Goal: Communication & Community: Answer question/provide support

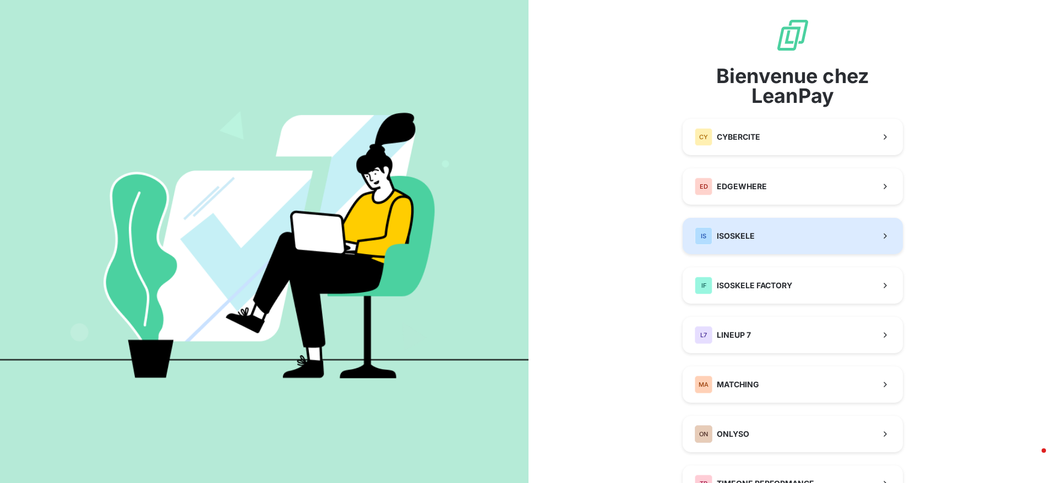
click at [761, 241] on button "IS ISOSKELE" at bounding box center [792, 236] width 220 height 36
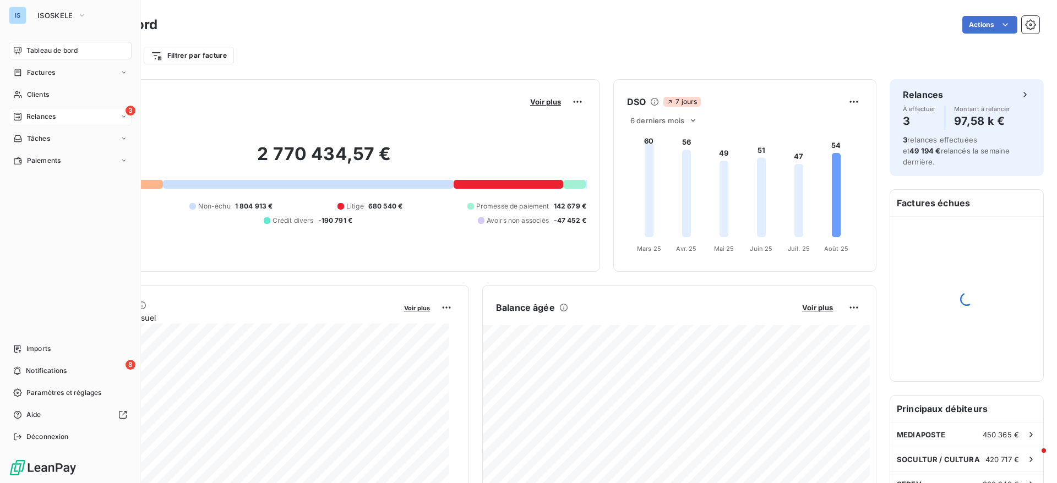
click at [55, 113] on span "Relances" at bounding box center [40, 117] width 29 height 10
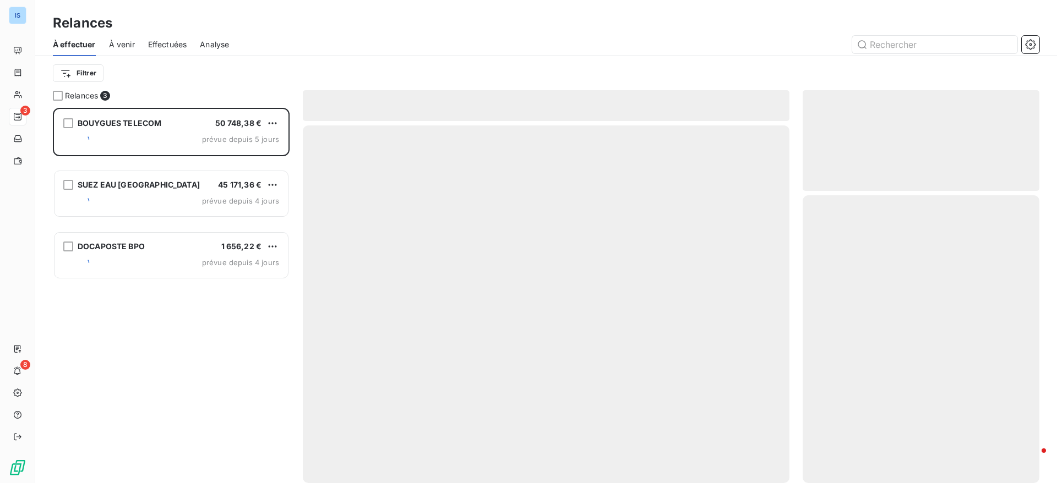
scroll to position [363, 224]
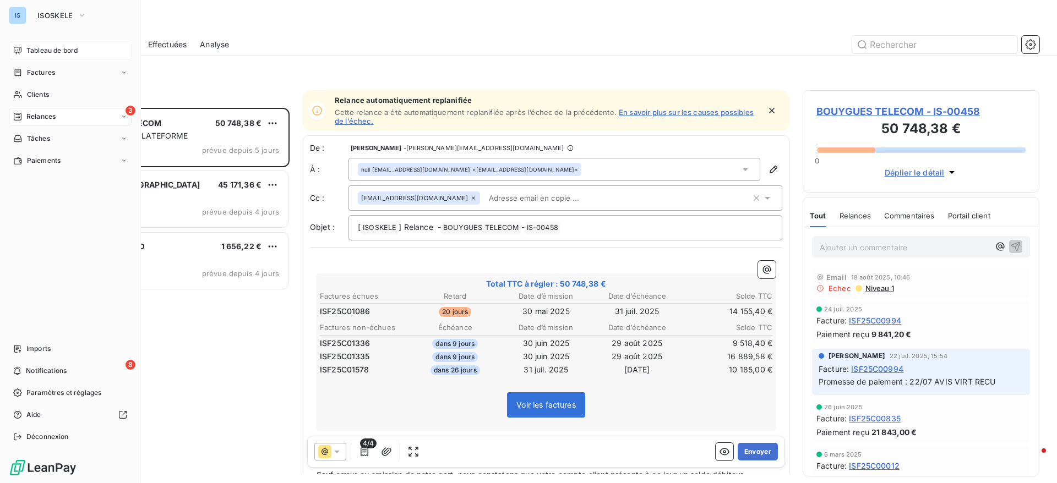
click at [41, 44] on div "Tableau de bord" at bounding box center [70, 51] width 123 height 18
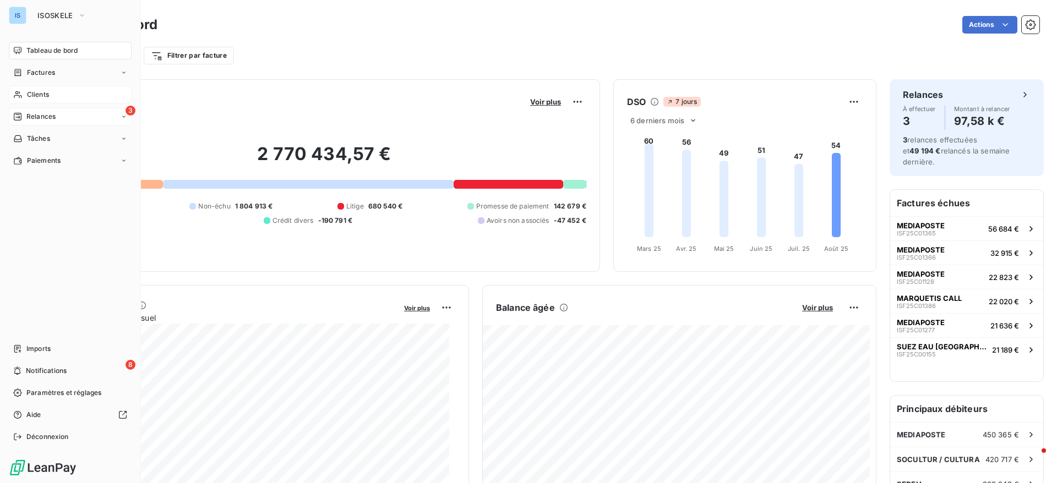
click at [39, 99] on span "Clients" at bounding box center [38, 95] width 22 height 10
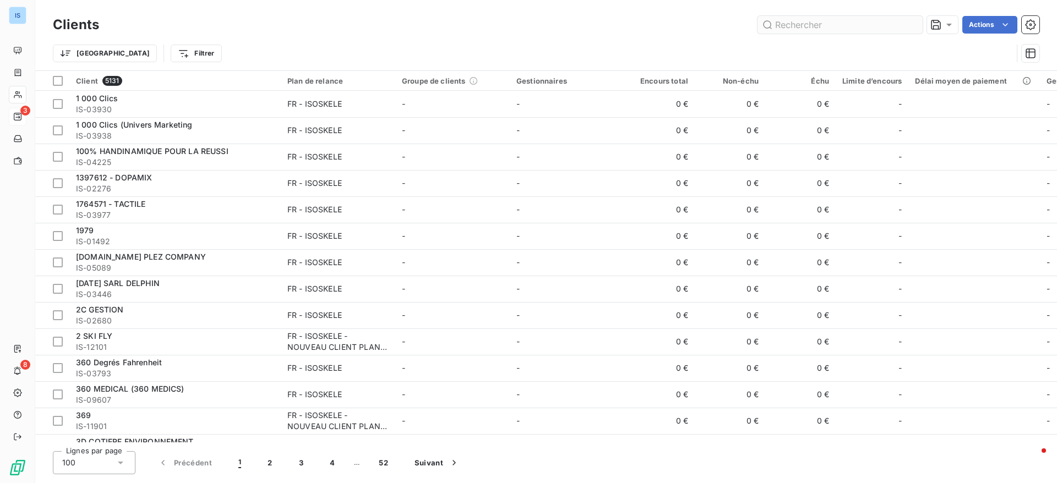
click at [866, 23] on input "text" at bounding box center [839, 25] width 165 height 18
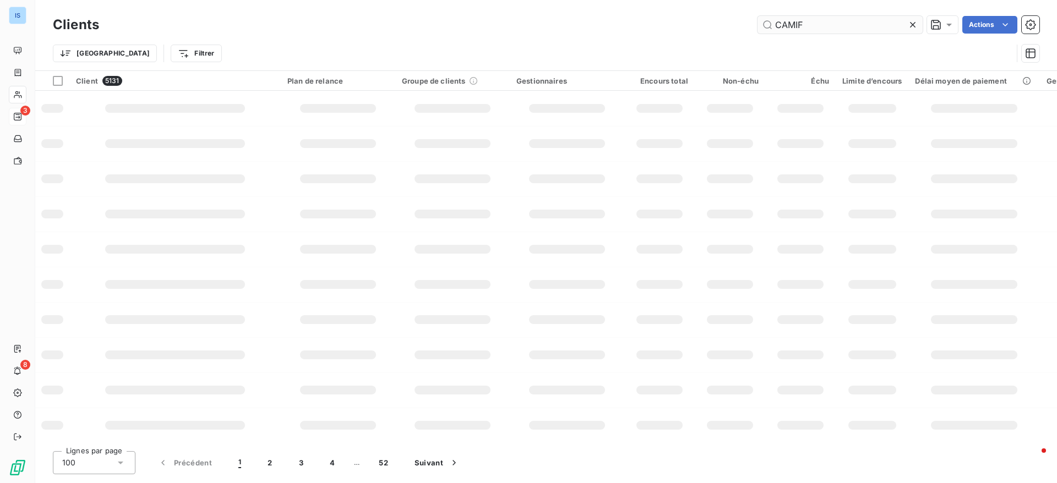
type input "CAMIF"
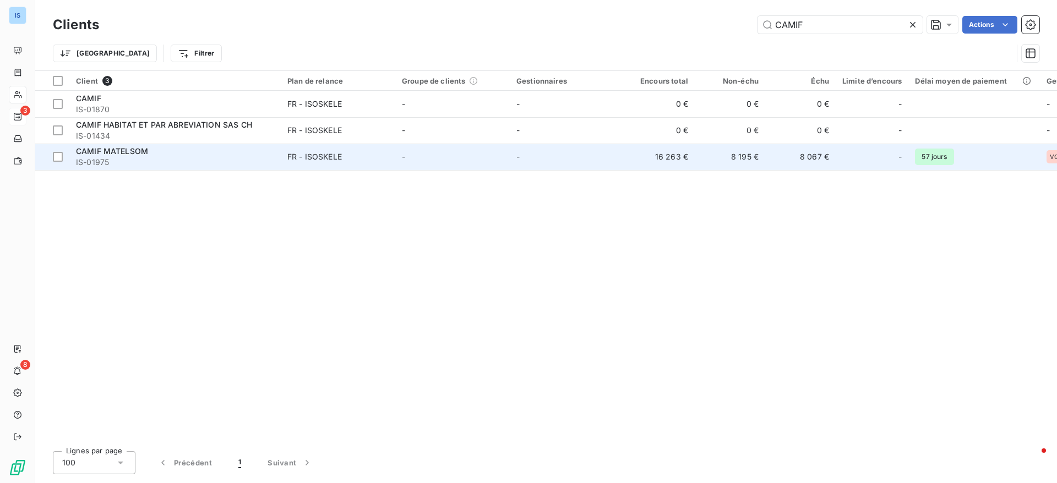
click at [572, 162] on td "-" at bounding box center [567, 157] width 114 height 26
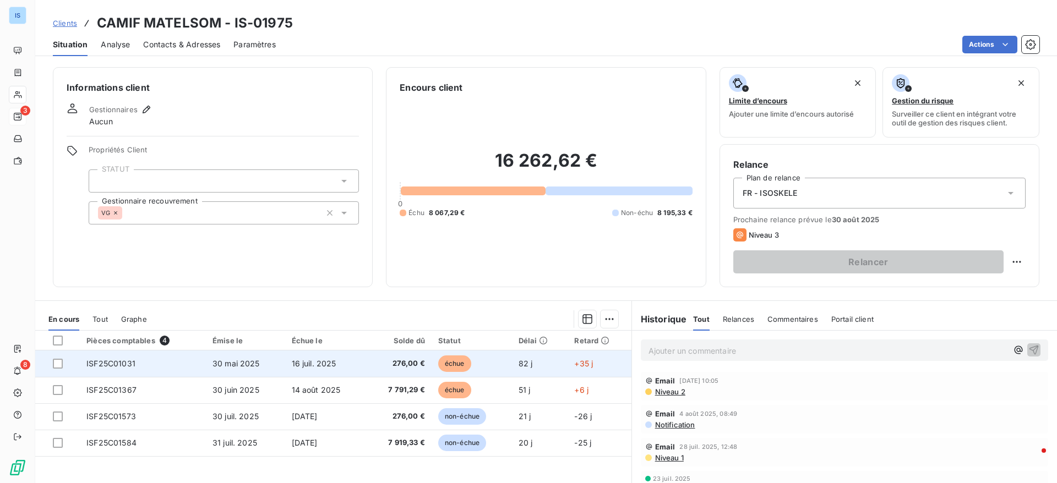
click at [63, 363] on div at bounding box center [63, 364] width 20 height 10
click at [58, 366] on div at bounding box center [58, 364] width 10 height 10
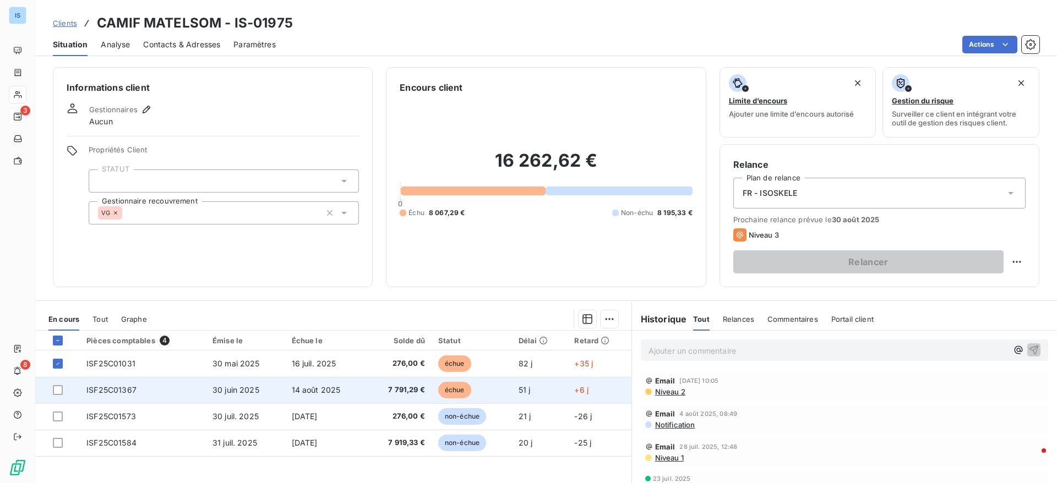
click at [52, 393] on td at bounding box center [57, 390] width 45 height 26
click at [59, 392] on div at bounding box center [58, 390] width 10 height 10
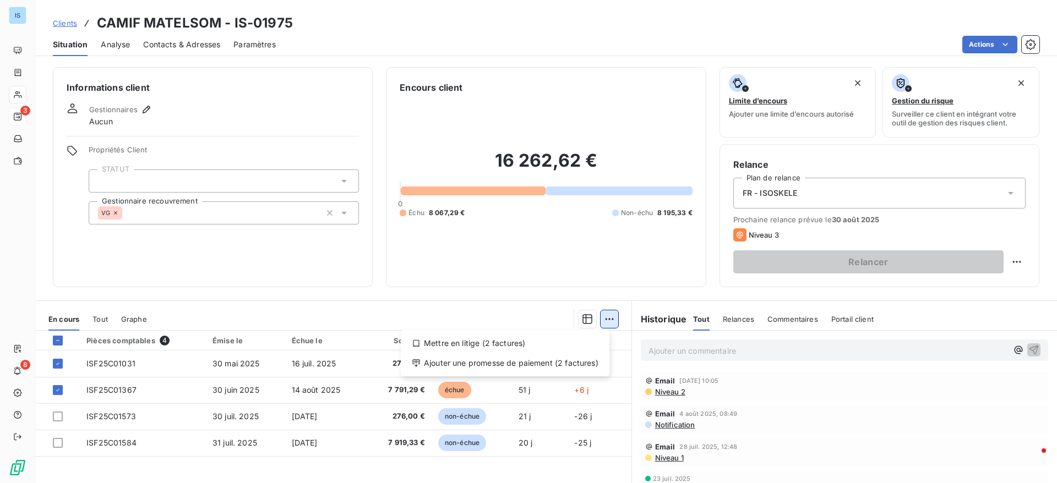
click at [602, 320] on html "IS 3 8 Clients CAMIF MATELSOM - IS-01975 Situation Analyse Contacts & Adresses …" at bounding box center [528, 241] width 1057 height 483
click at [508, 370] on div "Ajouter une promesse de paiement (2 factures)" at bounding box center [505, 363] width 200 height 18
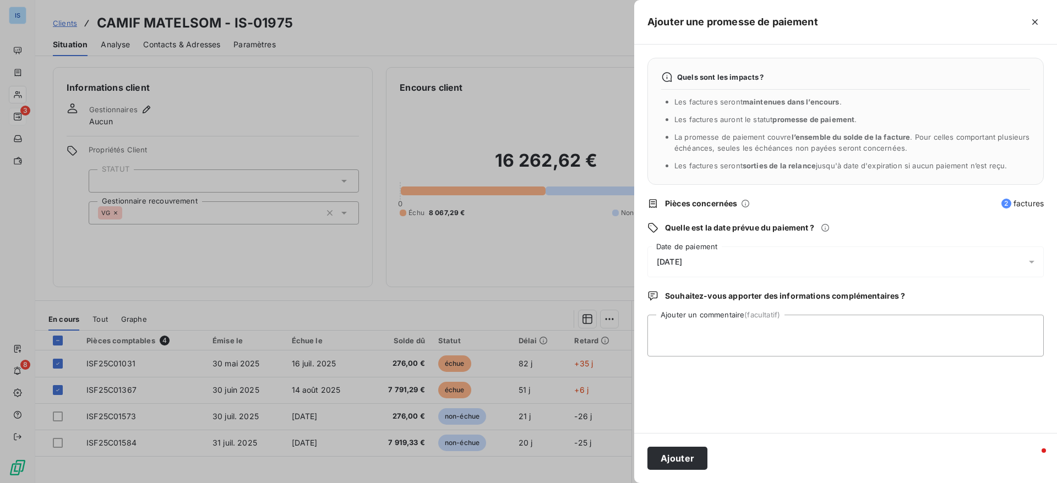
click at [797, 264] on div "[DATE]" at bounding box center [845, 262] width 396 height 31
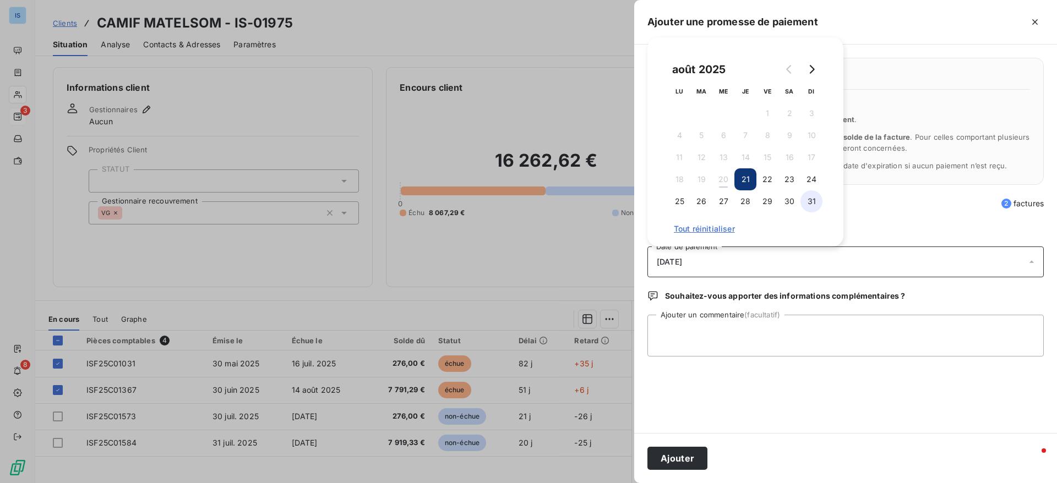
click at [807, 201] on button "31" at bounding box center [811, 201] width 22 height 22
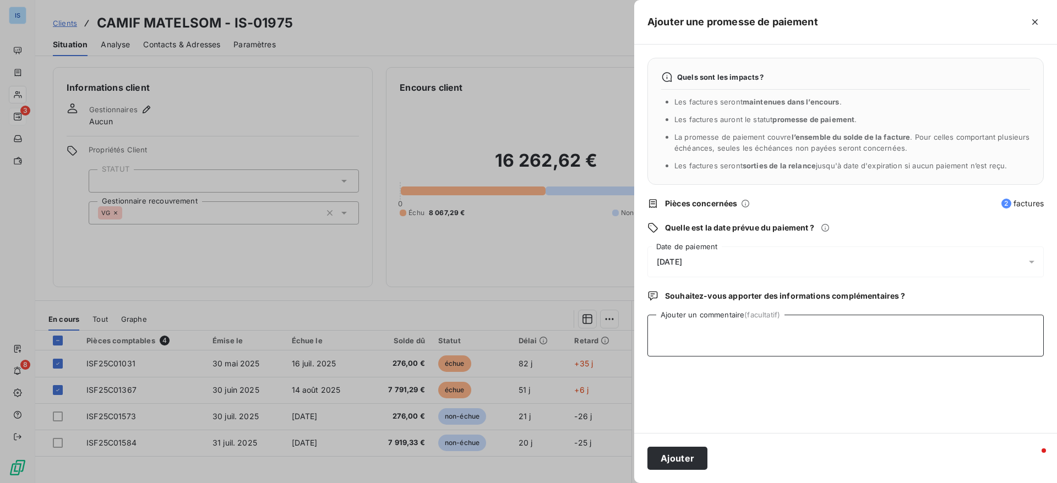
click at [674, 335] on textarea "Ajouter un commentaire (facultatif)" at bounding box center [845, 336] width 396 height 42
type textarea "AVIS DE PAIEMENT RECU"
click at [675, 464] on button "Ajouter" at bounding box center [677, 458] width 60 height 23
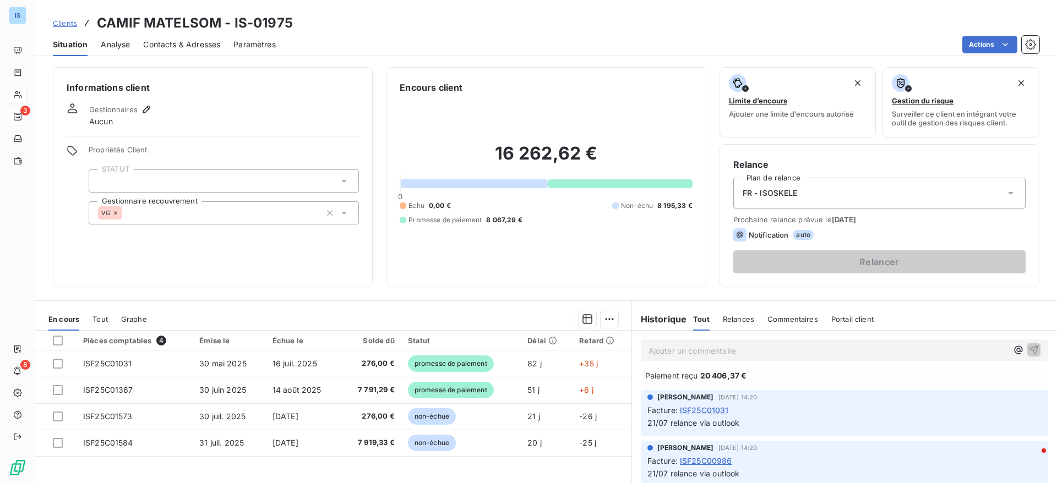
scroll to position [232, 0]
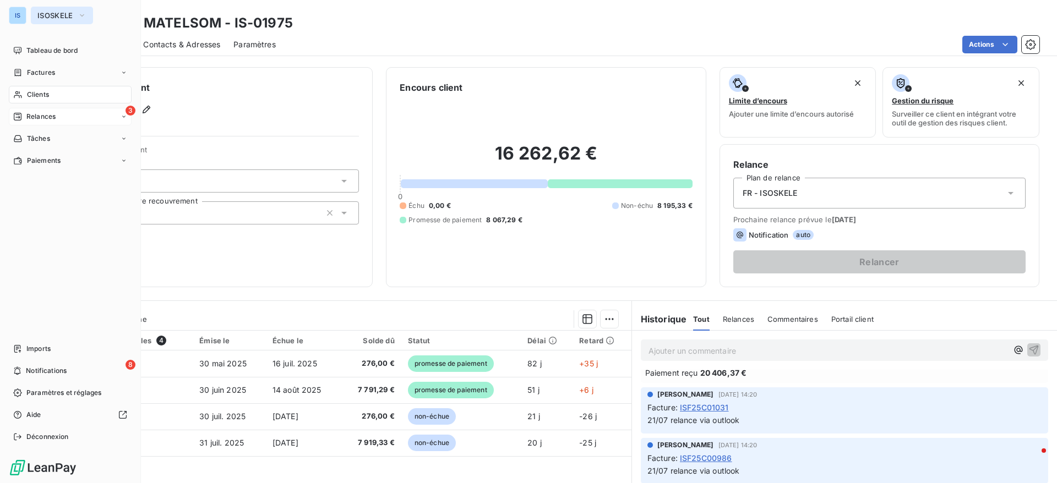
click at [52, 24] on button "ISOSKELE" at bounding box center [62, 16] width 62 height 18
click at [40, 7] on button "ISOSKELE" at bounding box center [62, 16] width 62 height 18
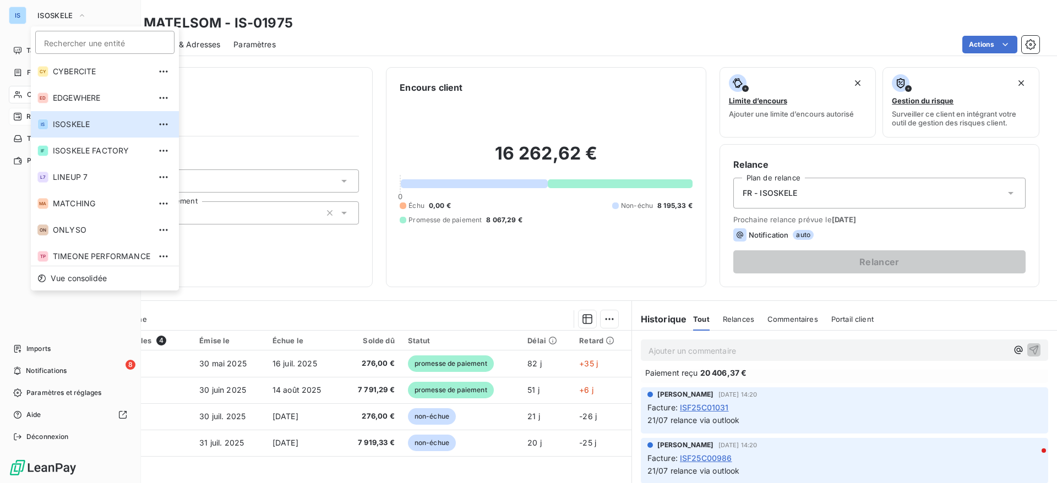
scroll to position [4, 0]
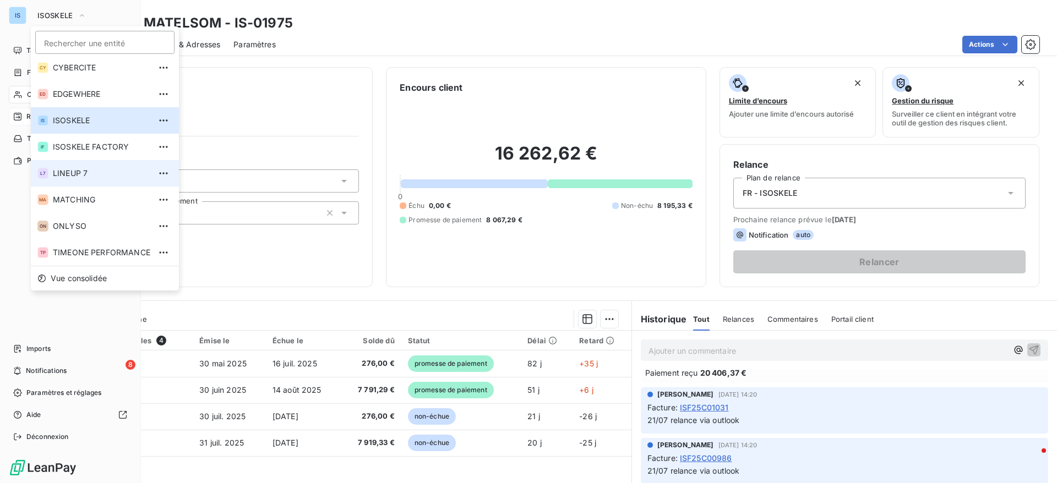
click at [88, 182] on li "L7 LINEUP 7" at bounding box center [105, 173] width 148 height 26
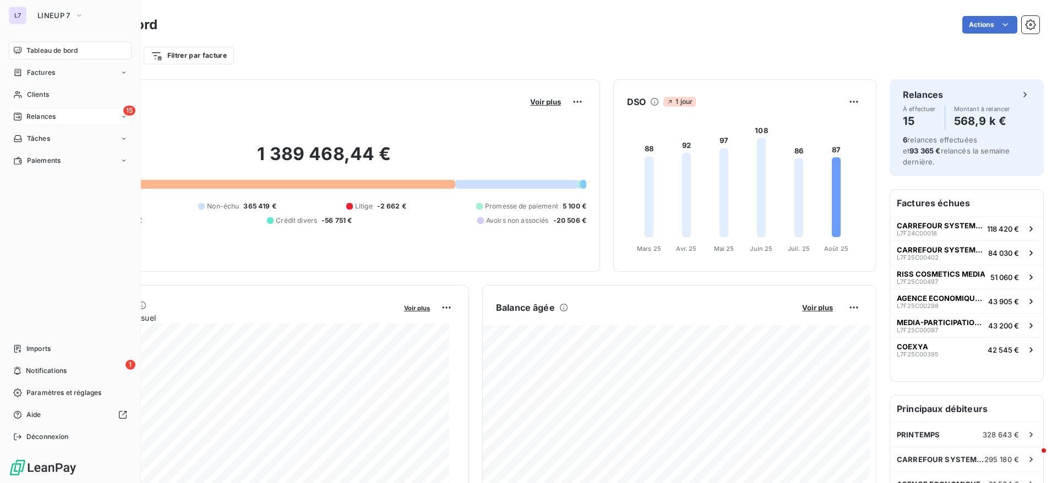
click at [31, 115] on span "Relances" at bounding box center [40, 117] width 29 height 10
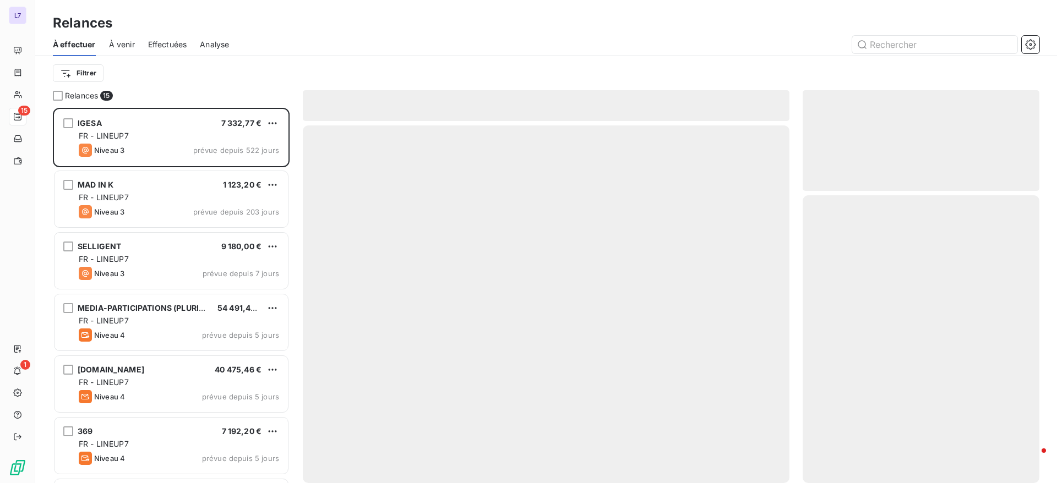
scroll to position [363, 224]
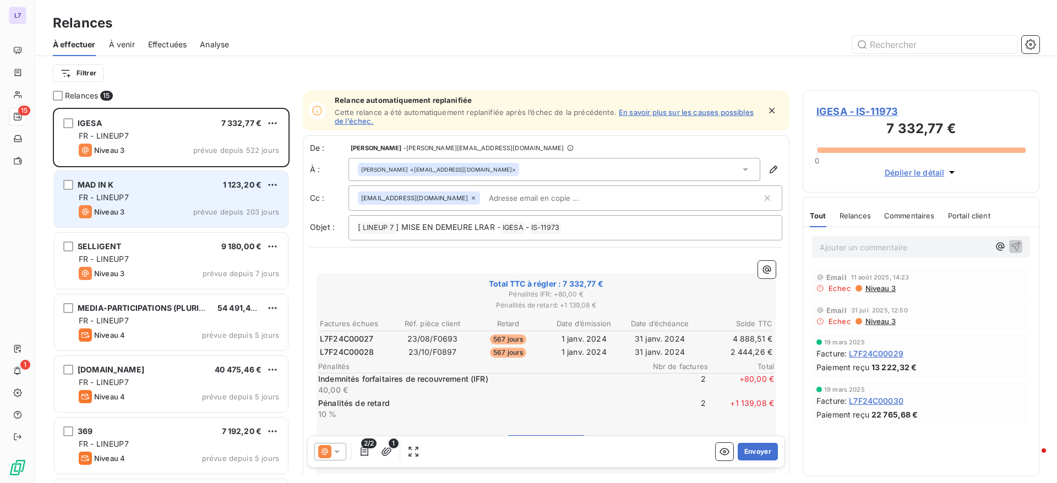
click at [175, 204] on div "MAD IN K 1 123,20 € FR - LINEUP7 Niveau 3 prévue depuis 203 jours" at bounding box center [170, 199] width 233 height 56
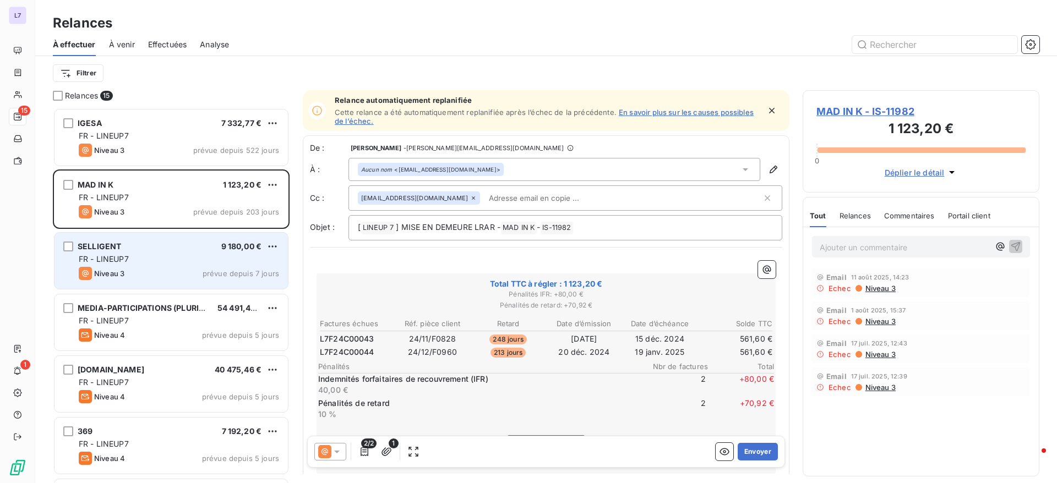
click at [165, 246] on div "SELLIGENT 9 180,00 €" at bounding box center [179, 247] width 200 height 10
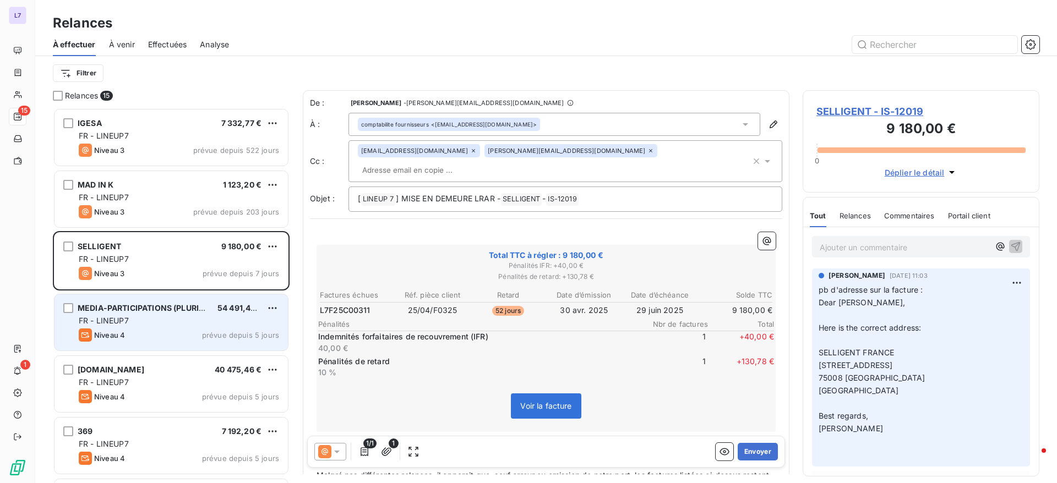
click at [156, 316] on div "FR - LINEUP7" at bounding box center [179, 320] width 200 height 11
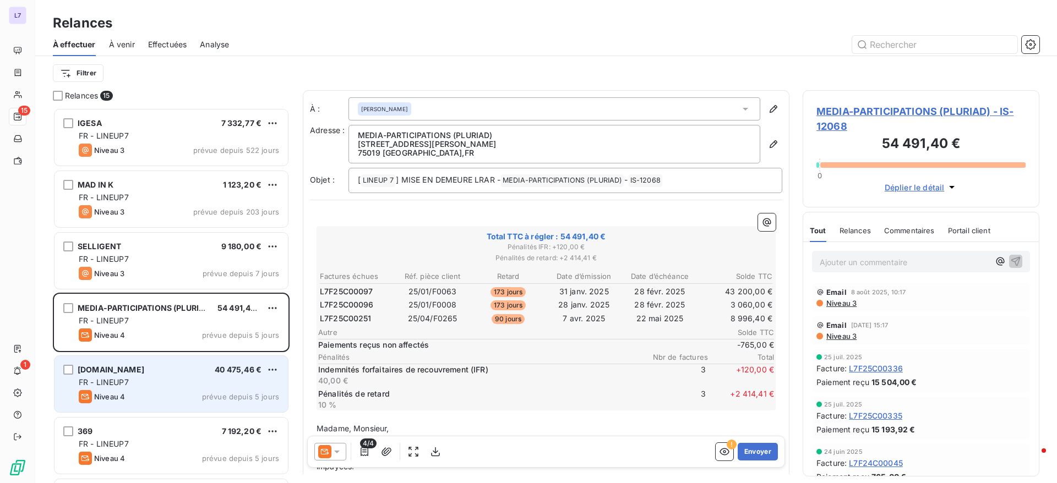
click at [160, 376] on div "SHOWROOMPRIVE.COM 40 475,46 € FR - LINEUP7 Niveau 4 prévue depuis 5 jours" at bounding box center [170, 384] width 233 height 56
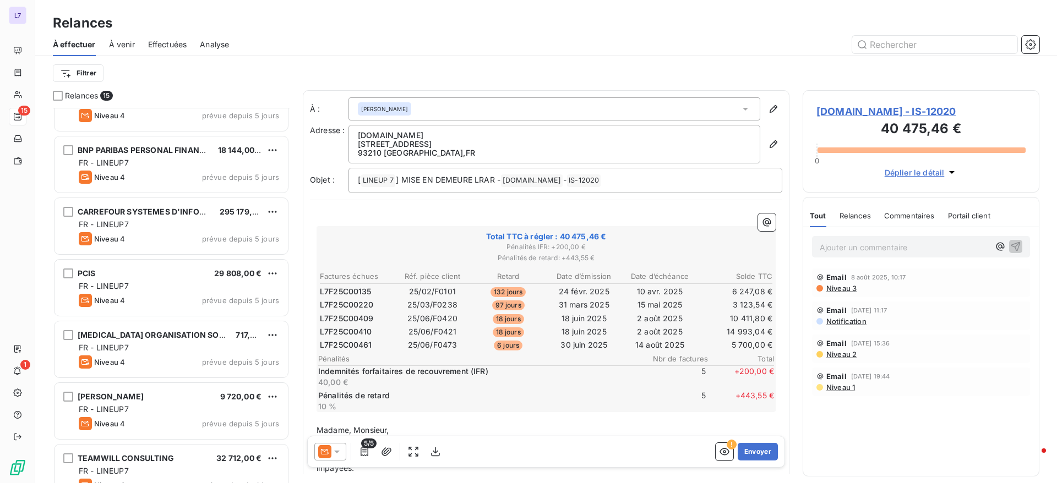
scroll to position [550, 0]
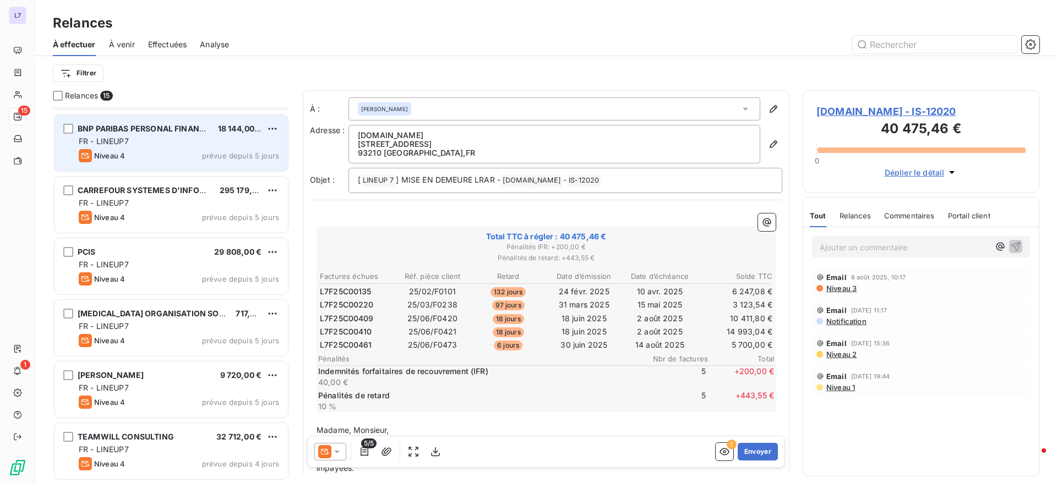
click at [215, 139] on div "FR - LINEUP7" at bounding box center [179, 141] width 200 height 11
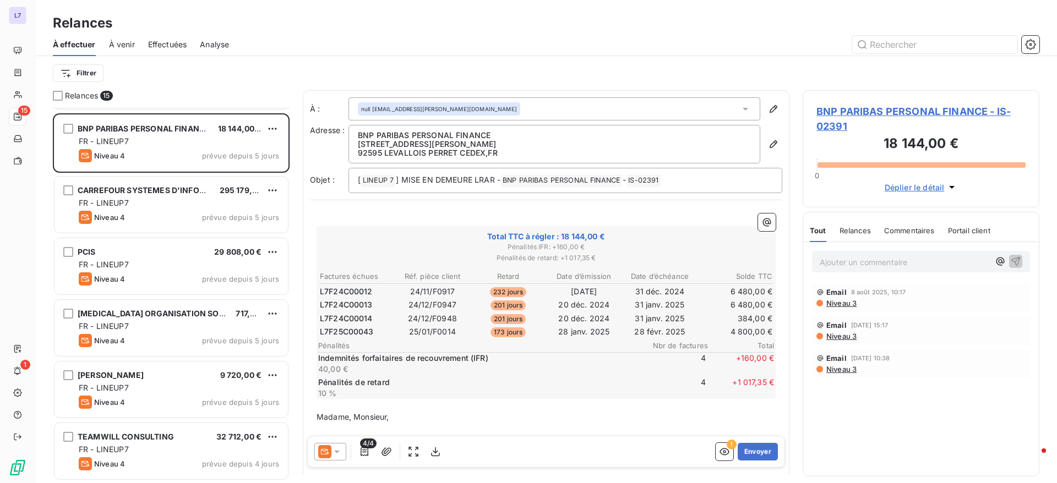
click at [854, 261] on p "Ajouter un commentaire ﻿" at bounding box center [904, 262] width 170 height 14
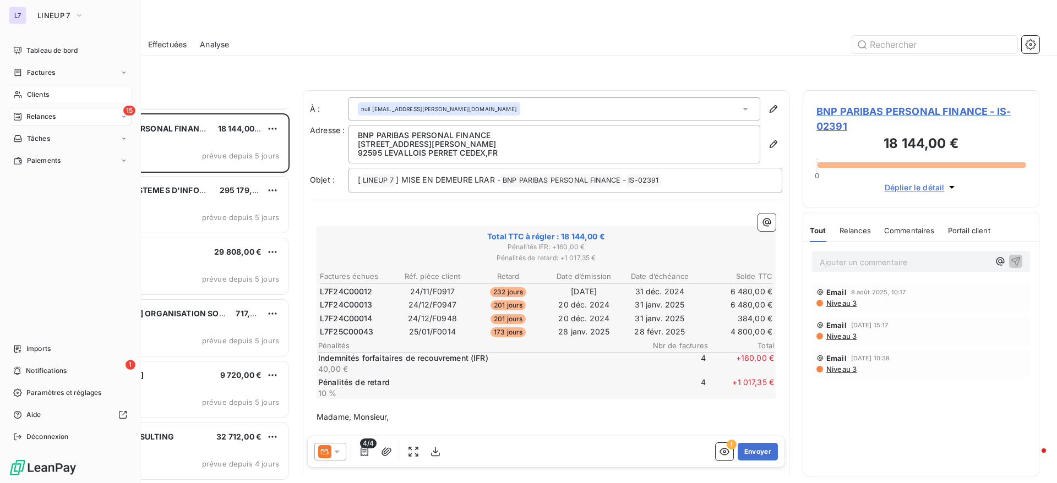
click at [41, 91] on span "Clients" at bounding box center [38, 95] width 22 height 10
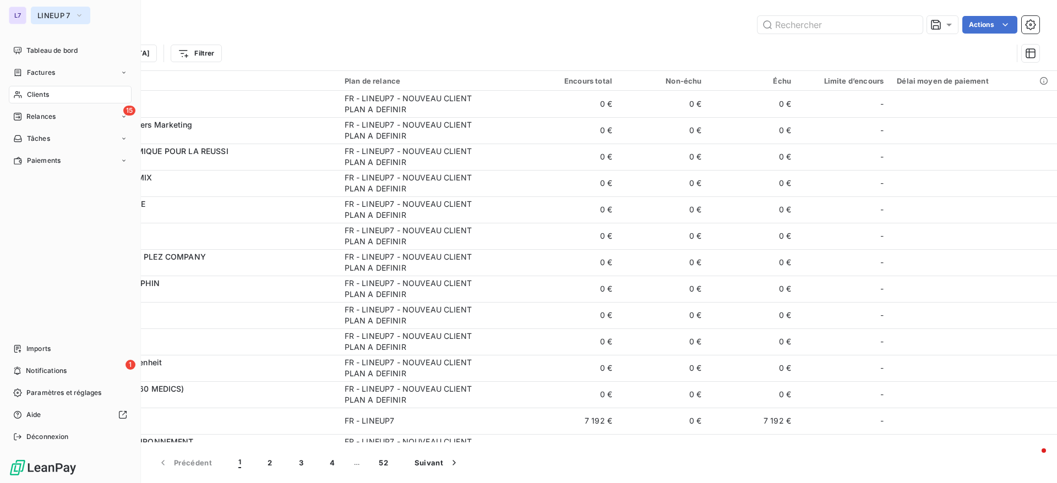
click at [50, 18] on span "LINEUP 7" at bounding box center [53, 15] width 33 height 9
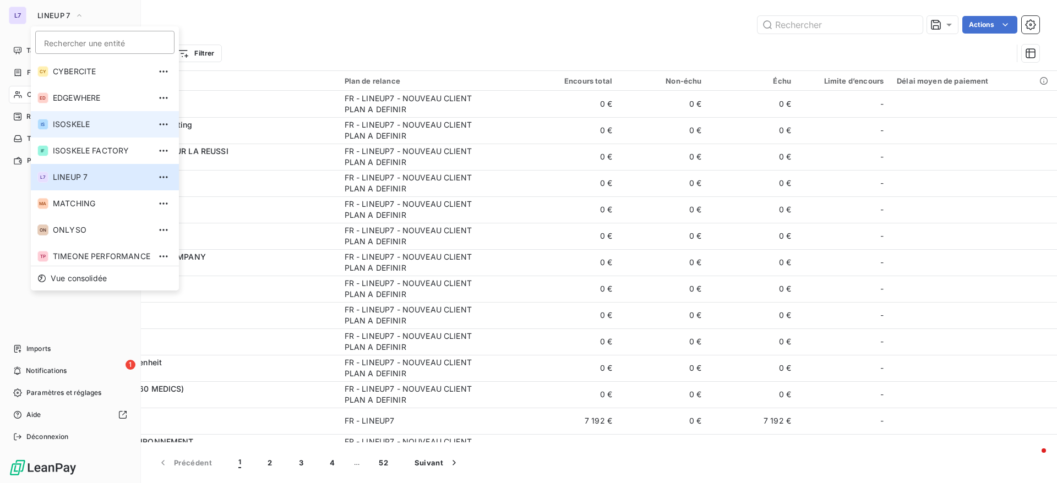
click at [75, 127] on span "ISOSKELE" at bounding box center [101, 124] width 97 height 11
type input "CAMIF"
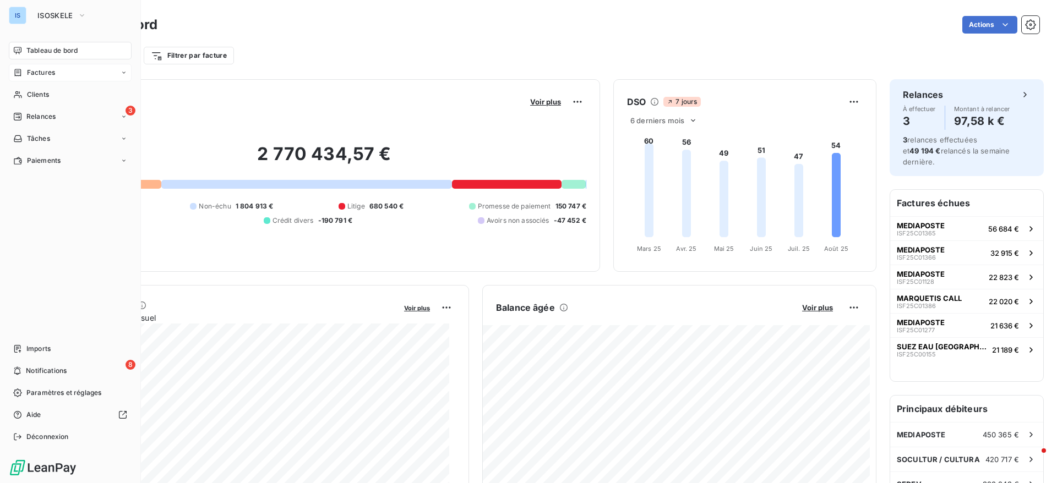
click at [34, 69] on span "Factures" at bounding box center [41, 73] width 28 height 10
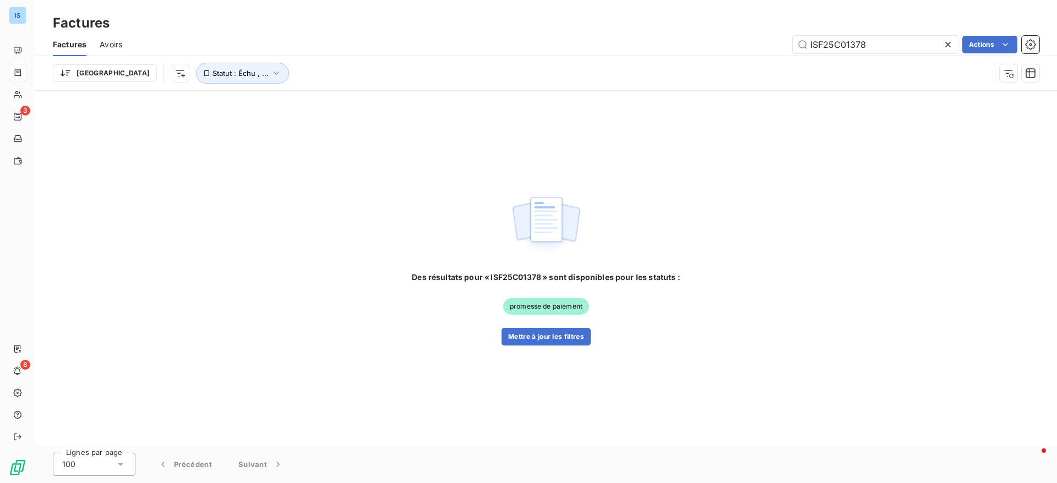
drag, startPoint x: 877, startPoint y: 48, endPoint x: 755, endPoint y: 65, distance: 123.4
click at [755, 65] on div "Factures Avoirs ISF25C01378 Actions Trier Statut : Échu , ..." at bounding box center [545, 61] width 1021 height 57
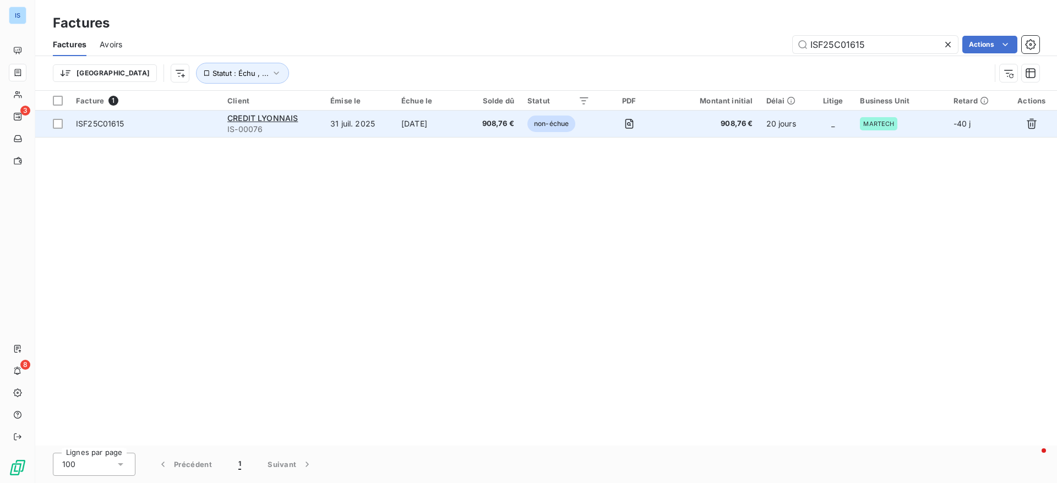
type input "ISF25C01615"
click at [117, 126] on span "ISF25C01615" at bounding box center [100, 123] width 48 height 9
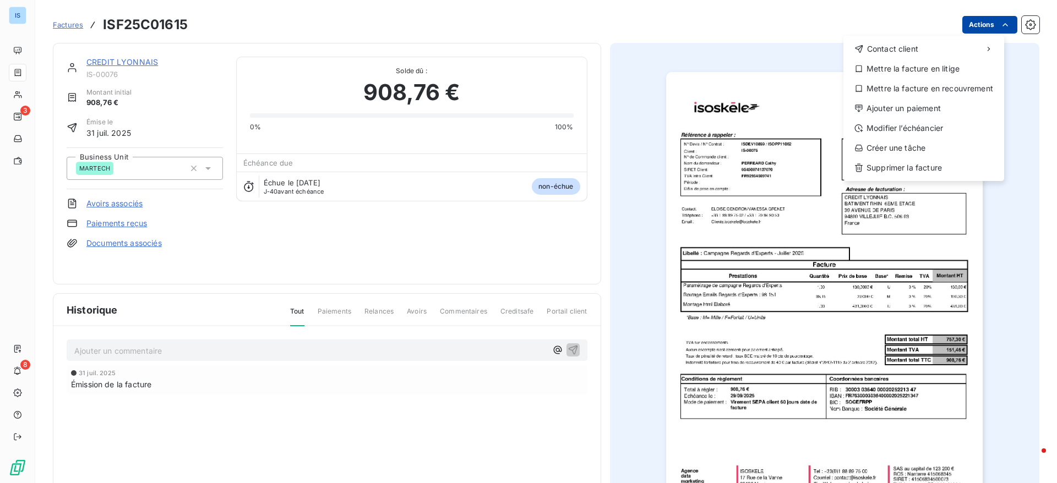
click at [981, 23] on html "IS 3 8 Factures ISF25C01615 Actions Contact client Mettre la facture en litige …" at bounding box center [528, 241] width 1057 height 483
click at [885, 110] on div "Ajouter un paiement" at bounding box center [924, 109] width 152 height 18
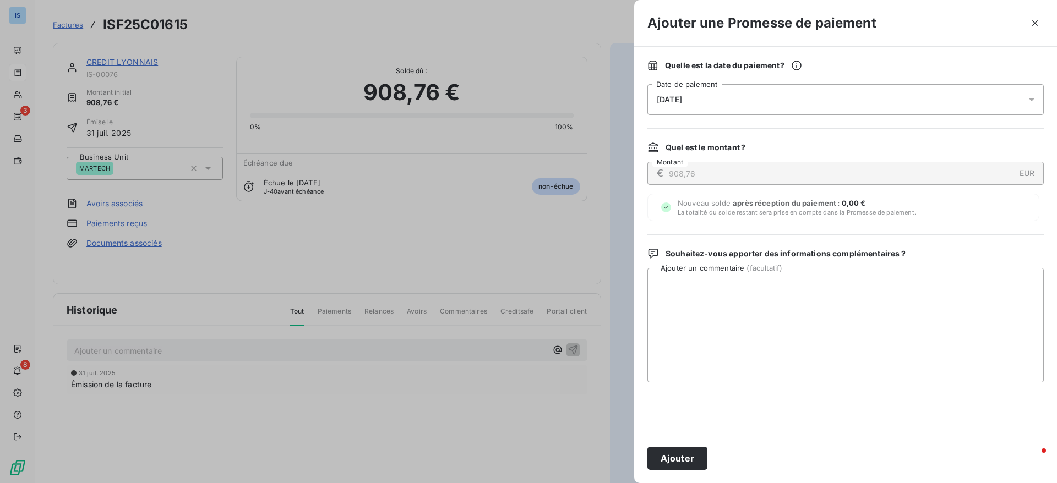
click at [758, 97] on div "21/08/2025" at bounding box center [845, 99] width 396 height 31
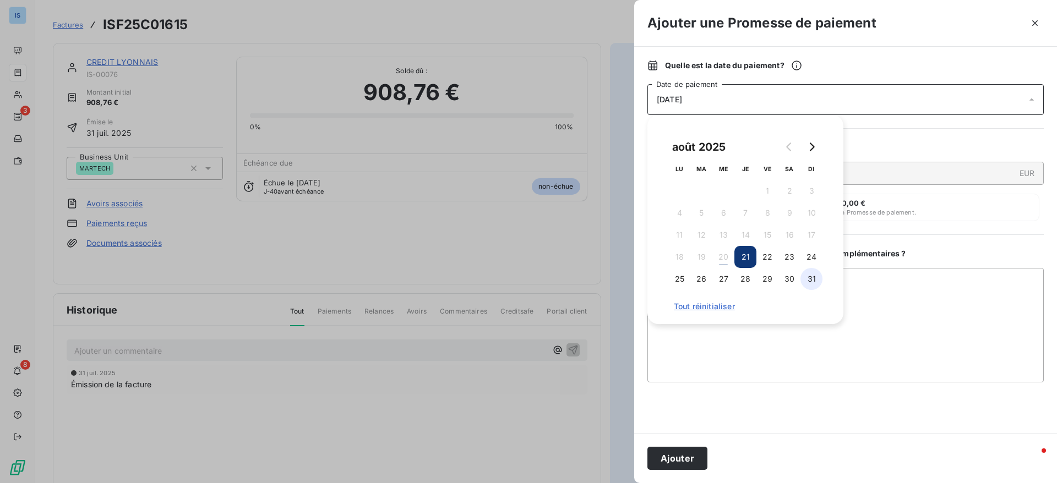
click at [811, 283] on button "31" at bounding box center [811, 279] width 22 height 22
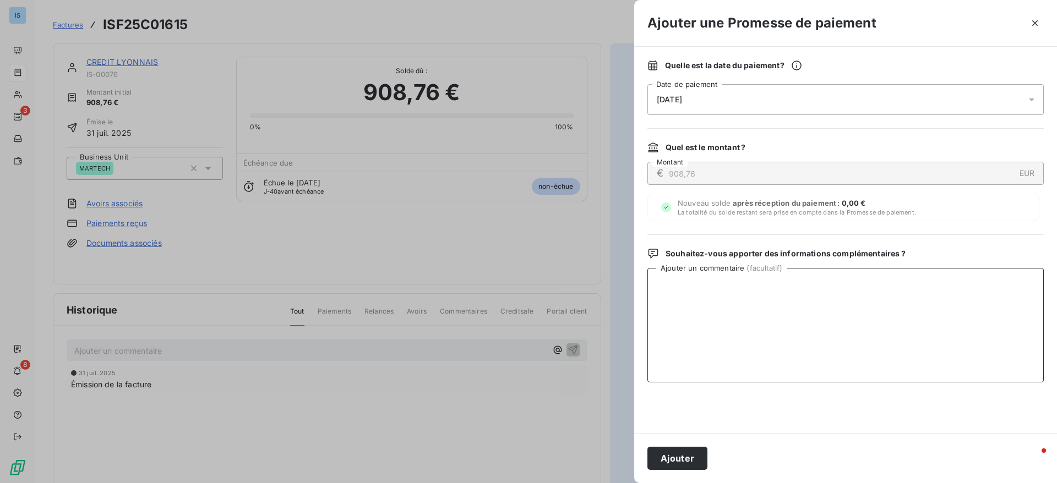
click at [861, 314] on textarea "Ajouter un commentaire ( facultatif )" at bounding box center [845, 325] width 396 height 114
paste textarea "Titre de paiement 10735 Référence interne 123381 Date de règlement 20 août 2025…"
type textarea "Titre de paiement 10735 Référence interne 123381 Date de règlement 20 août 2025…"
click at [702, 453] on button "Ajouter" at bounding box center [677, 458] width 60 height 23
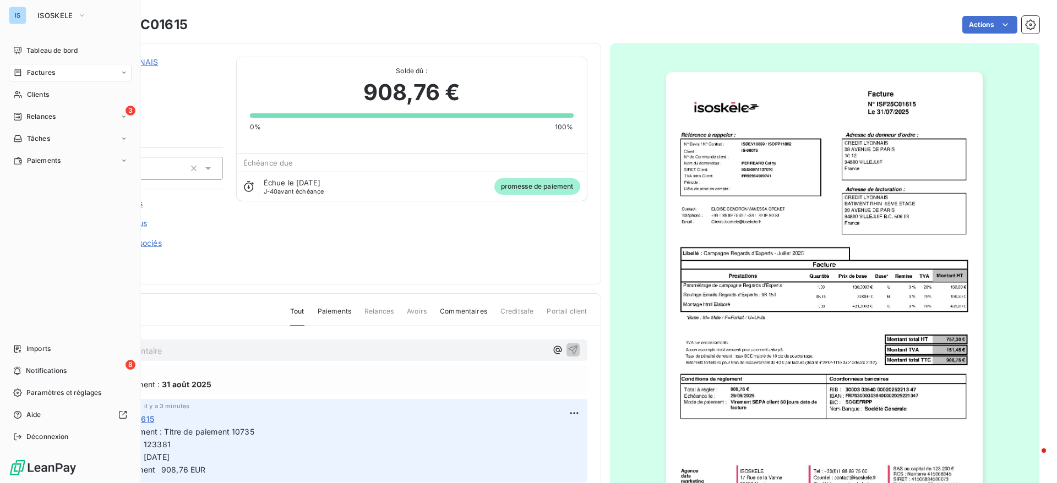
click at [63, 25] on div "IS ISOSKELE Tableau de bord Factures Clients 3 Relances Tâches Paiements Import…" at bounding box center [70, 241] width 141 height 483
click at [50, 17] on span "ISOSKELE" at bounding box center [55, 15] width 36 height 9
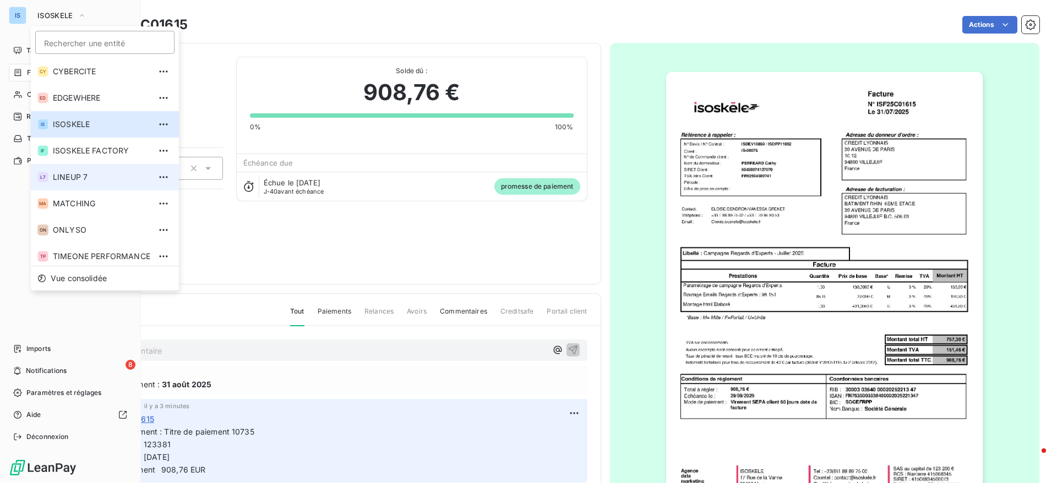
click at [83, 189] on li "L7 LINEUP 7" at bounding box center [105, 177] width 148 height 26
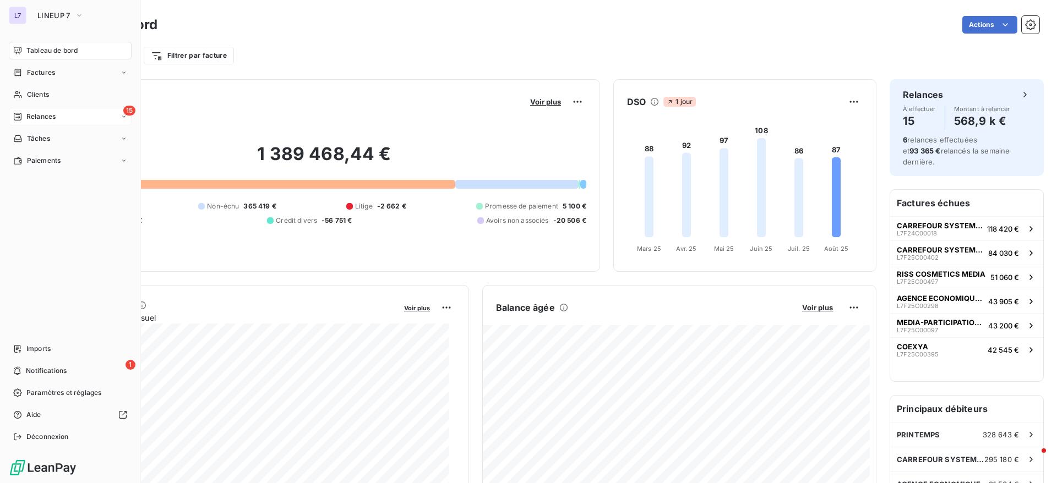
click at [28, 116] on span "Relances" at bounding box center [40, 117] width 29 height 10
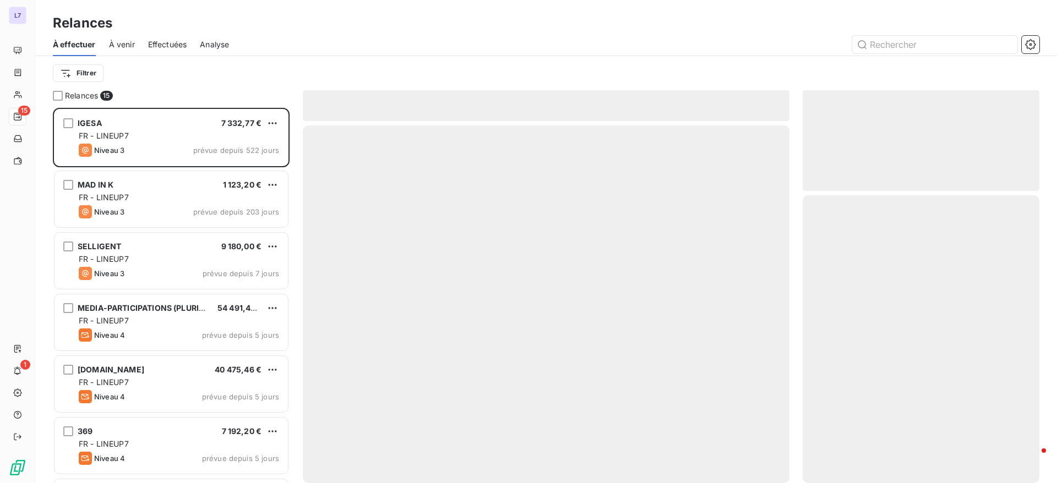
scroll to position [363, 224]
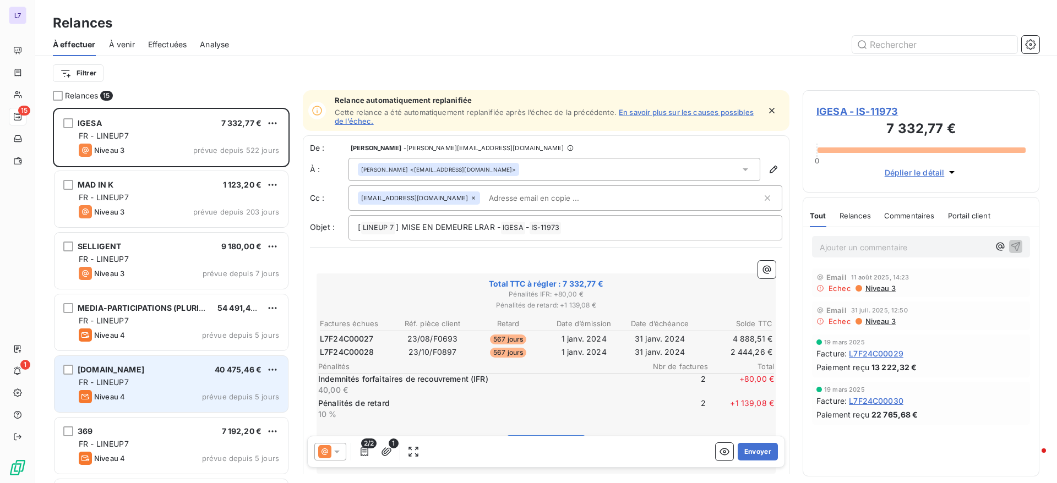
click at [178, 385] on div "FR - LINEUP7" at bounding box center [179, 382] width 200 height 11
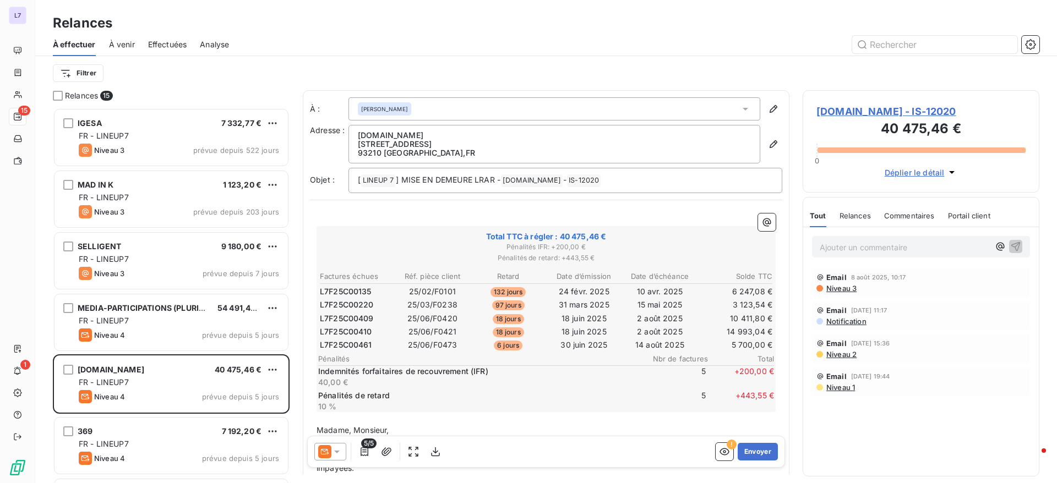
click at [855, 250] on p "Ajouter un commentaire ﻿" at bounding box center [904, 248] width 170 height 14
click at [1013, 250] on icon "button" at bounding box center [1015, 246] width 11 height 11
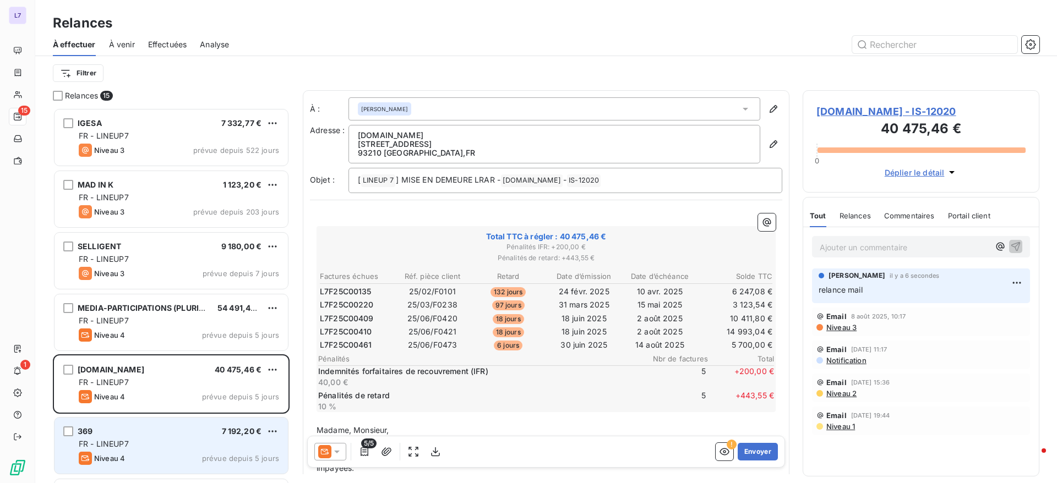
click at [191, 450] on div "369 7 192,20 € FR - LINEUP7 Niveau 4 prévue depuis 5 jours" at bounding box center [170, 446] width 233 height 56
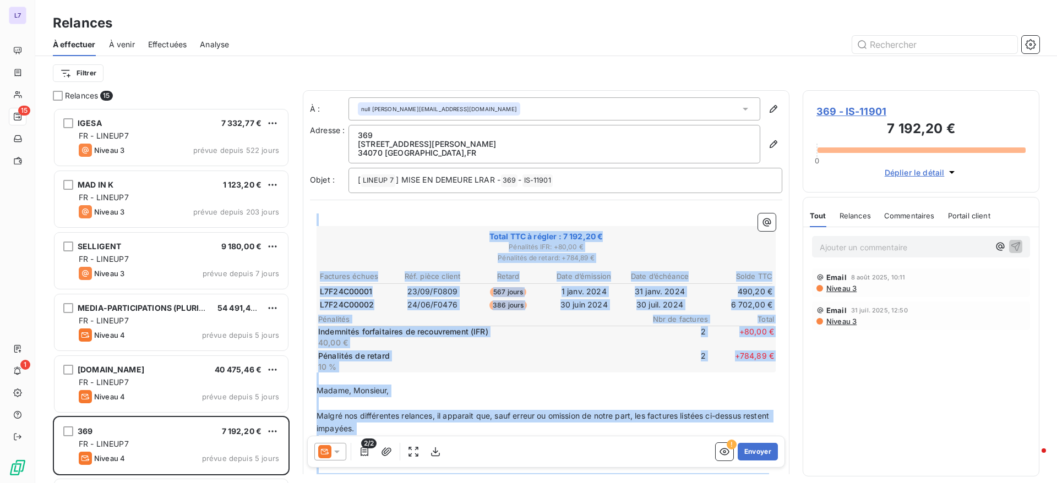
drag, startPoint x: 789, startPoint y: 186, endPoint x: 791, endPoint y: 281, distance: 95.2
click at [791, 281] on div "Relances 15 IGESA 7 332,77 € FR - LINEUP7 Niveau 3 prévue depuis 522 jours MAD …" at bounding box center [545, 286] width 1021 height 393
click at [434, 387] on p "Madame, Monsieur," at bounding box center [545, 391] width 459 height 13
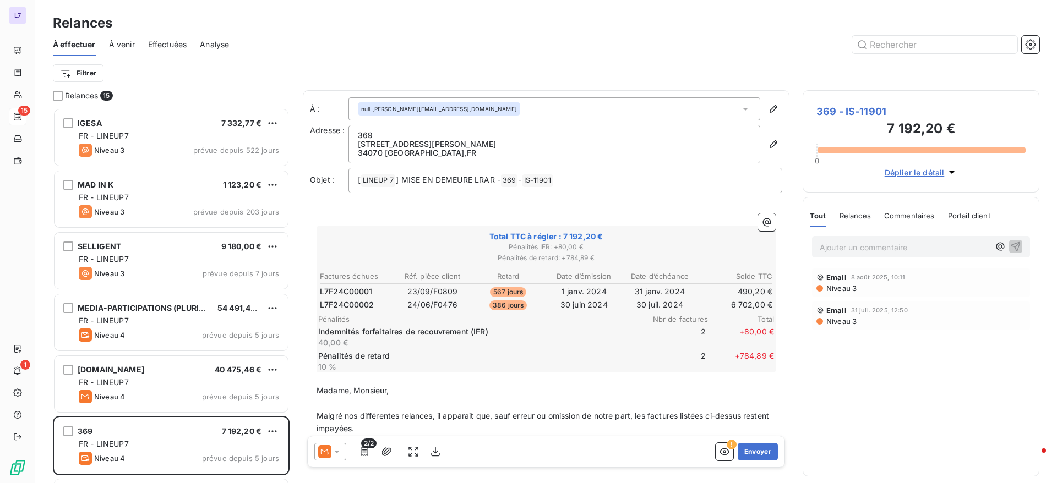
drag, startPoint x: 315, startPoint y: 391, endPoint x: 384, endPoint y: 402, distance: 69.8
click at [384, 402] on div "﻿ Total TTC à régler : 7 192,20 € Pénalités IFR : + 80,00 € Pénalités de retard…" at bounding box center [546, 413] width 472 height 412
click at [384, 402] on p "﻿" at bounding box center [545, 403] width 459 height 13
drag, startPoint x: 316, startPoint y: 389, endPoint x: 350, endPoint y: 403, distance: 36.5
click at [350, 403] on div "﻿ Total TTC à régler : 7 192,20 € Pénalités IFR : + 80,00 € Pénalités de retard…" at bounding box center [545, 413] width 459 height 398
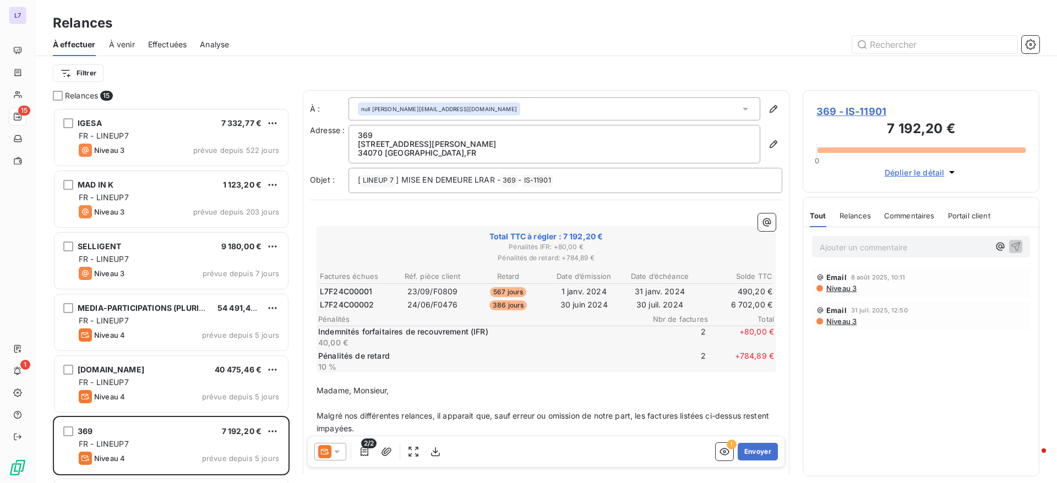
click at [338, 455] on icon at bounding box center [336, 451] width 11 height 11
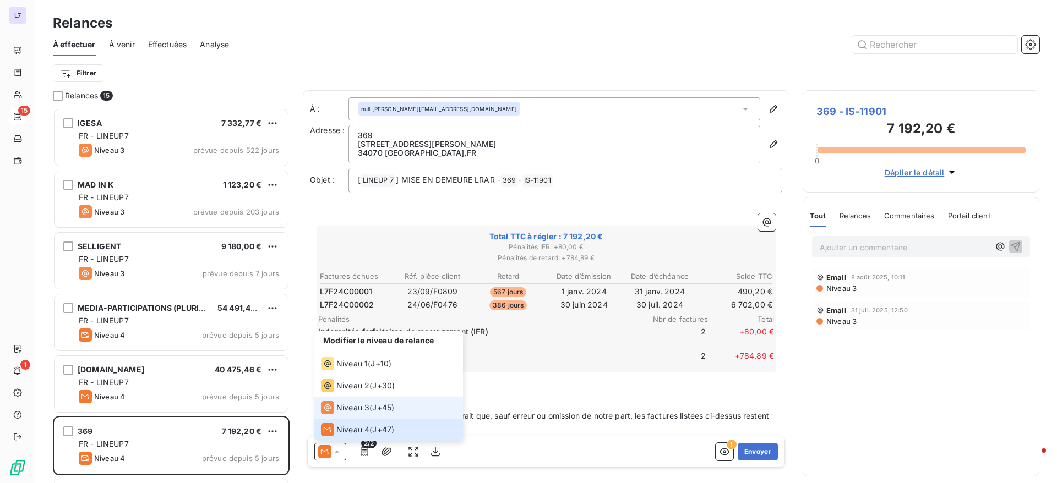
click at [352, 413] on div "Niveau 3" at bounding box center [345, 407] width 48 height 13
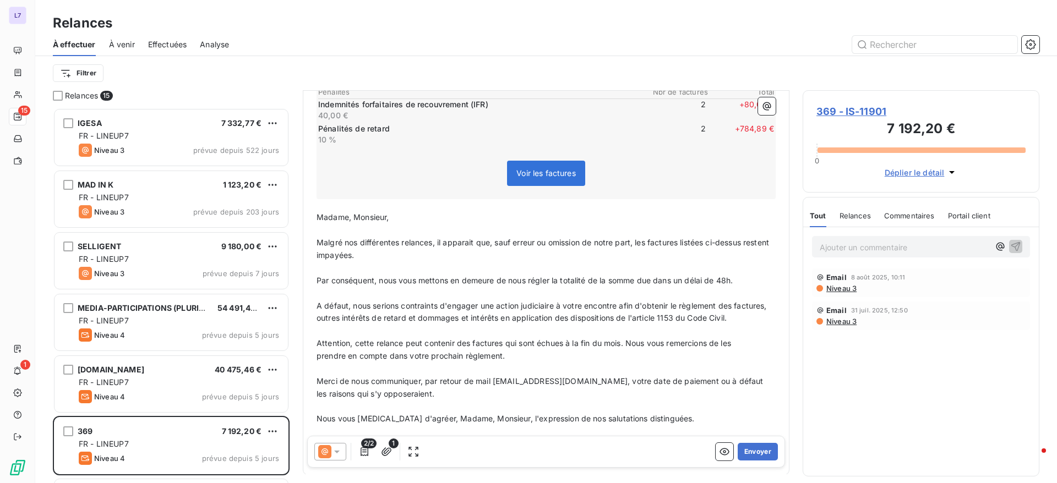
scroll to position [283, 0]
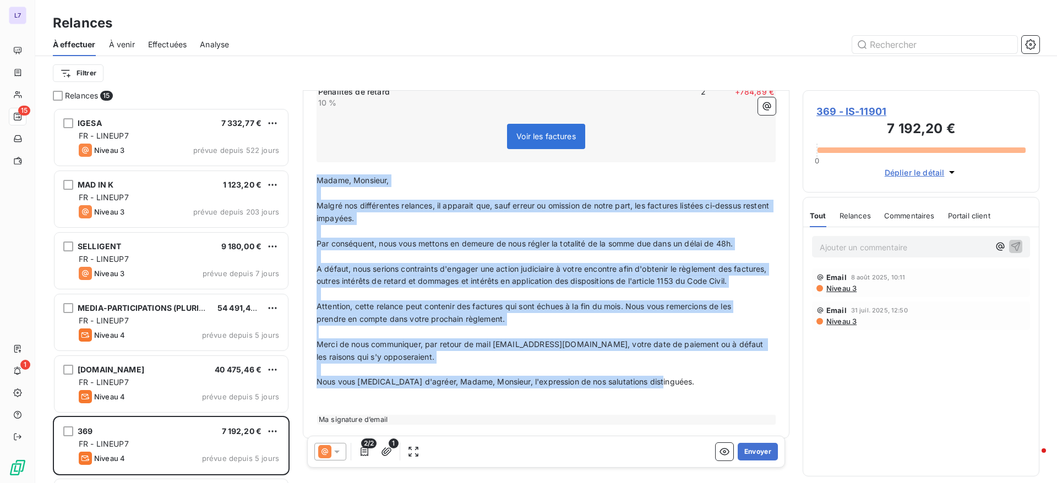
drag, startPoint x: 317, startPoint y: 162, endPoint x: 674, endPoint y: 378, distance: 416.5
click at [674, 378] on div "﻿ Total TTC à régler : 7 192,20 € Pénalités IFR : + 80,00 € Pénalités de retard…" at bounding box center [545, 186] width 459 height 475
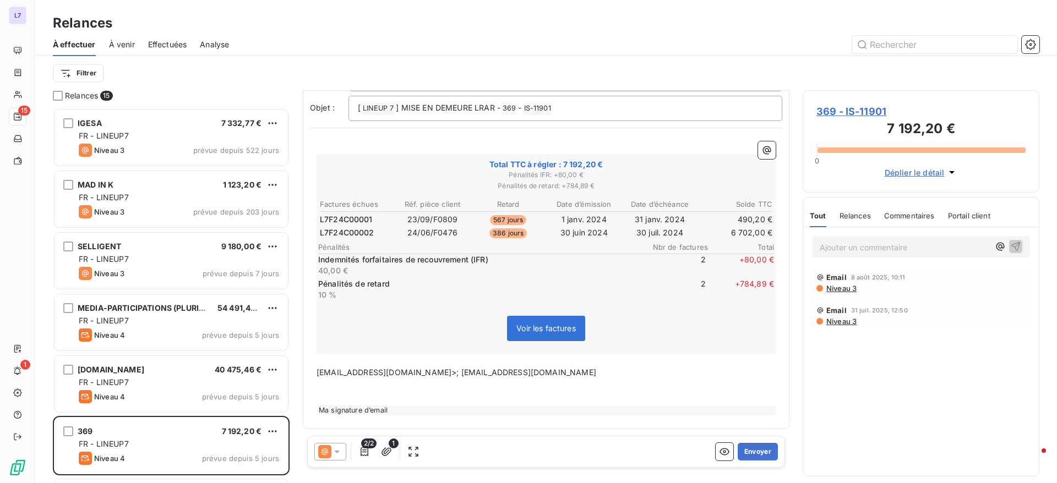
scroll to position [75, 0]
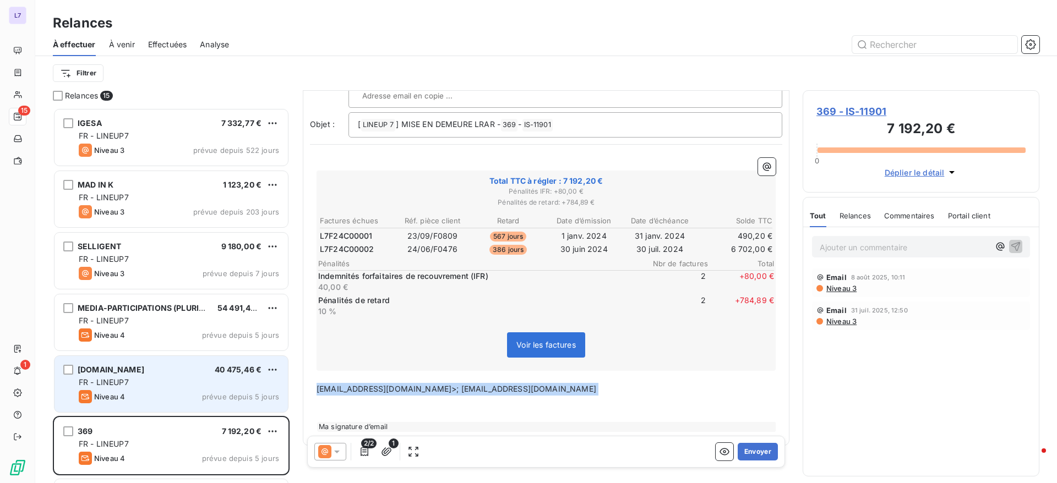
drag, startPoint x: 556, startPoint y: 379, endPoint x: 210, endPoint y: 370, distance: 346.3
click at [210, 370] on div "Relances 15 IGESA 7 332,77 € FR - LINEUP7 Niveau 3 prévue depuis 522 jours MAD …" at bounding box center [545, 286] width 1021 height 393
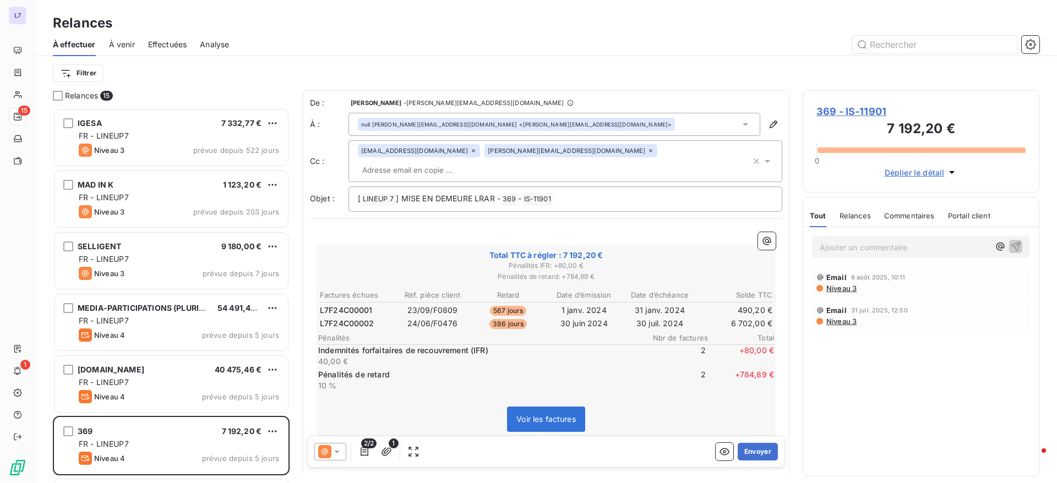
scroll to position [302, 0]
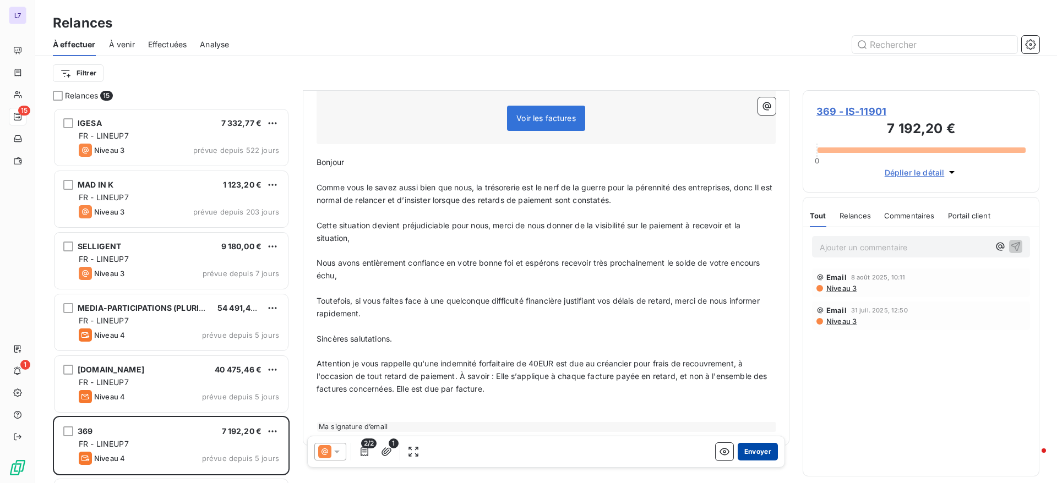
click at [746, 454] on button "Envoyer" at bounding box center [757, 452] width 40 height 18
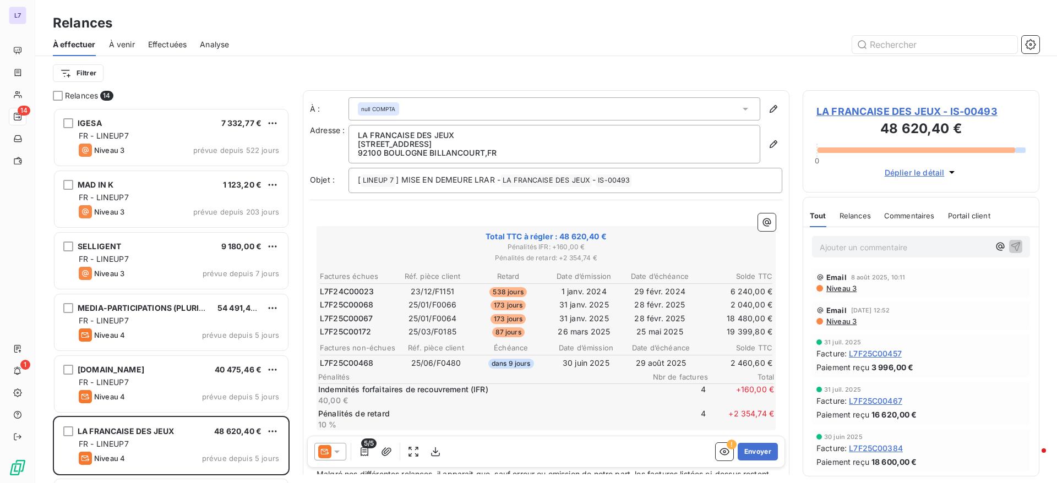
click at [342, 448] on icon at bounding box center [336, 451] width 11 height 11
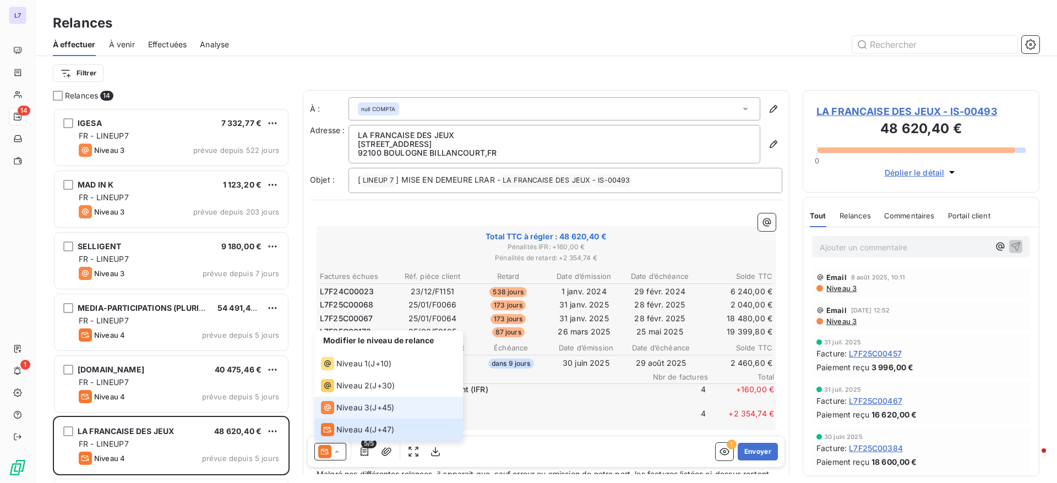
click at [349, 415] on li "Niveau 3 ( J+45 )" at bounding box center [388, 408] width 149 height 22
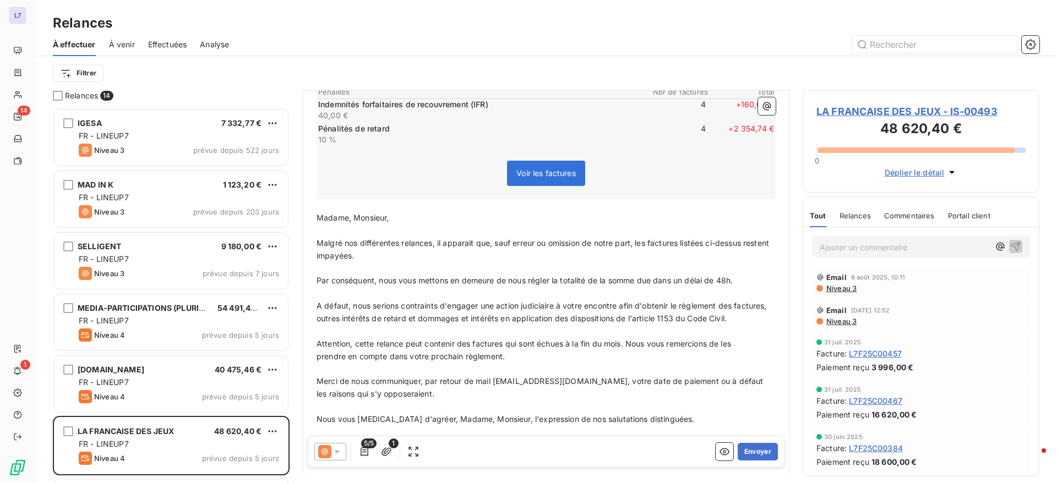
scroll to position [292, 0]
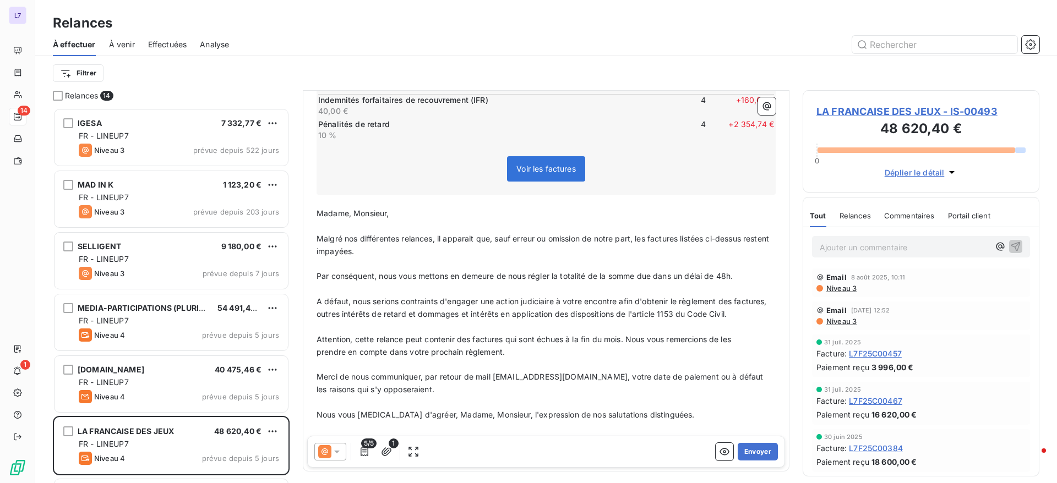
drag, startPoint x: 316, startPoint y: 212, endPoint x: 666, endPoint y: 424, distance: 409.3
click at [666, 424] on div "﻿ Total TTC à régler : 48 620,40 € Pénalités IFR : + 160,00 € Pénalités de reta…" at bounding box center [546, 190] width 472 height 547
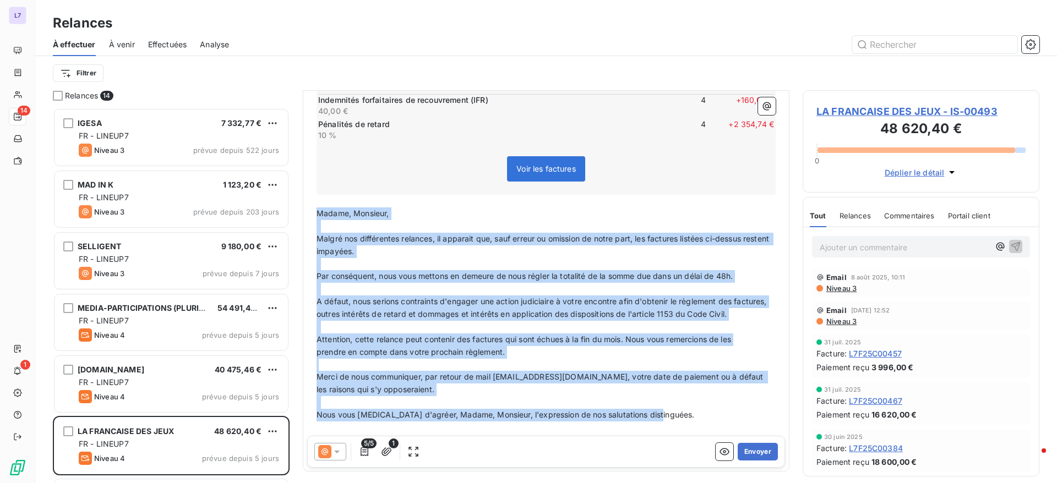
drag, startPoint x: 666, startPoint y: 424, endPoint x: 300, endPoint y: 209, distance: 424.3
click at [300, 209] on div "Relances 14 IGESA 7 332,77 € FR - LINEUP7 Niveau 3 prévue depuis 522 jours MAD …" at bounding box center [545, 286] width 1021 height 393
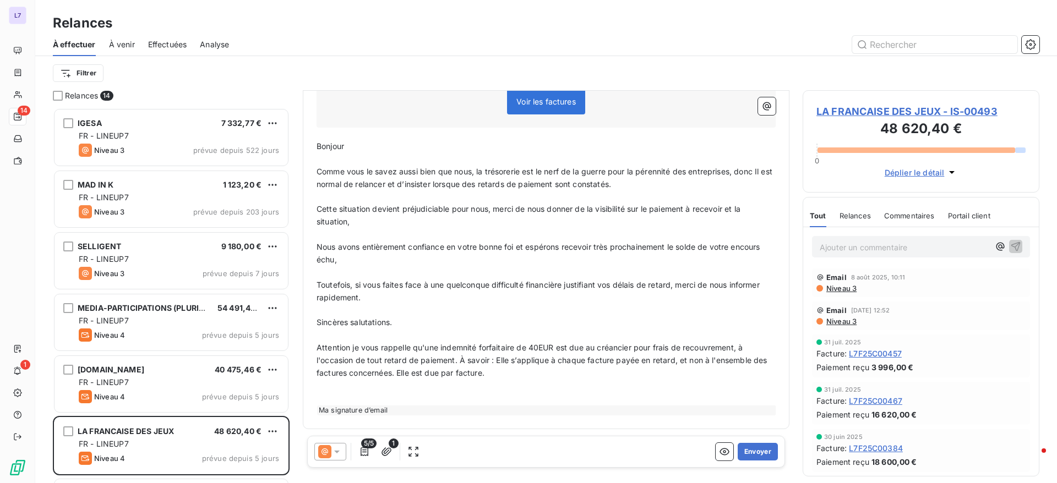
scroll to position [347, 0]
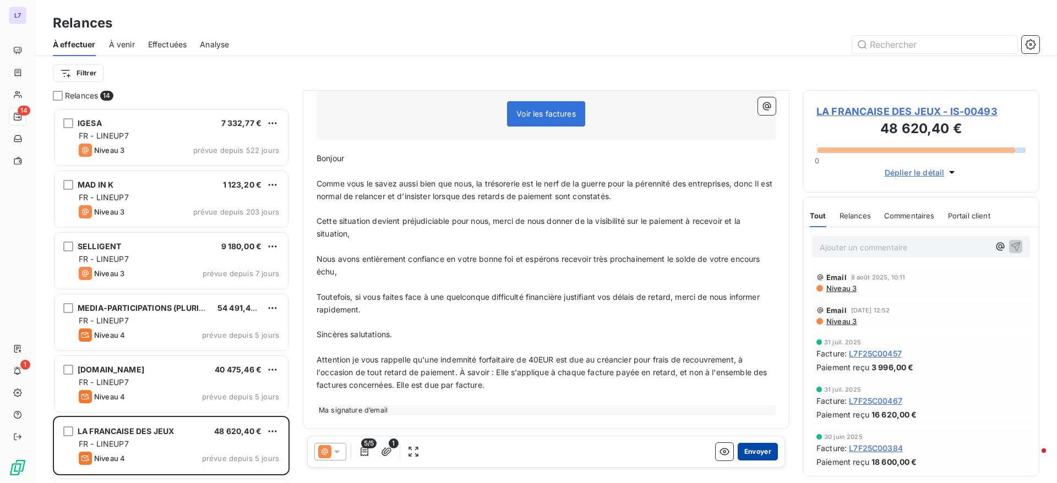
click at [741, 453] on button "Envoyer" at bounding box center [757, 452] width 40 height 18
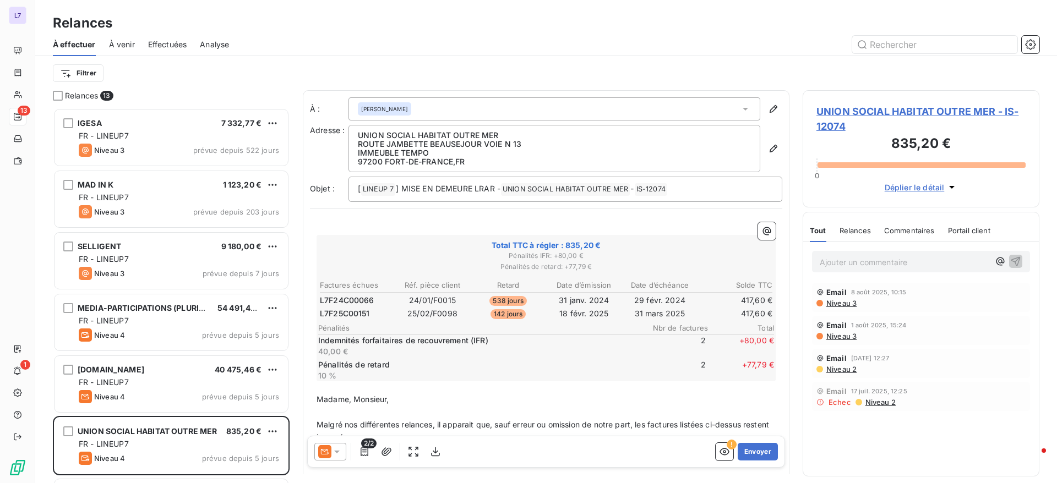
click at [350, 454] on div "2/2" at bounding box center [379, 452] width 130 height 18
click at [336, 452] on icon at bounding box center [336, 451] width 11 height 11
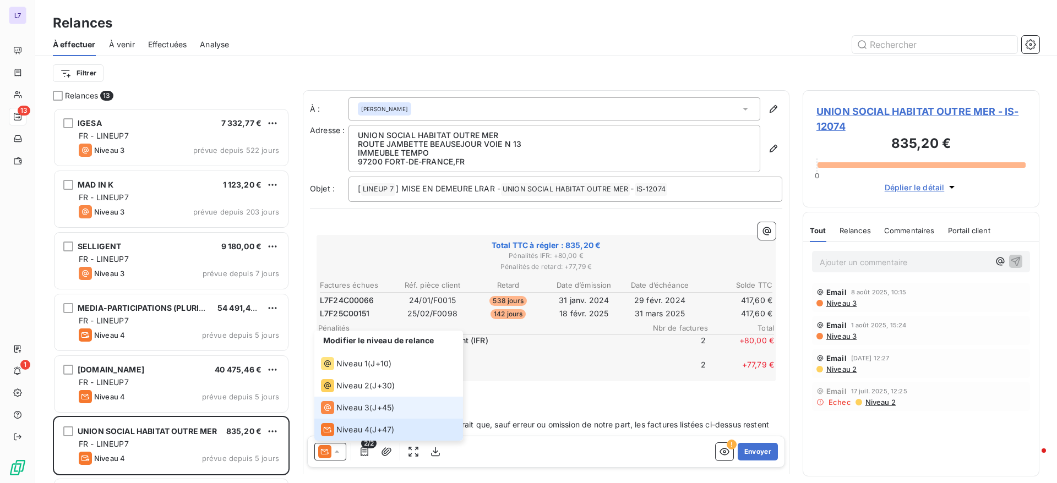
click at [351, 406] on span "Niveau 3" at bounding box center [352, 407] width 33 height 11
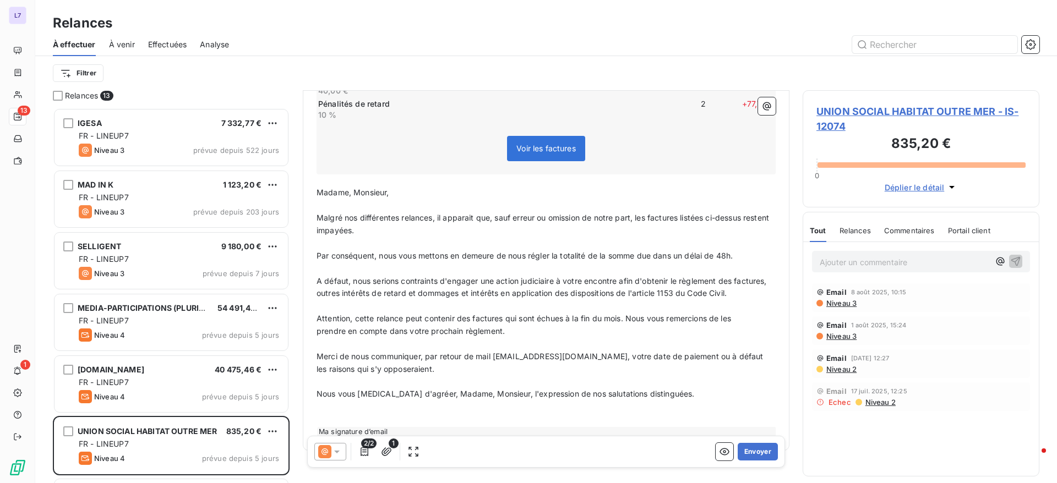
scroll to position [289, 0]
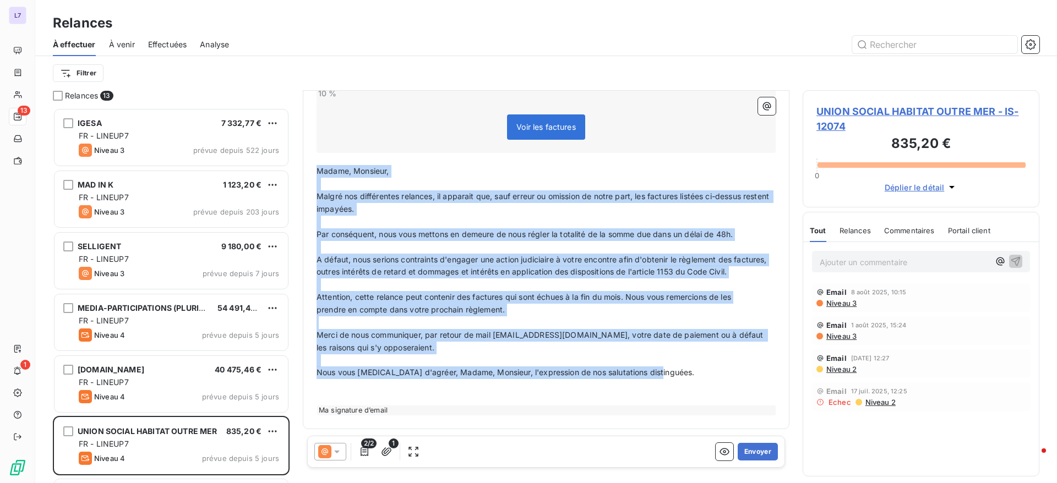
drag, startPoint x: 317, startPoint y: 157, endPoint x: 667, endPoint y: 376, distance: 413.2
click at [667, 376] on div "﻿ Total TTC à régler : 835,20 € Pénalités IFR : + 80,00 € Pénalités de retard :…" at bounding box center [545, 177] width 459 height 475
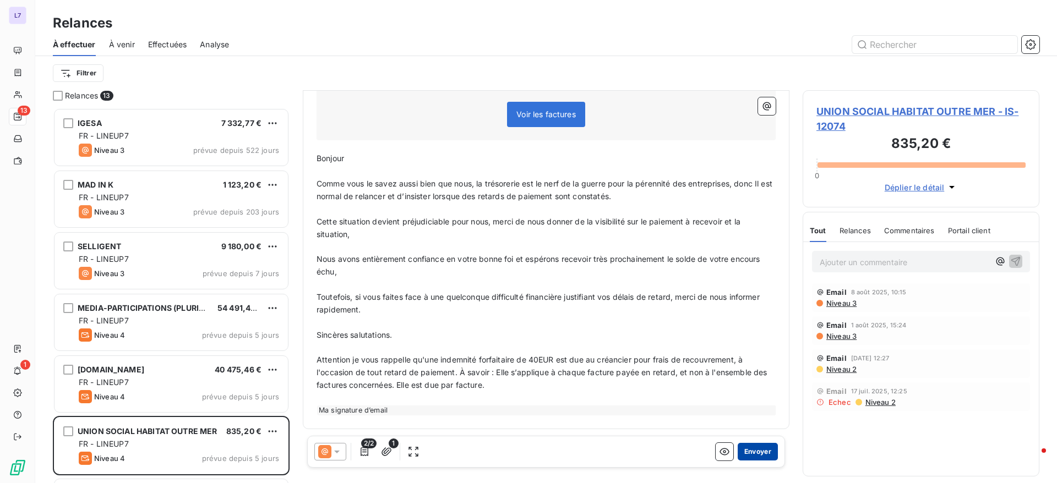
click at [737, 452] on button "Envoyer" at bounding box center [757, 452] width 40 height 18
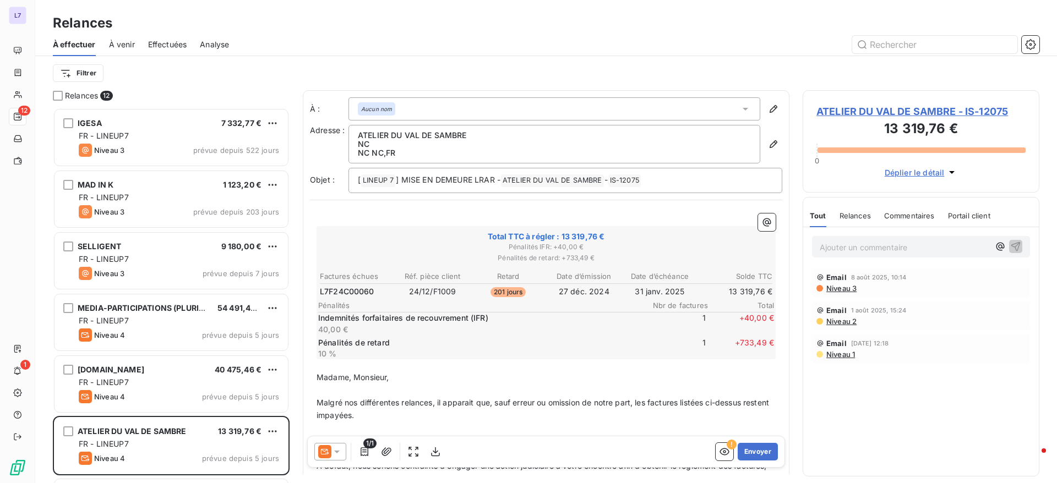
click at [340, 455] on icon at bounding box center [336, 451] width 11 height 11
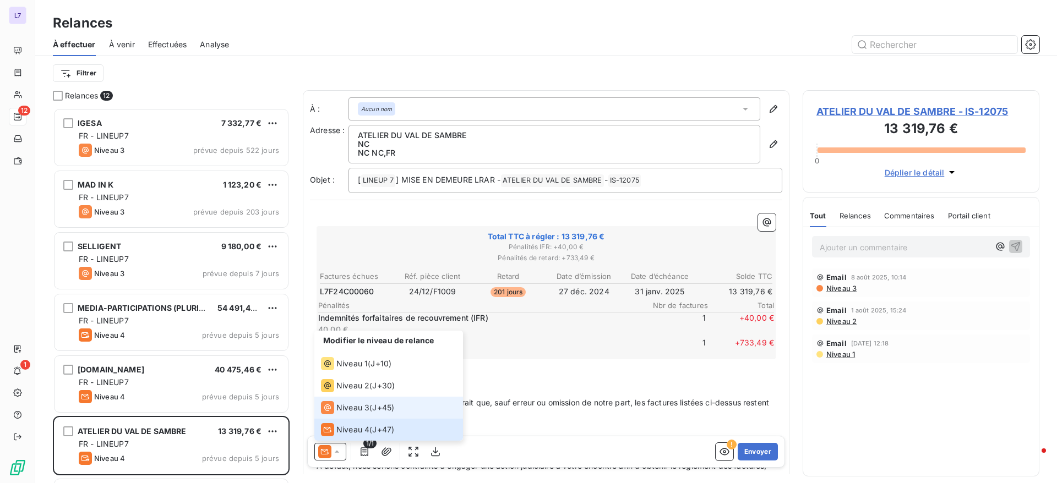
click at [343, 403] on span "Niveau 3" at bounding box center [352, 407] width 33 height 11
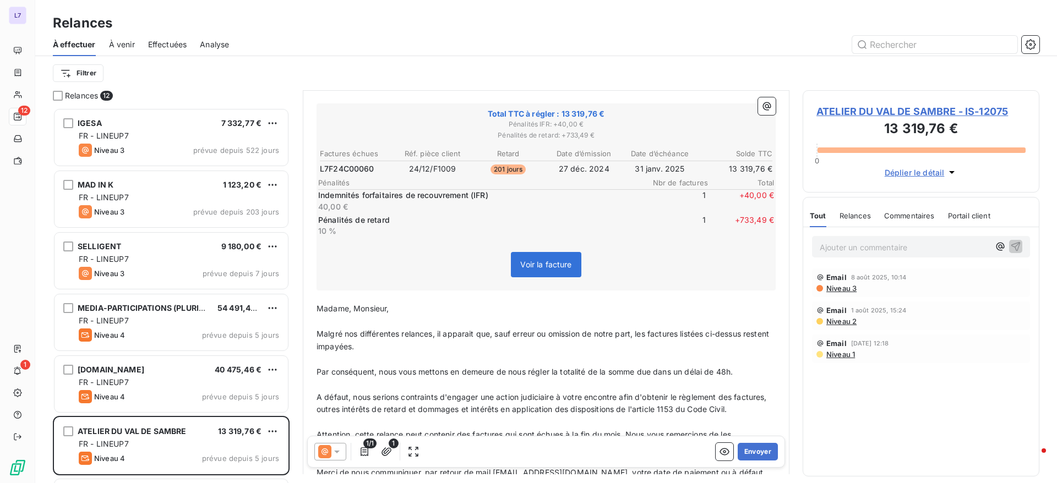
scroll to position [276, 0]
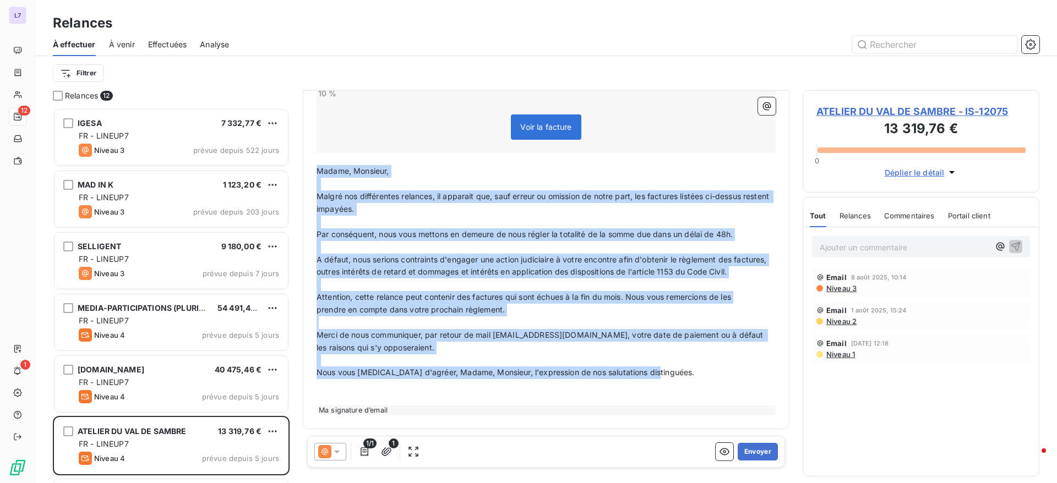
drag, startPoint x: 316, startPoint y: 158, endPoint x: 654, endPoint y: 372, distance: 399.6
click at [654, 372] on div "﻿ Total TTC à régler : 13 319,76 € Pénalités IFR : + 40,00 € Pénalités de retar…" at bounding box center [545, 184] width 459 height 462
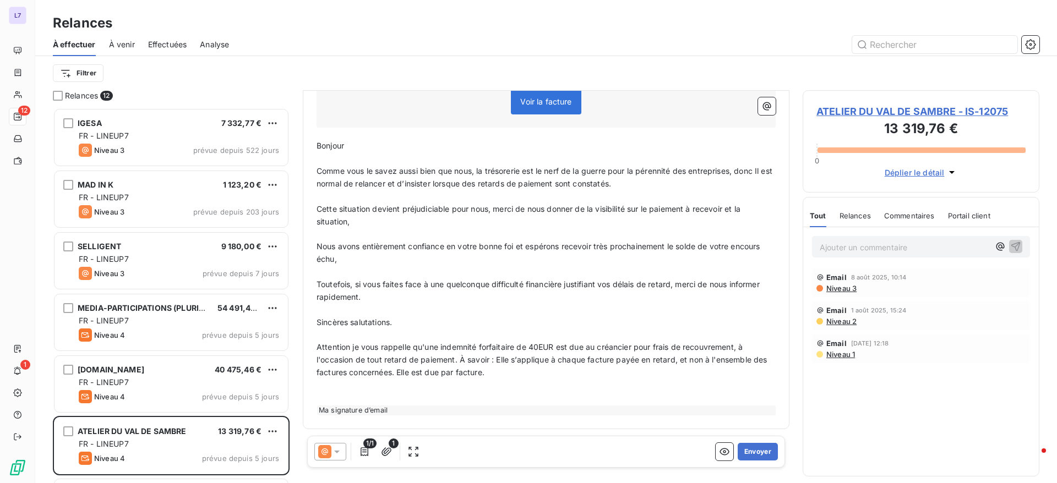
scroll to position [288, 0]
click at [748, 449] on button "Envoyer" at bounding box center [757, 452] width 40 height 18
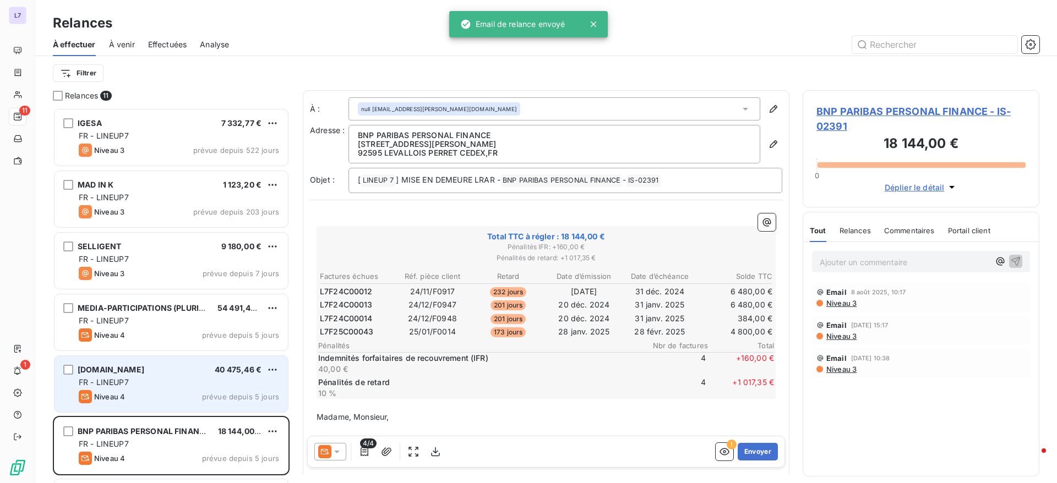
click at [193, 371] on div "SHOWROOMPRIVE.COM 40 475,46 €" at bounding box center [179, 370] width 200 height 10
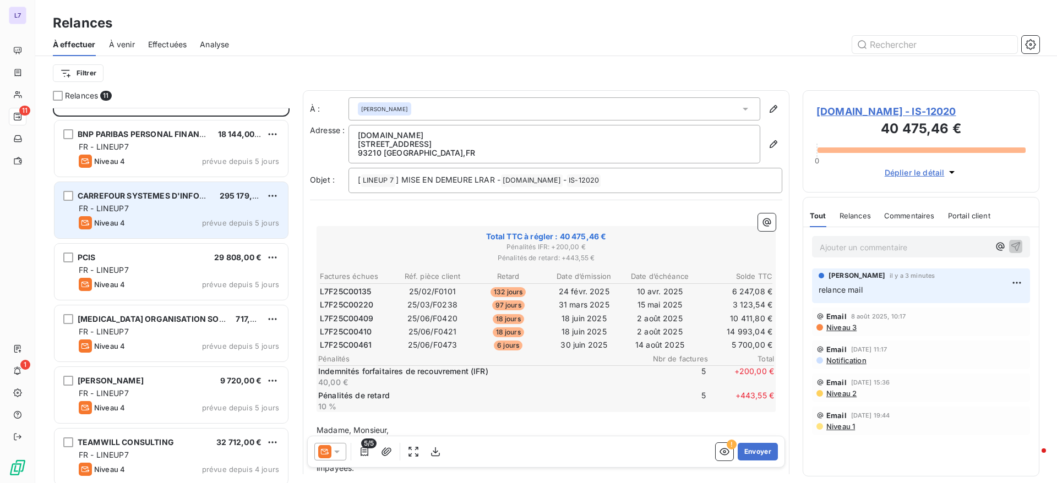
scroll to position [303, 0]
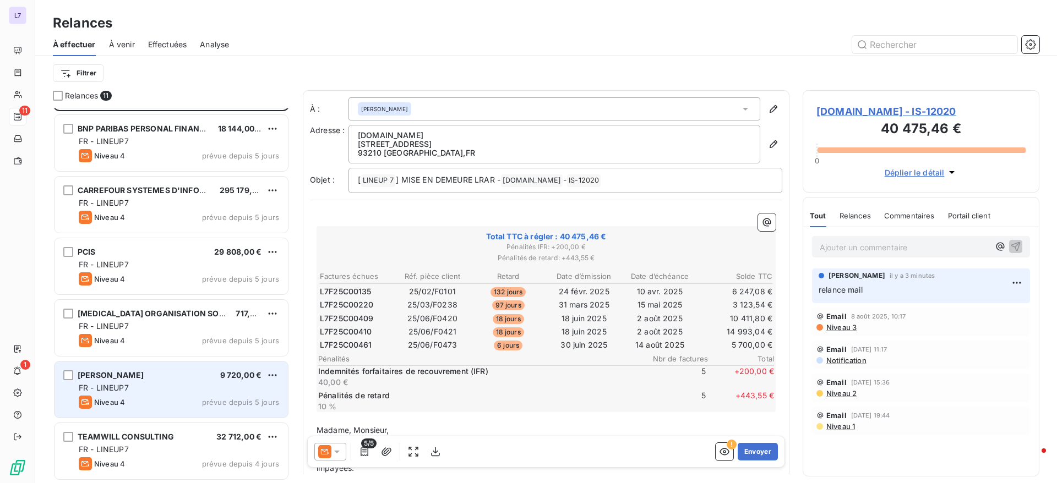
click at [151, 385] on div "FR - LINEUP7" at bounding box center [179, 387] width 200 height 11
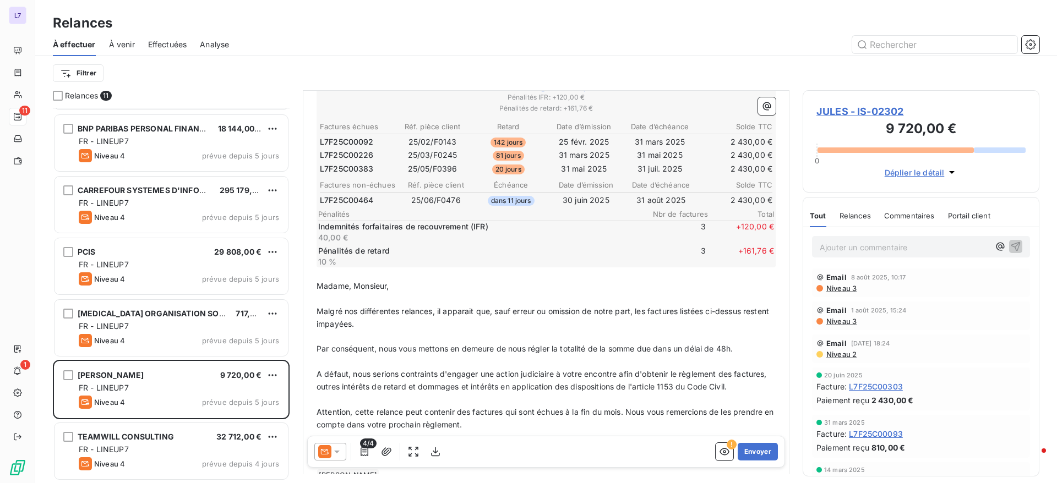
scroll to position [253, 0]
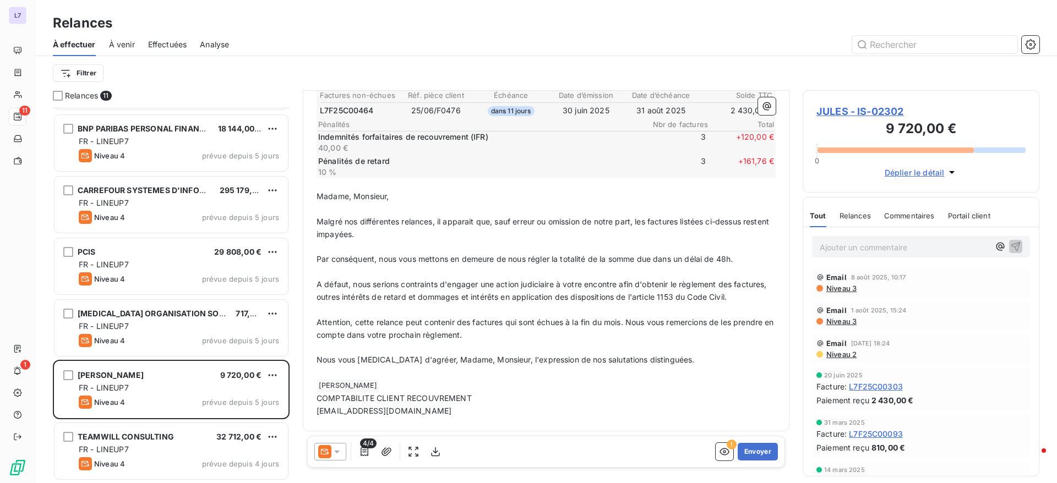
click at [340, 454] on icon at bounding box center [336, 451] width 11 height 11
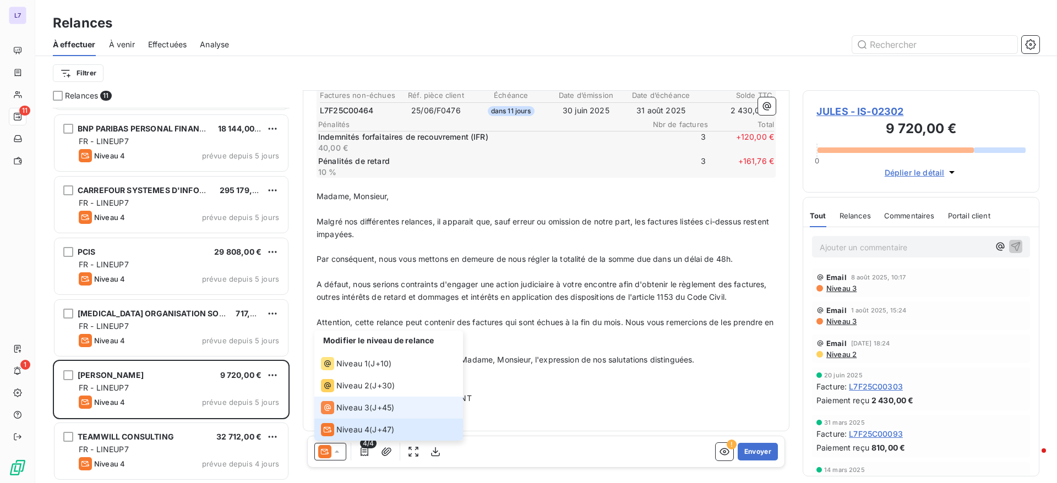
click at [348, 410] on span "Niveau 3" at bounding box center [352, 407] width 33 height 11
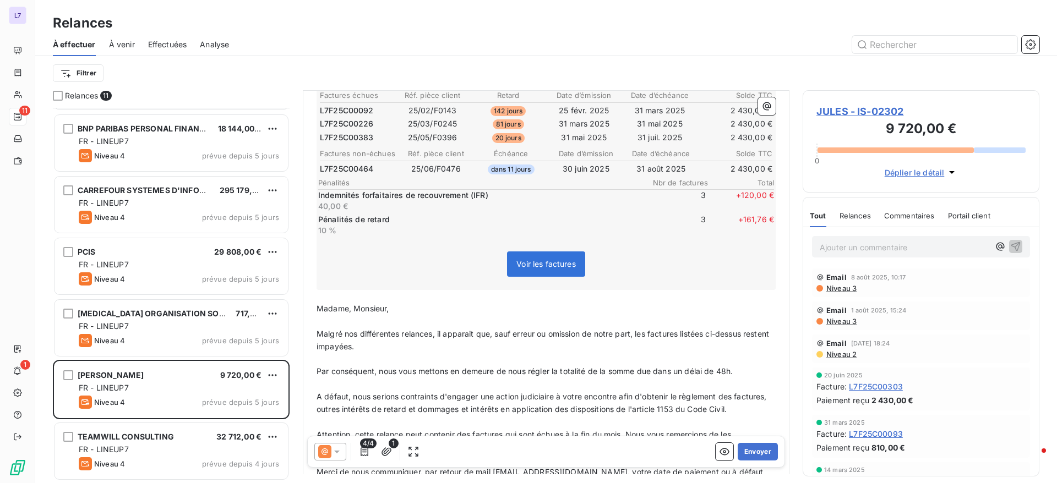
scroll to position [304, 0]
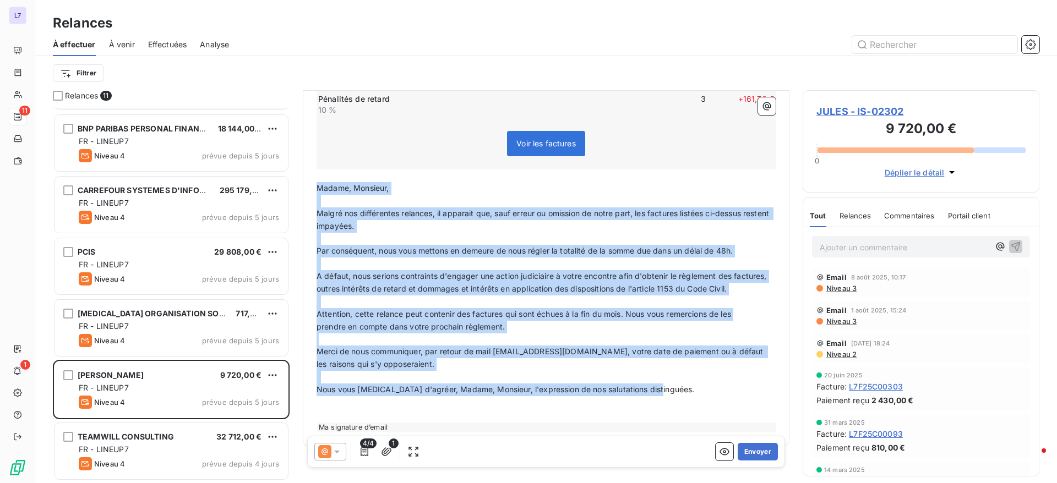
drag, startPoint x: 317, startPoint y: 191, endPoint x: 671, endPoint y: 398, distance: 409.9
click at [671, 398] on div "﻿ Total TTC à régler : 9 720,00 € Pénalités IFR : + 120,00 € Pénalités de retar…" at bounding box center [545, 172] width 459 height 521
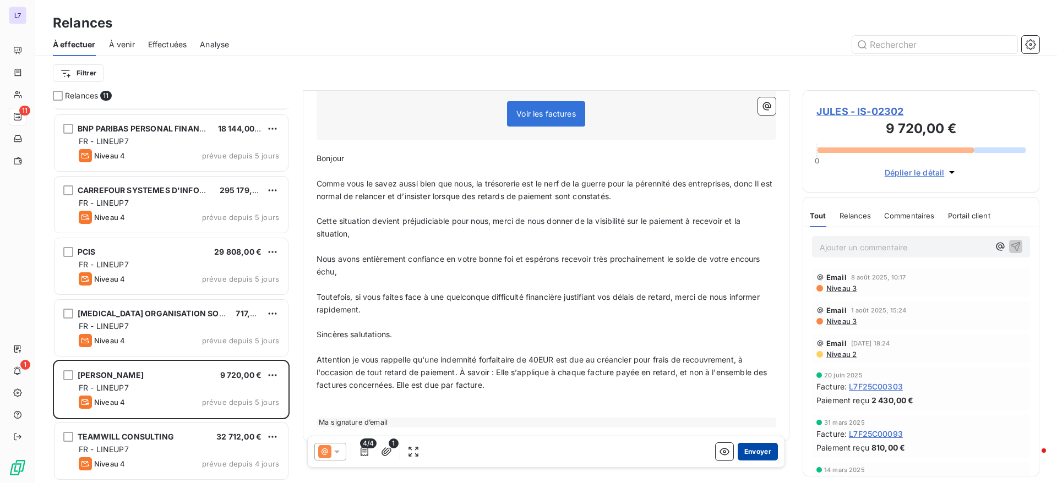
click at [748, 451] on button "Envoyer" at bounding box center [757, 452] width 40 height 18
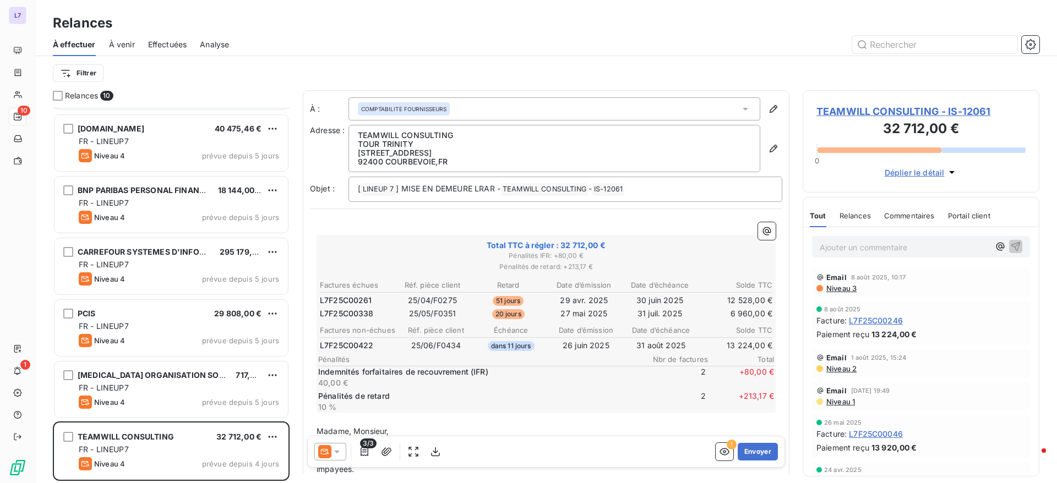
scroll to position [241, 0]
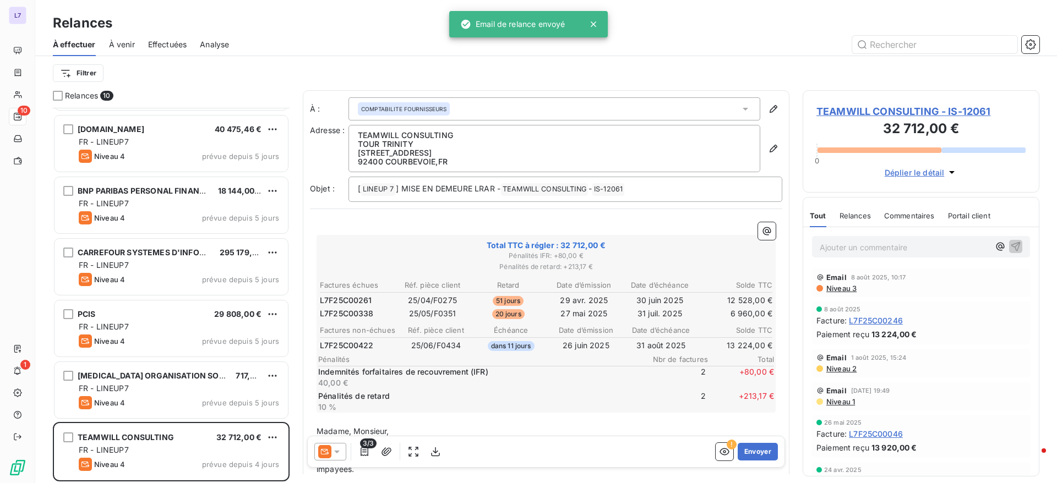
click at [335, 453] on icon at bounding box center [336, 451] width 11 height 11
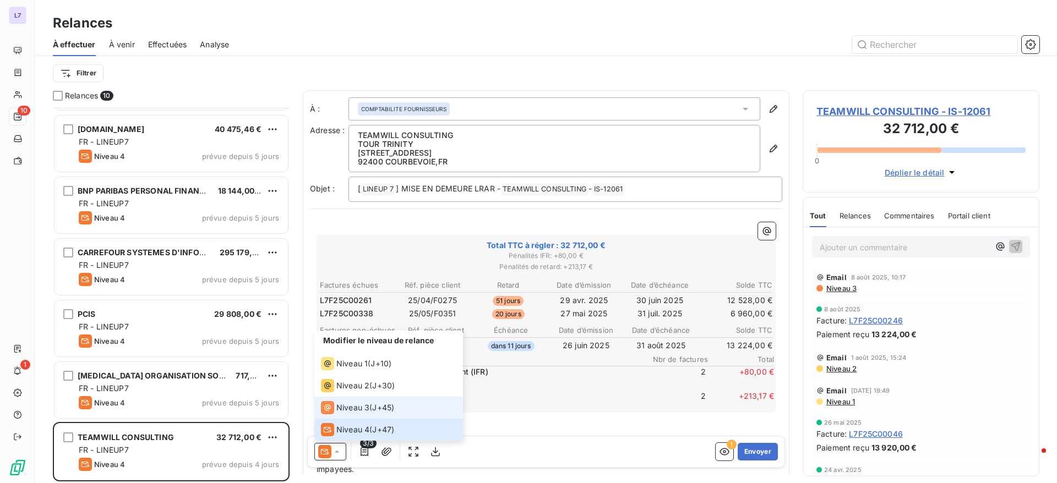
click at [335, 416] on li "Niveau 3 ( J+45 )" at bounding box center [388, 408] width 149 height 22
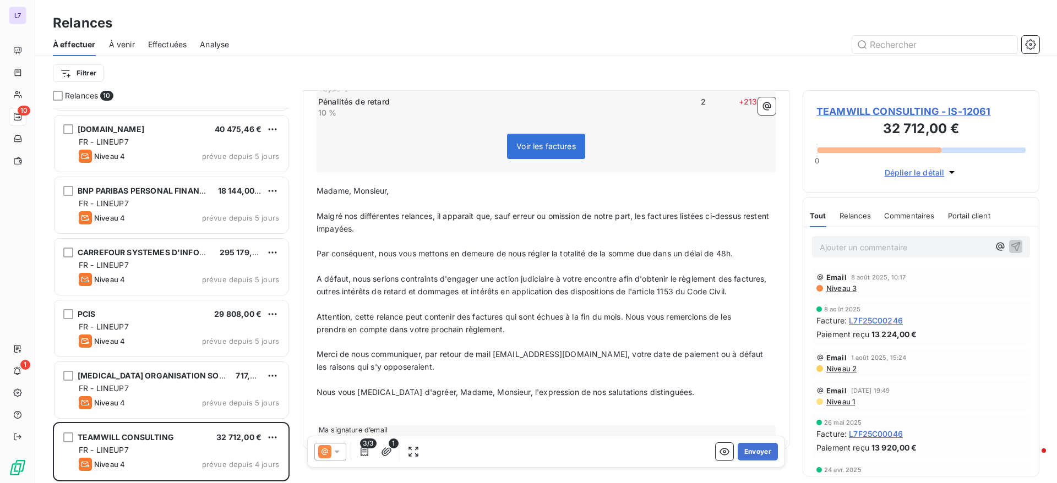
scroll to position [321, 0]
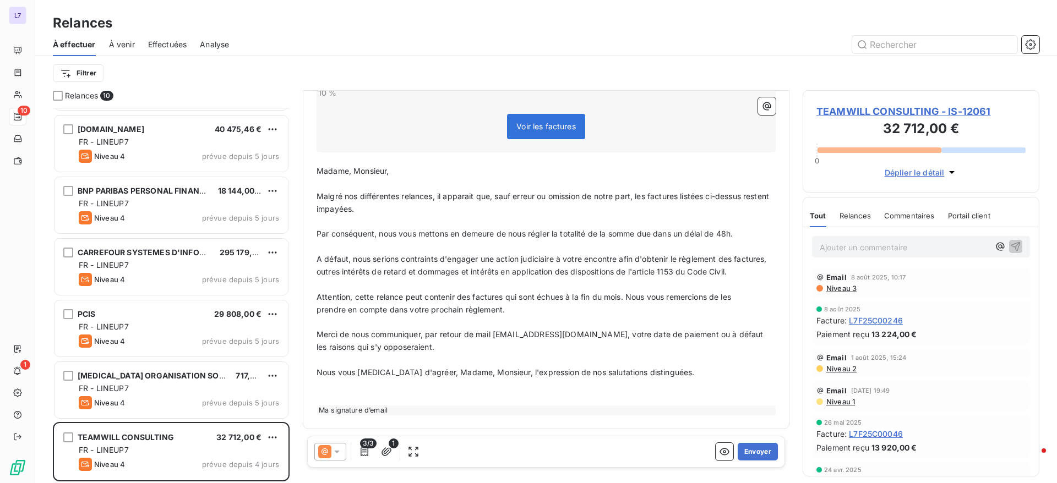
drag, startPoint x: 316, startPoint y: 157, endPoint x: 668, endPoint y: 364, distance: 408.0
click at [668, 364] on div "﻿ Total TTC à régler : 32 712,00 € Pénalités IFR : + 80,00 € Pénalités de retar…" at bounding box center [546, 161] width 472 height 521
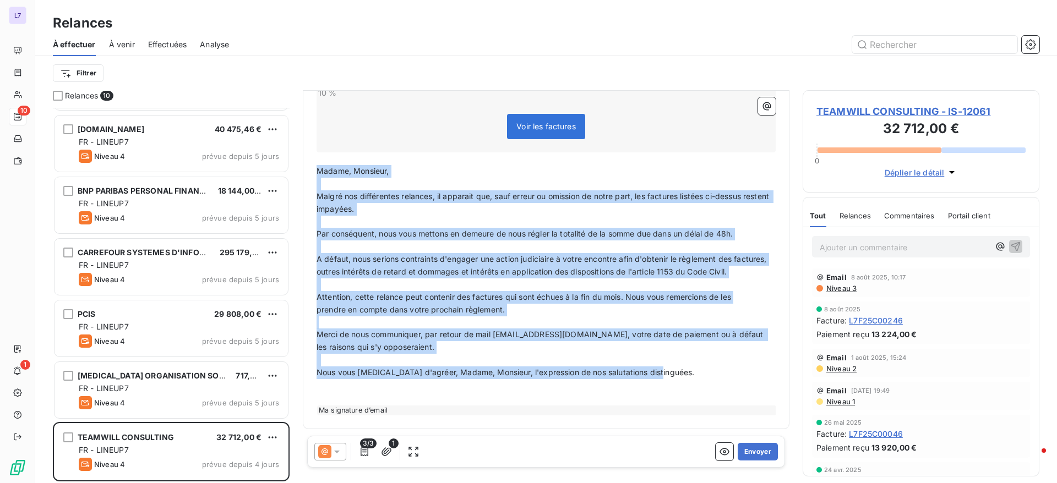
drag, startPoint x: 666, startPoint y: 369, endPoint x: 314, endPoint y: 156, distance: 412.4
click at [314, 156] on div "﻿ Total TTC à régler : 32 712,00 € Pénalités IFR : + 80,00 € Pénalités de retar…" at bounding box center [546, 161] width 472 height 521
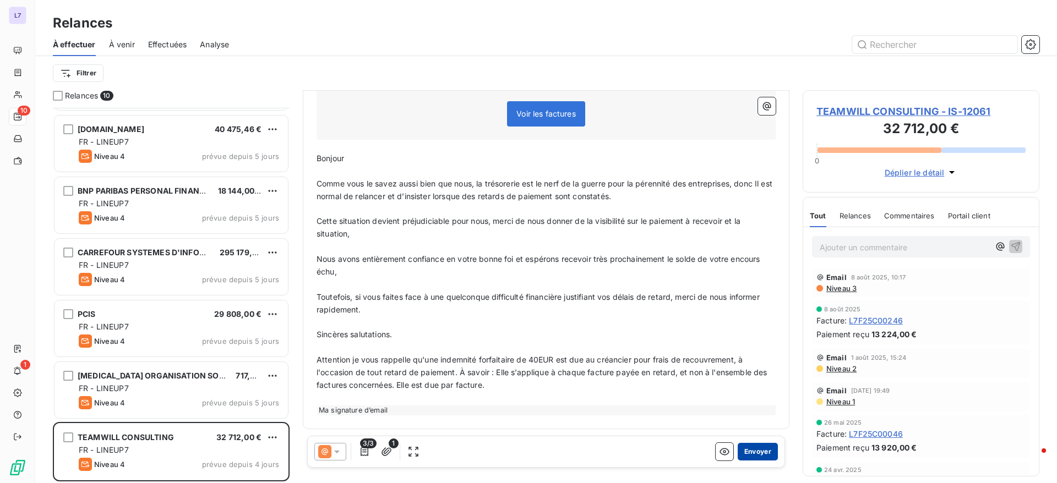
click at [745, 456] on button "Envoyer" at bounding box center [757, 452] width 40 height 18
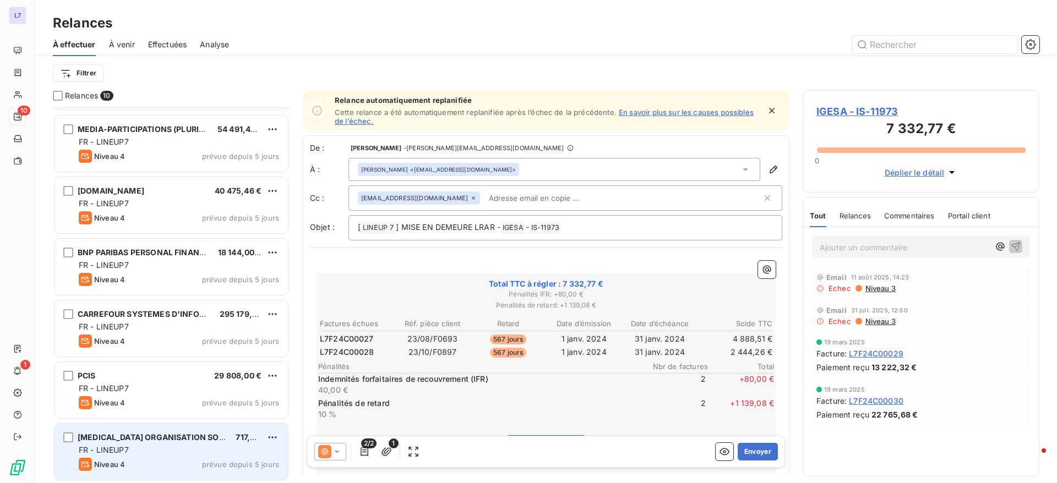
click at [197, 462] on div "Niveau 4 prévue depuis 5 jours" at bounding box center [179, 464] width 200 height 13
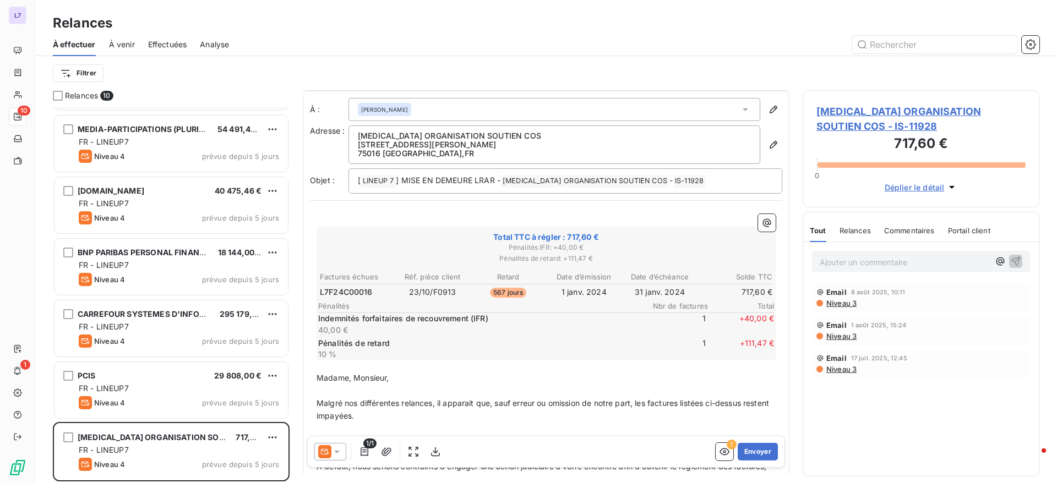
scroll to position [194, 0]
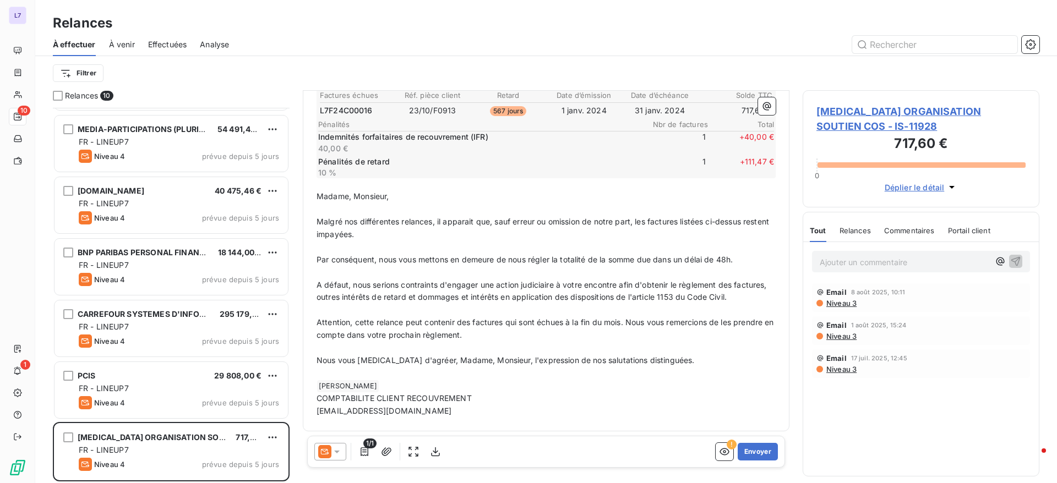
click at [346, 453] on div "1/1" at bounding box center [379, 452] width 130 height 18
click at [338, 461] on div "1/1 ! Envoyer" at bounding box center [546, 452] width 478 height 32
click at [337, 457] on div at bounding box center [330, 452] width 32 height 18
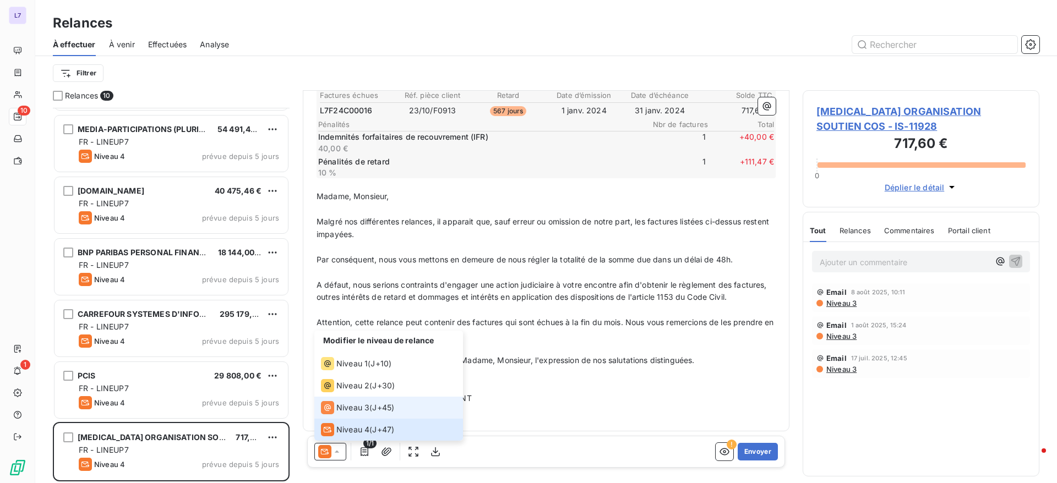
click at [333, 401] on icon at bounding box center [327, 407] width 13 height 13
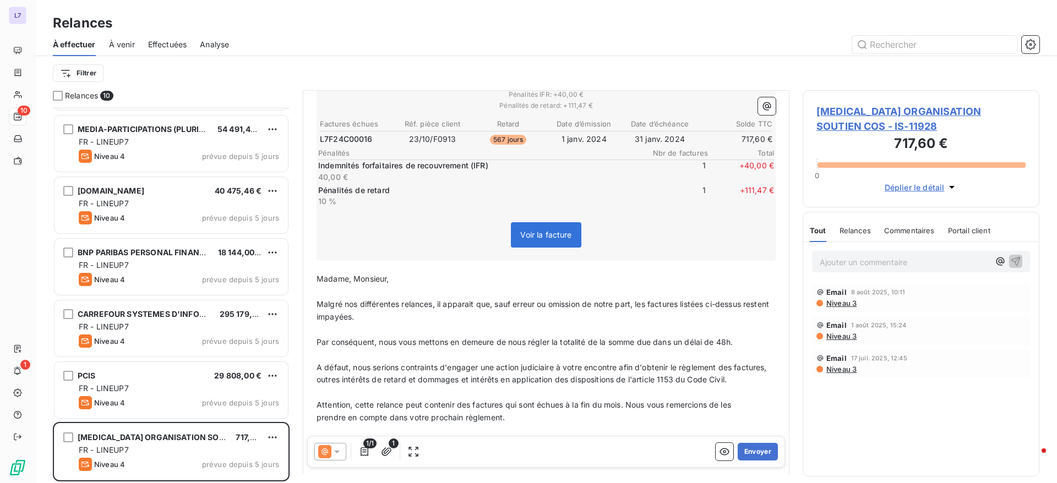
scroll to position [276, 0]
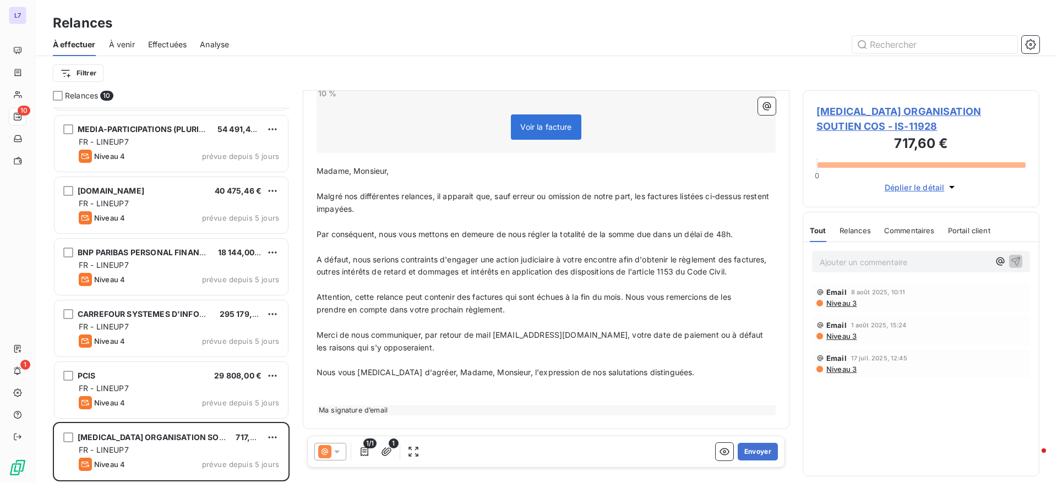
click at [314, 158] on div "﻿ Total TTC à régler : 717,60 € Pénalités IFR : + 40,00 € Pénalités de retard :…" at bounding box center [546, 184] width 472 height 475
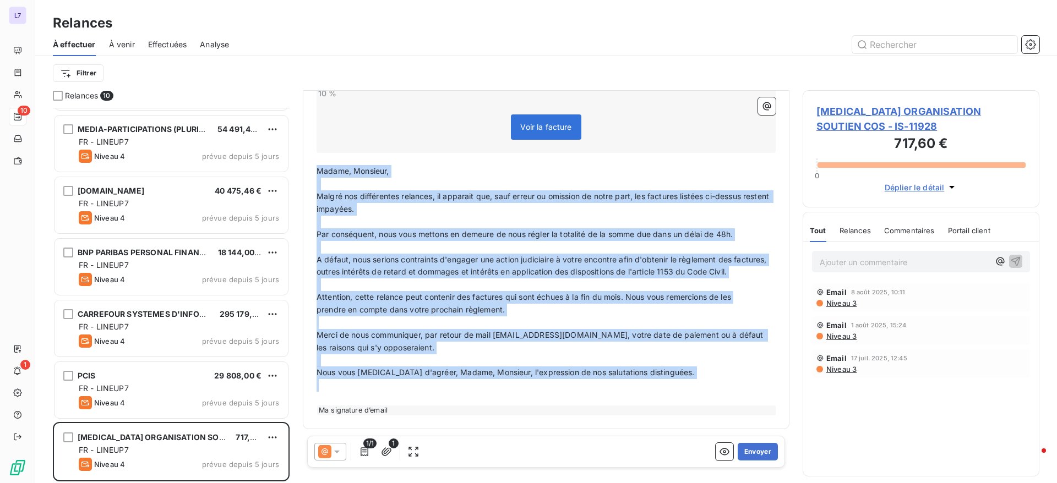
drag, startPoint x: 318, startPoint y: 159, endPoint x: 543, endPoint y: 393, distance: 325.0
click at [543, 393] on div "﻿ Total TTC à régler : 717,60 € Pénalités IFR : + 40,00 € Pénalités de retard :…" at bounding box center [545, 184] width 459 height 462
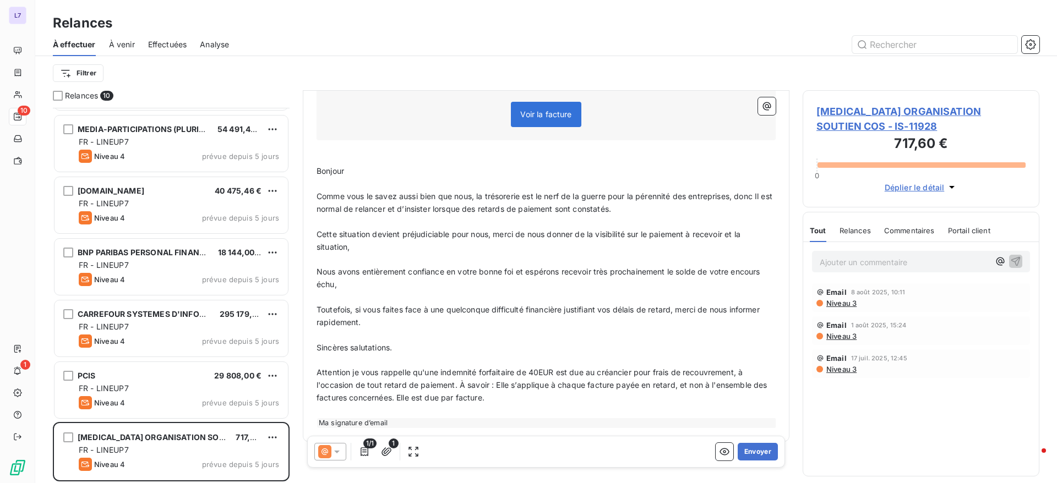
scroll to position [288, 0]
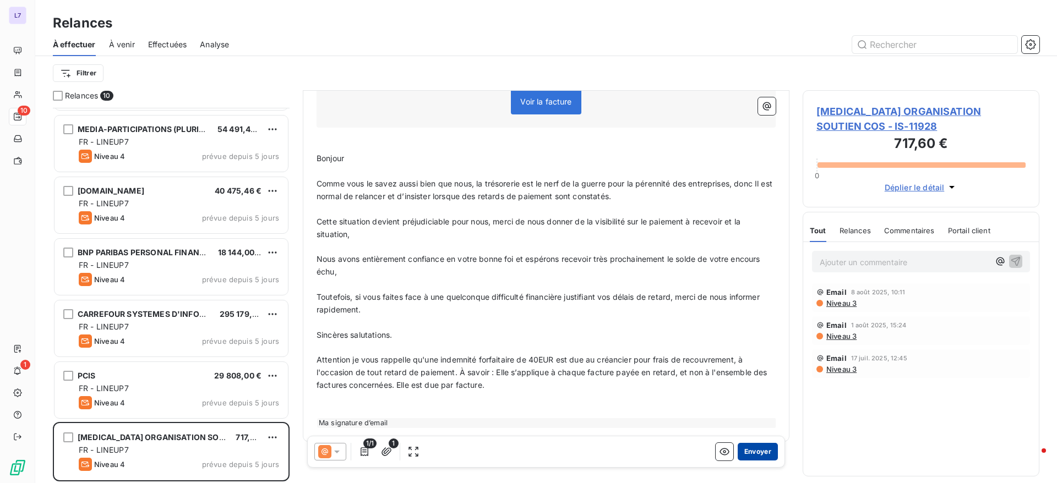
click at [744, 454] on button "Envoyer" at bounding box center [757, 452] width 40 height 18
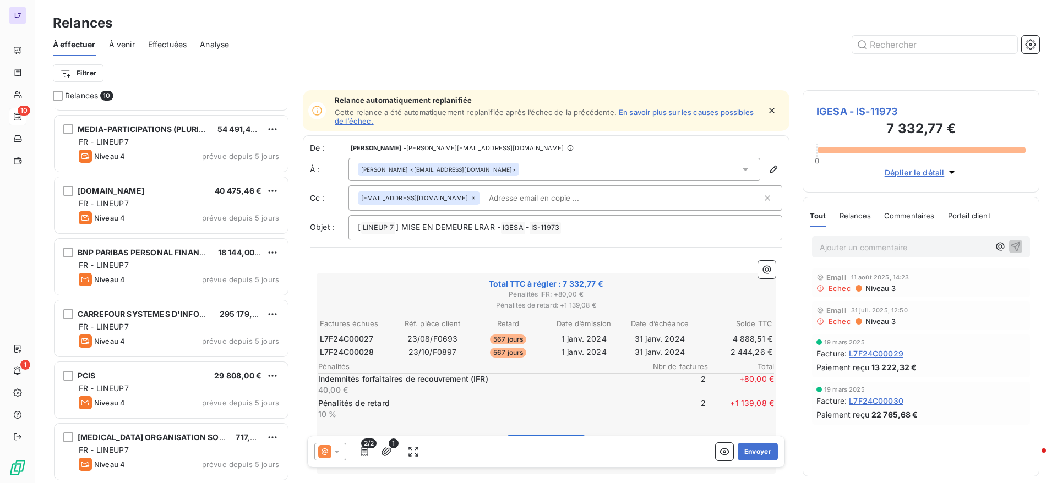
scroll to position [179, 0]
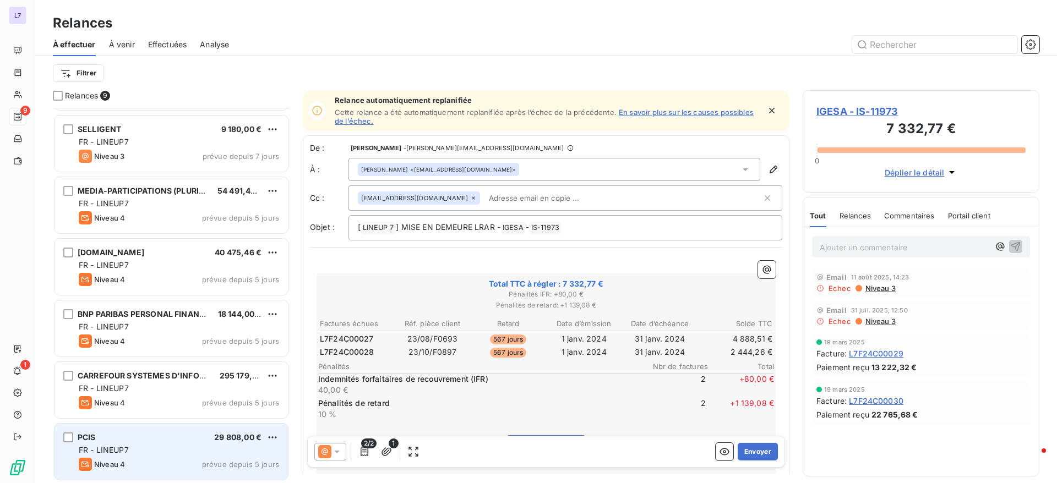
click at [145, 461] on div "Niveau 4 prévue depuis 5 jours" at bounding box center [179, 464] width 200 height 13
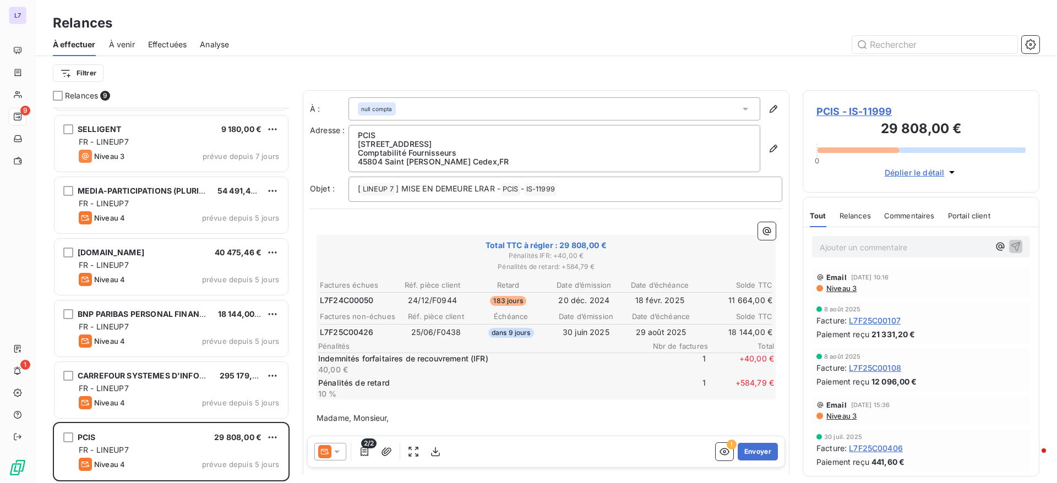
click at [340, 454] on icon at bounding box center [336, 451] width 11 height 11
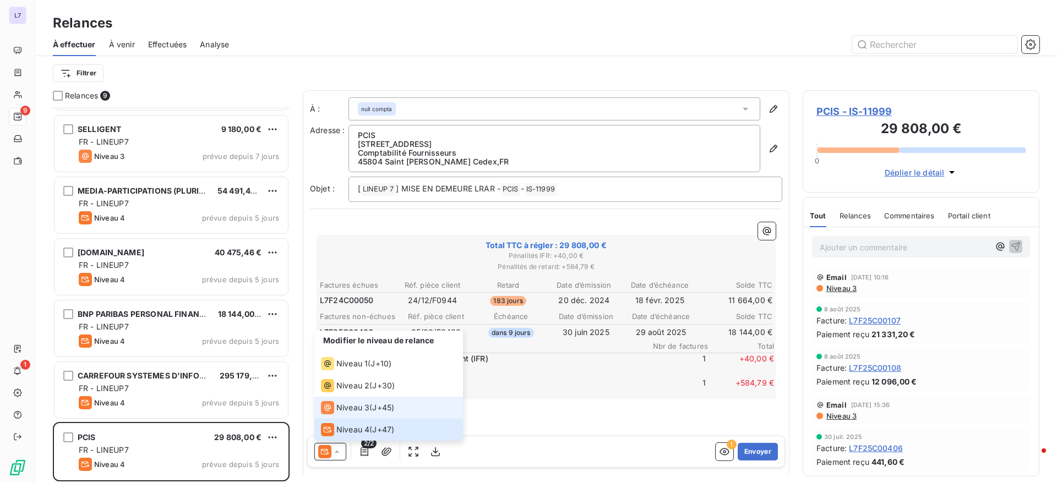
click at [353, 406] on span "Niveau 3" at bounding box center [352, 407] width 33 height 11
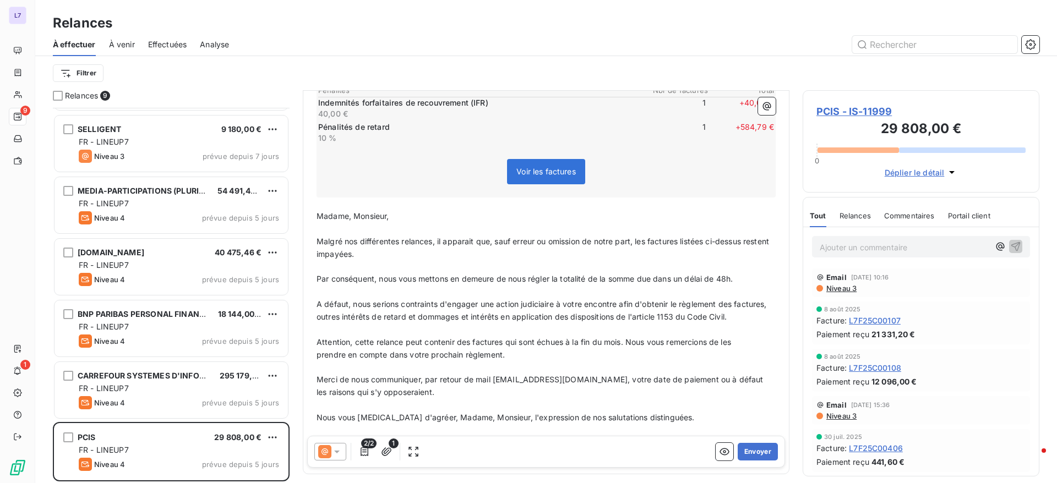
scroll to position [308, 0]
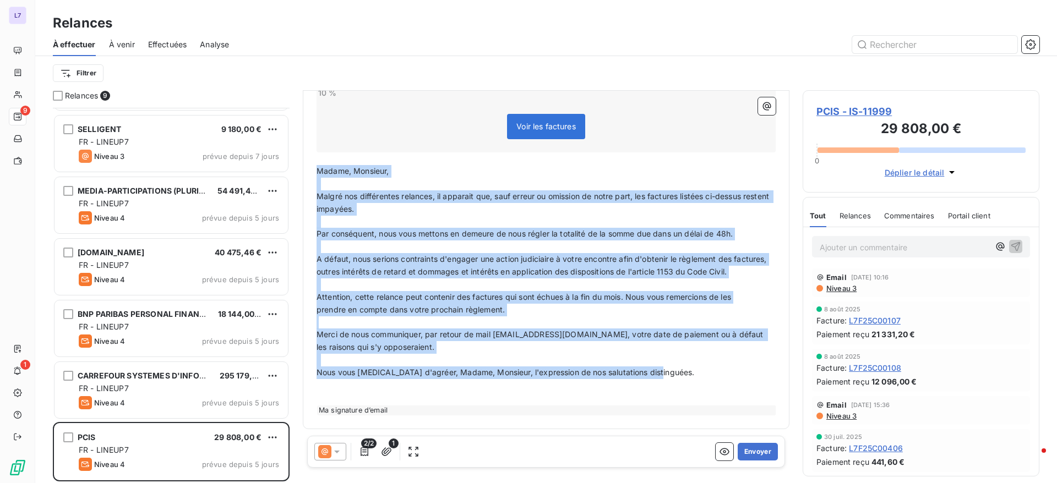
drag, startPoint x: 318, startPoint y: 160, endPoint x: 683, endPoint y: 372, distance: 421.9
click at [683, 372] on div "﻿ Total TTC à régler : 29 808,00 € Pénalités IFR : + 40,00 € Pénalités de retar…" at bounding box center [545, 168] width 459 height 494
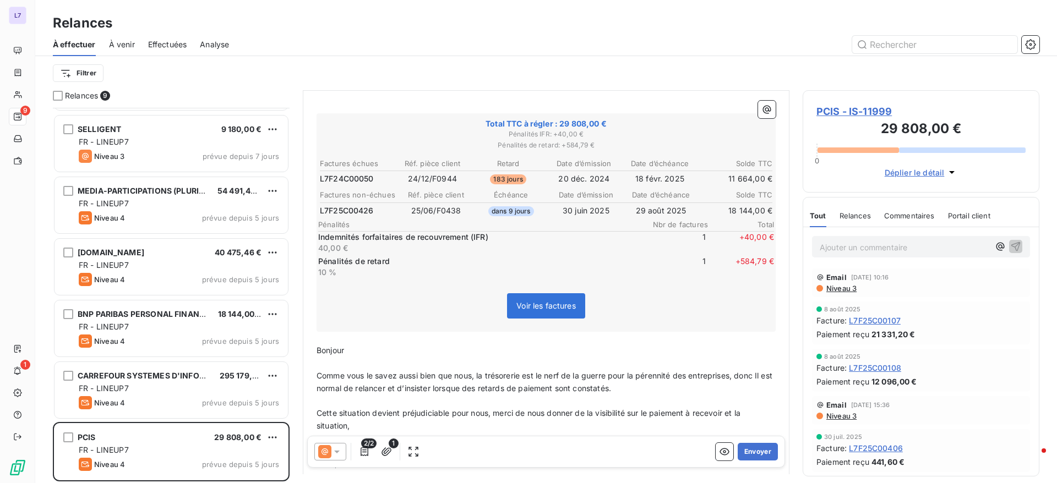
scroll to position [0, 0]
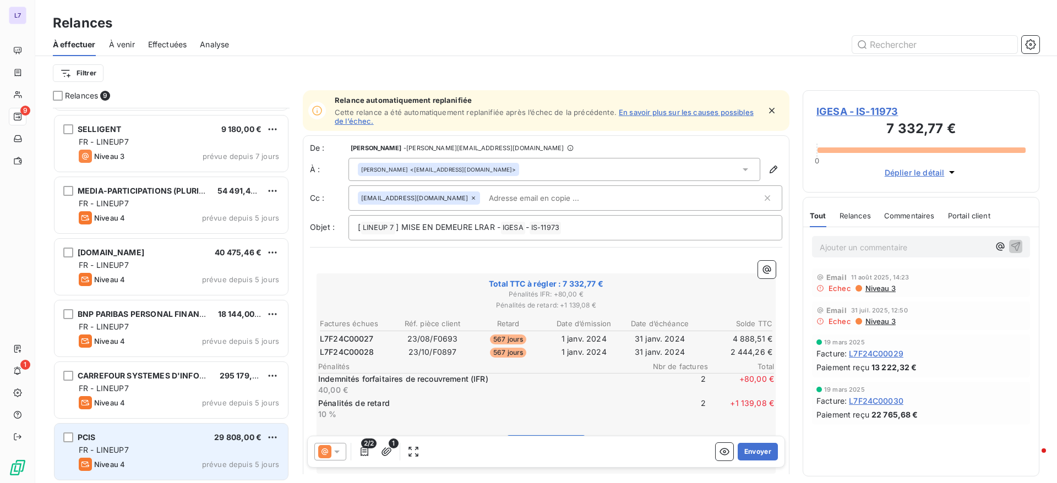
click at [146, 461] on div "Niveau 4 prévue depuis 5 jours" at bounding box center [179, 464] width 200 height 13
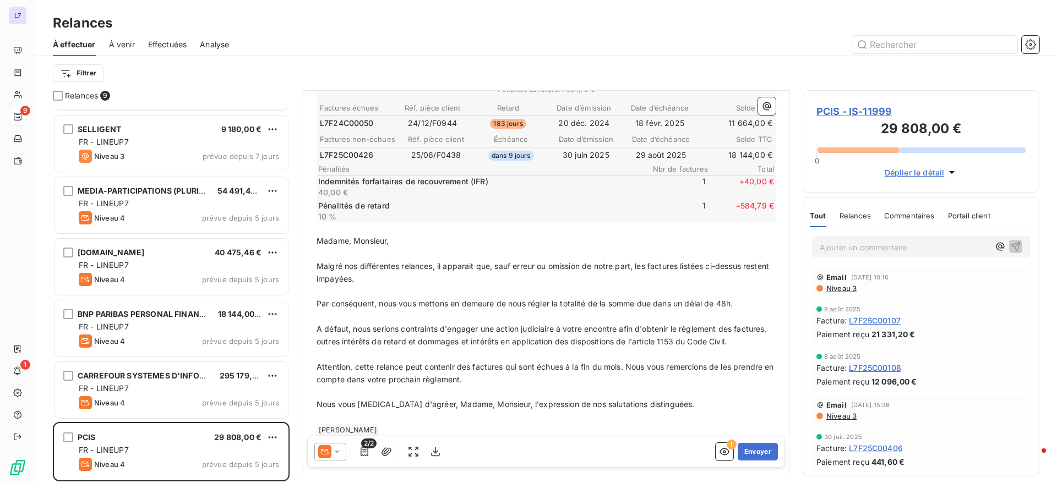
scroll to position [235, 0]
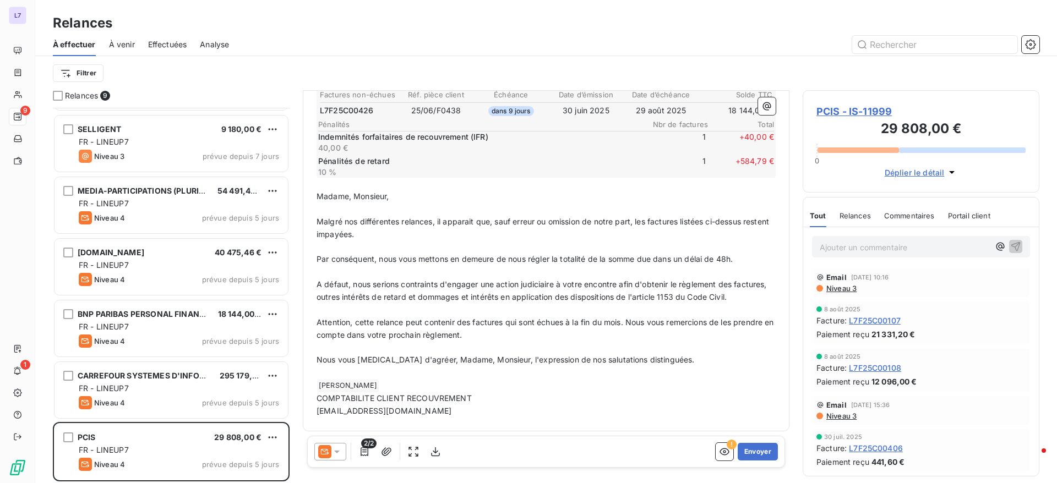
drag, startPoint x: 316, startPoint y: 187, endPoint x: 628, endPoint y: 378, distance: 366.6
click at [628, 378] on div "﻿ Total TTC à régler : 29 808,00 € Pénalités IFR : + 40,00 € Pénalités de retar…" at bounding box center [546, 209] width 472 height 430
click at [662, 356] on p "Nous vous prions d'agréer, Madame, Monsieur, l'expression de nos salutations di…" at bounding box center [545, 360] width 459 height 13
click at [338, 454] on icon at bounding box center [336, 451] width 11 height 11
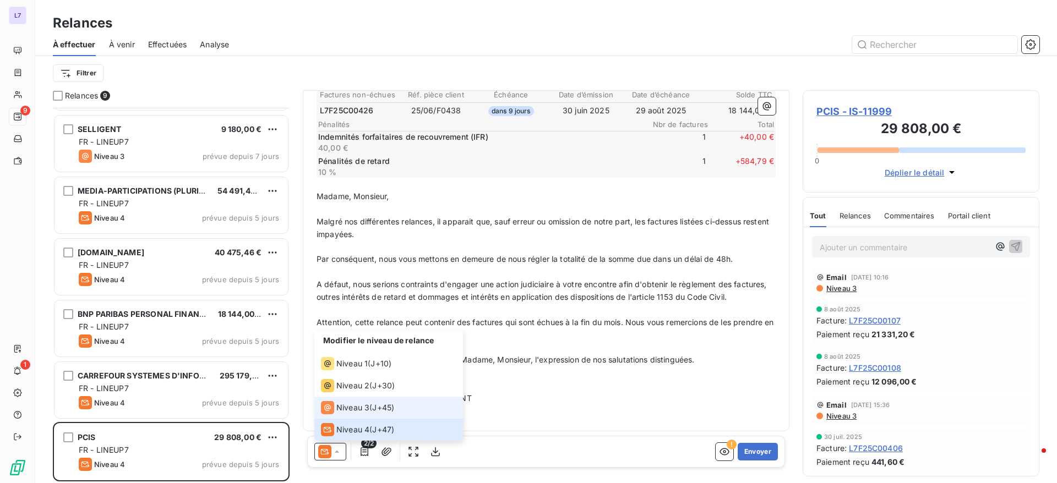
click at [354, 405] on span "Niveau 3" at bounding box center [352, 407] width 33 height 11
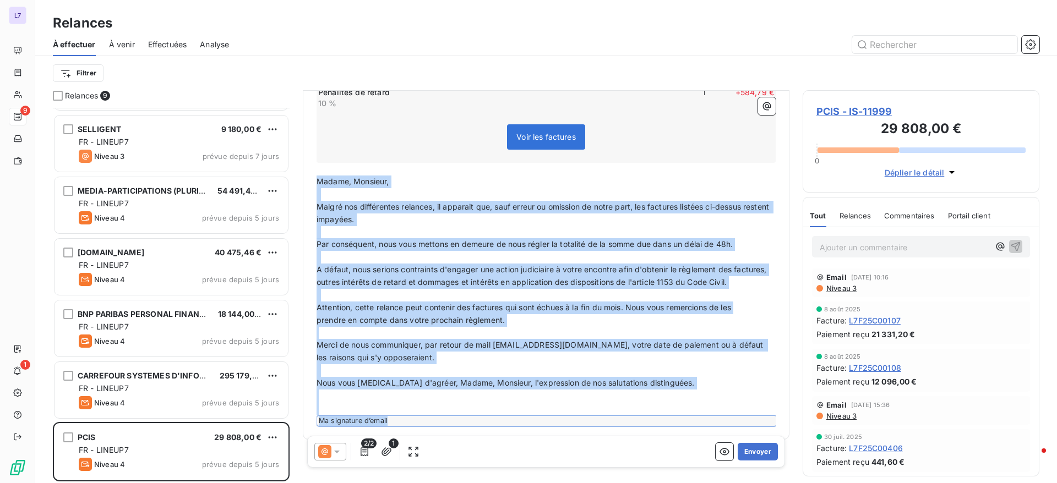
scroll to position [308, 0]
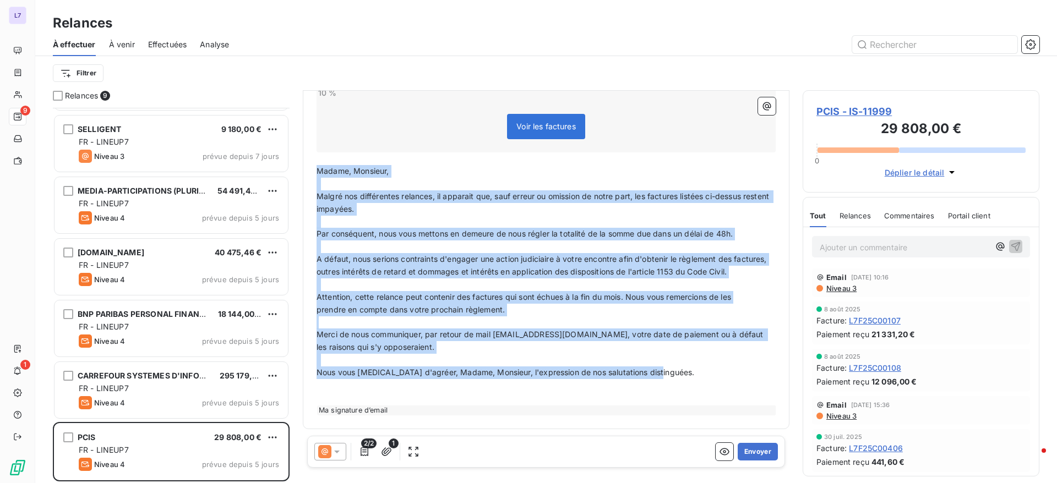
drag, startPoint x: 318, startPoint y: 272, endPoint x: 660, endPoint y: 370, distance: 356.1
click at [660, 370] on div "﻿ Total TTC à régler : 29 808,00 € Pénalités IFR : + 40,00 € Pénalités de retar…" at bounding box center [545, 168] width 459 height 494
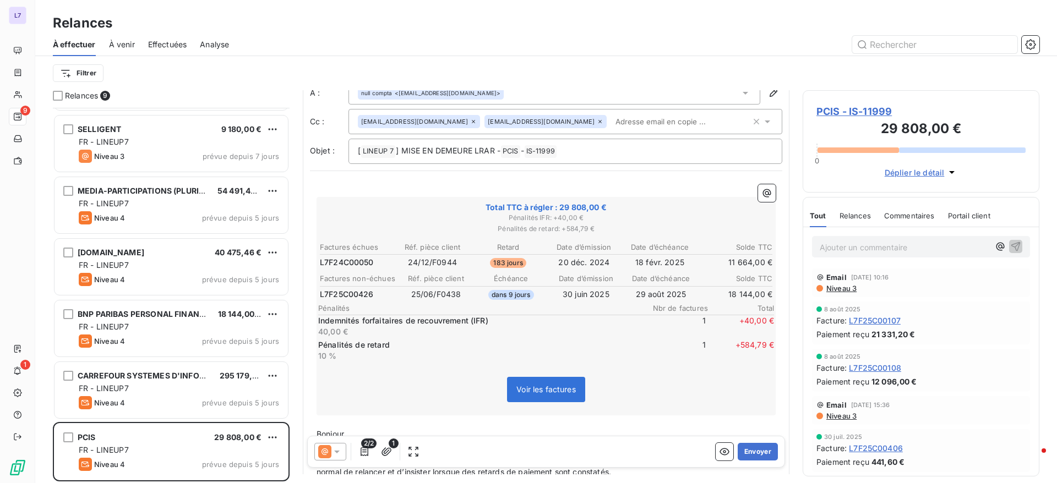
scroll to position [0, 0]
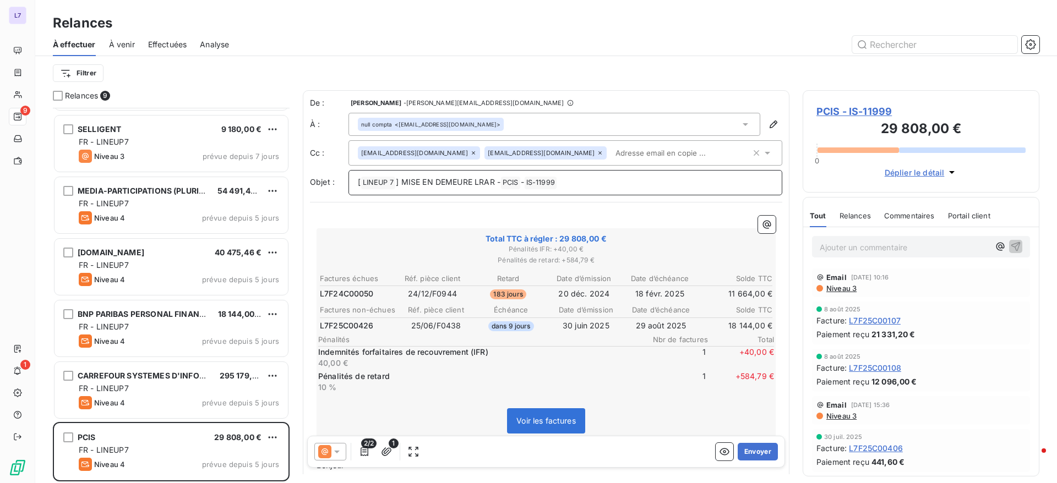
click at [600, 187] on p "[ LINEUP 7 ﻿ ] MISE EN DEMEURE LRAR - PCIS ﻿ - IS-11999 ﻿ ﻿" at bounding box center [565, 182] width 415 height 13
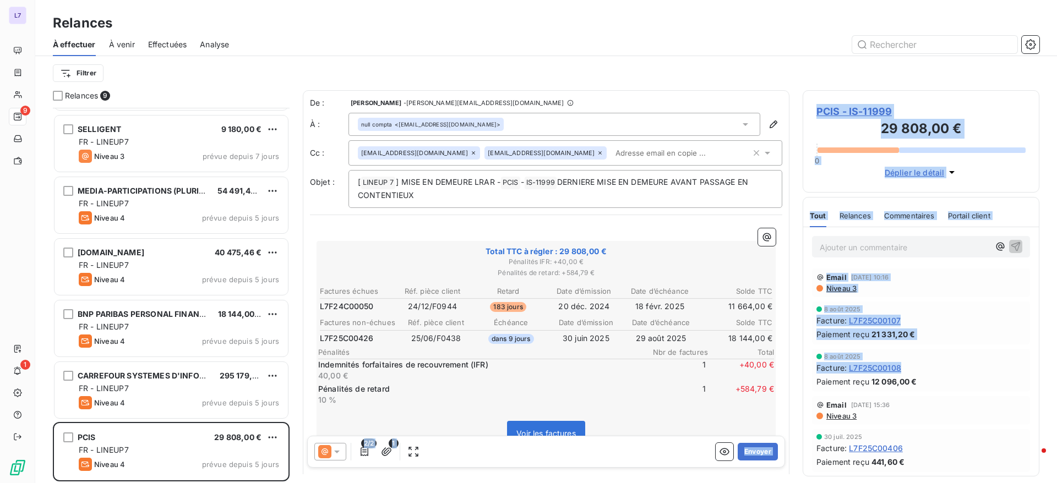
drag, startPoint x: 776, startPoint y: 224, endPoint x: 801, endPoint y: 387, distance: 165.4
click at [801, 387] on div "Relances 9 IGESA 7 332,77 € FR - LINEUP7 Niveau 3 prévue depuis 522 jours MAD I…" at bounding box center [545, 286] width 1021 height 393
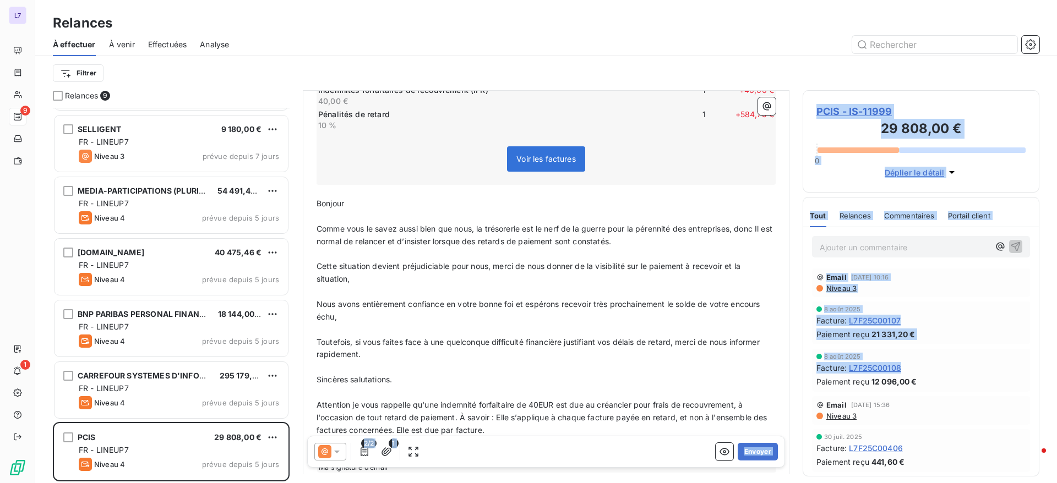
scroll to position [332, 0]
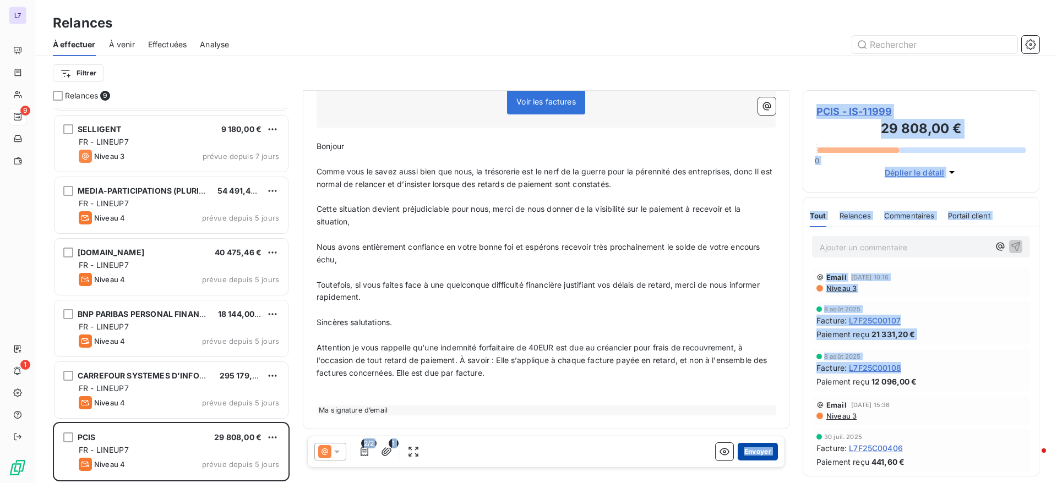
click at [742, 450] on button "Envoyer" at bounding box center [757, 452] width 40 height 18
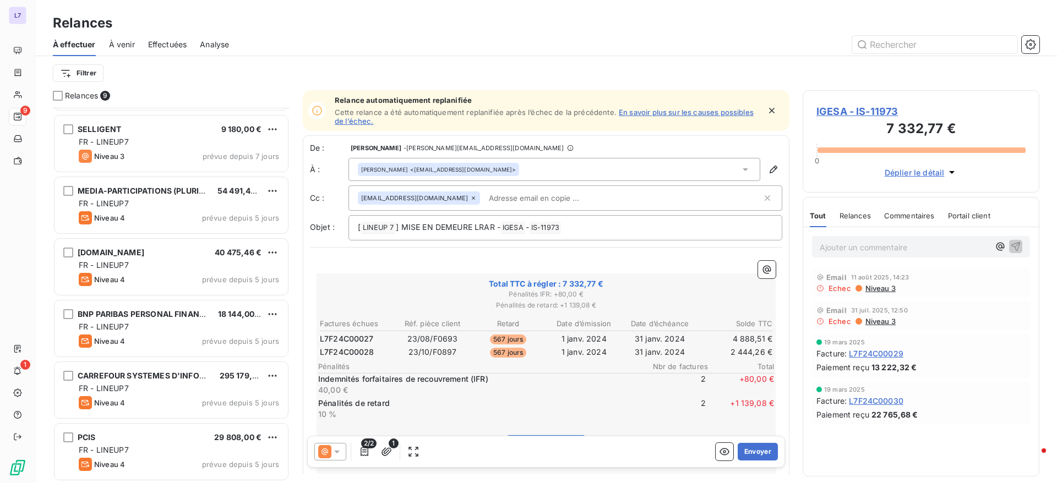
scroll to position [118, 0]
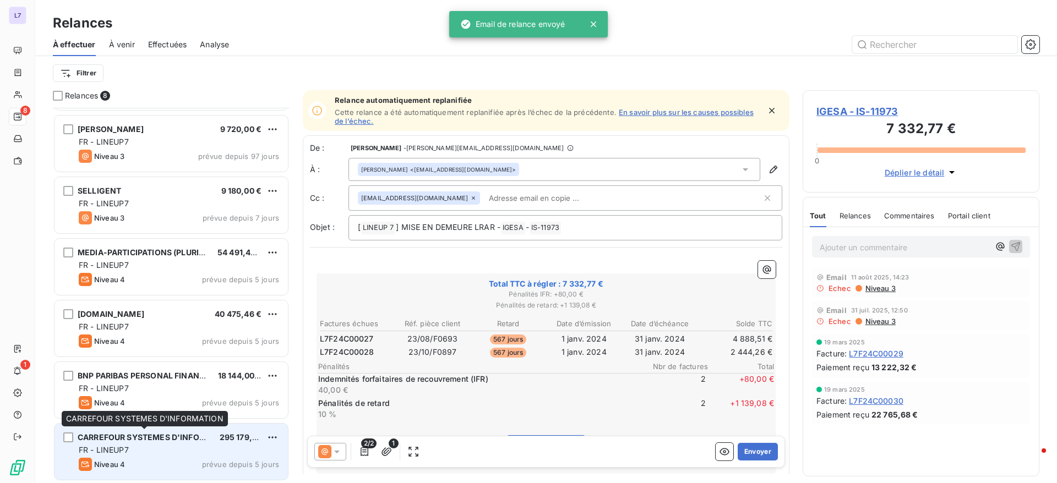
click at [185, 440] on span "CARREFOUR SYSTEMES D'INFORMATION" at bounding box center [157, 437] width 158 height 9
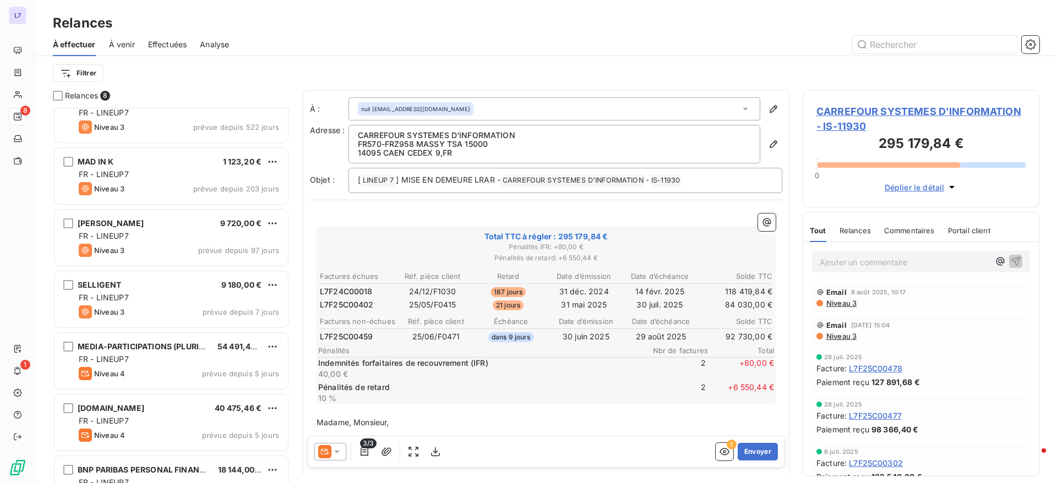
scroll to position [19, 0]
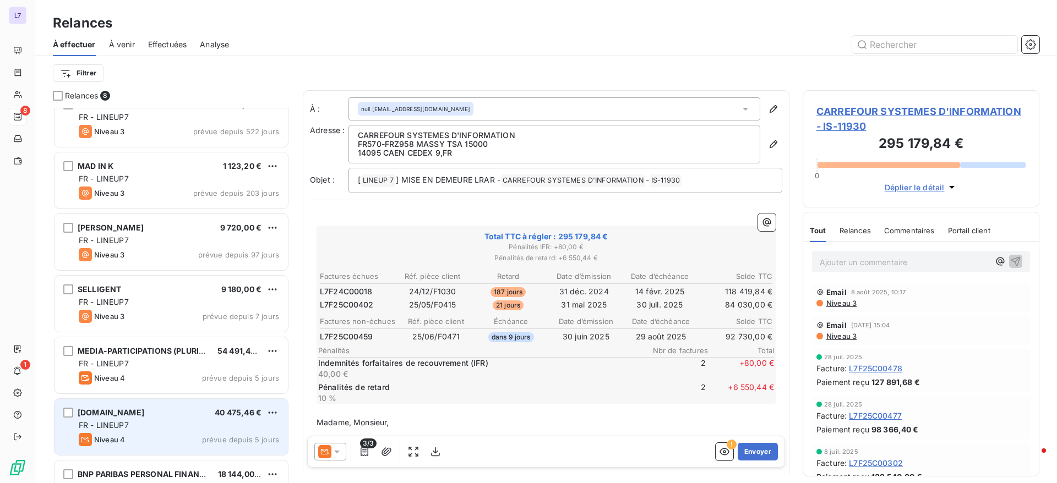
click at [135, 434] on div "Niveau 4 prévue depuis 5 jours" at bounding box center [179, 439] width 200 height 13
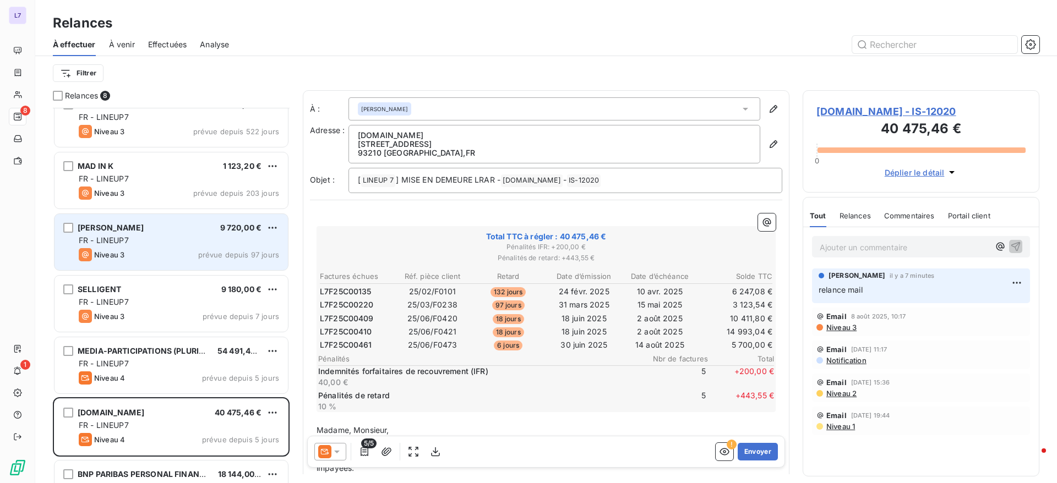
click at [172, 216] on div "JULES 9 720,00 € FR - LINEUP7 Niveau 3 prévue depuis 97 jours" at bounding box center [170, 242] width 233 height 56
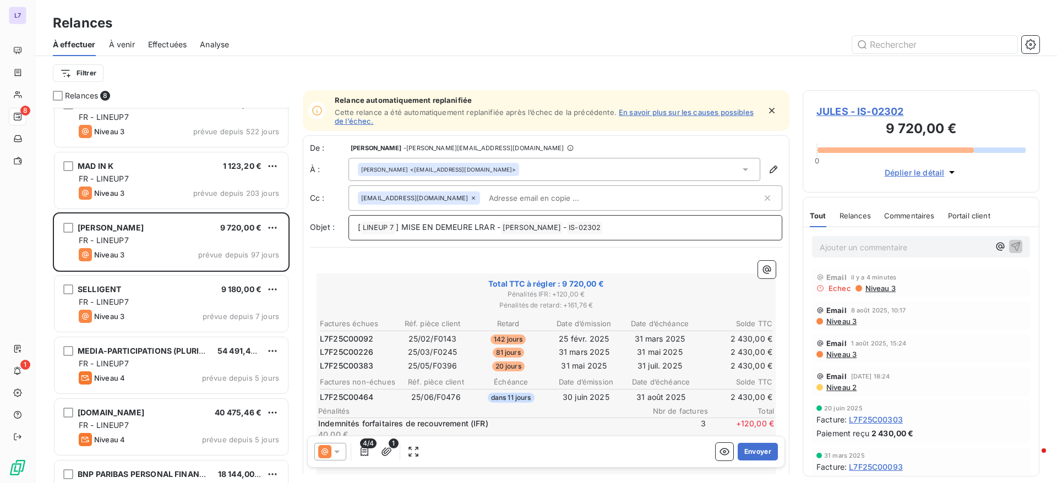
click at [620, 225] on p "[ LINEUP 7 ﻿ ] MISE EN DEMEURE LRAR - JULES ﻿ - IS-02302 ﻿ ﻿" at bounding box center [565, 227] width 415 height 13
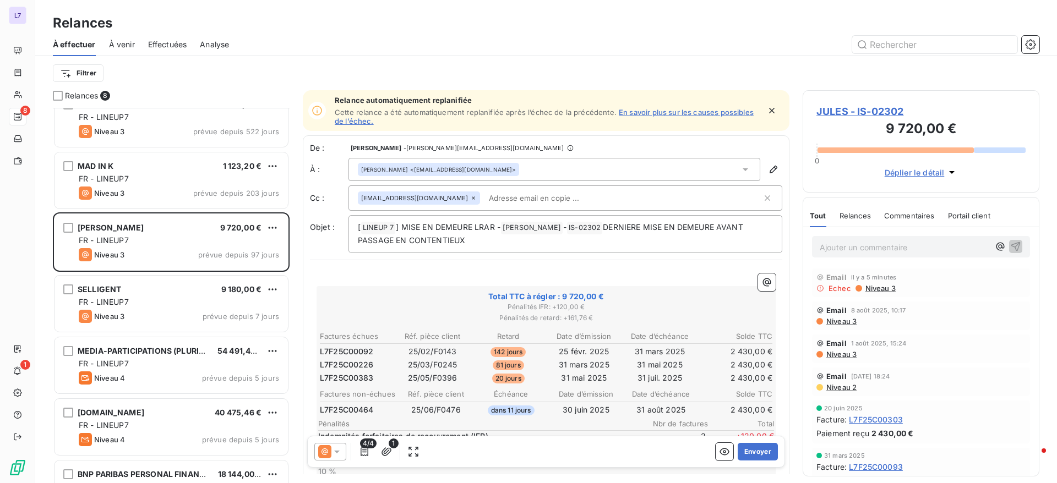
click at [484, 204] on input "text" at bounding box center [547, 198] width 127 height 17
paste input "julessct@happychicgroup.com"
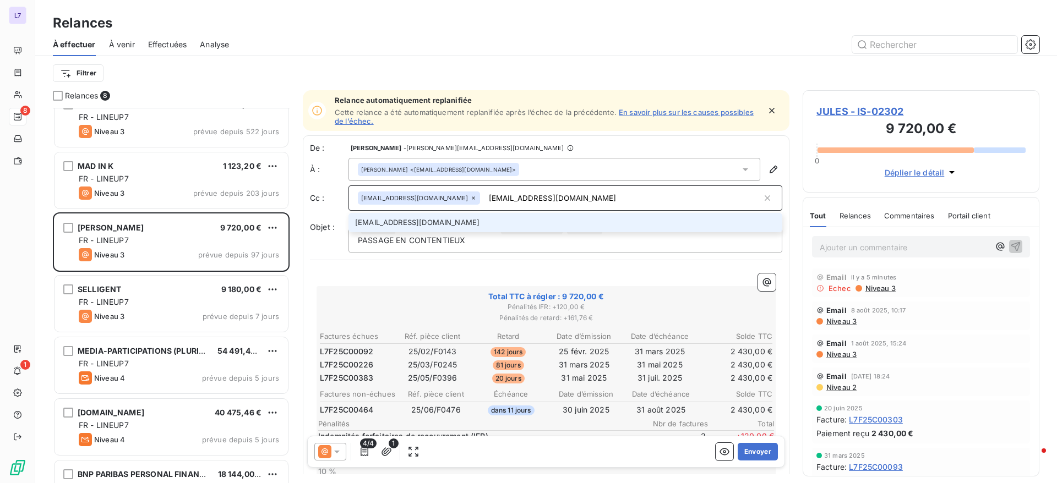
type input "julessct@happychicgroup.com"
click at [429, 225] on li "julessct@happychicgroup.com" at bounding box center [565, 222] width 434 height 19
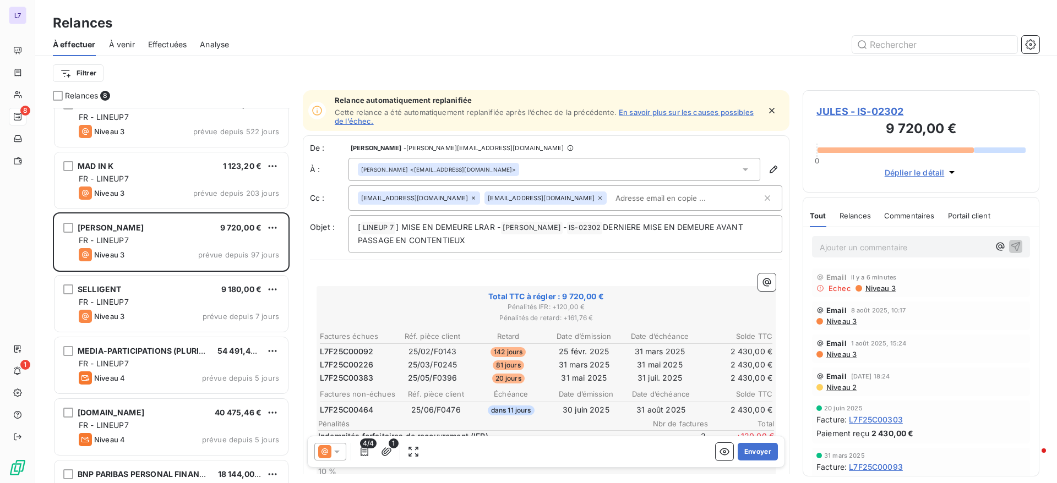
paste input "bhusse@jules.com"
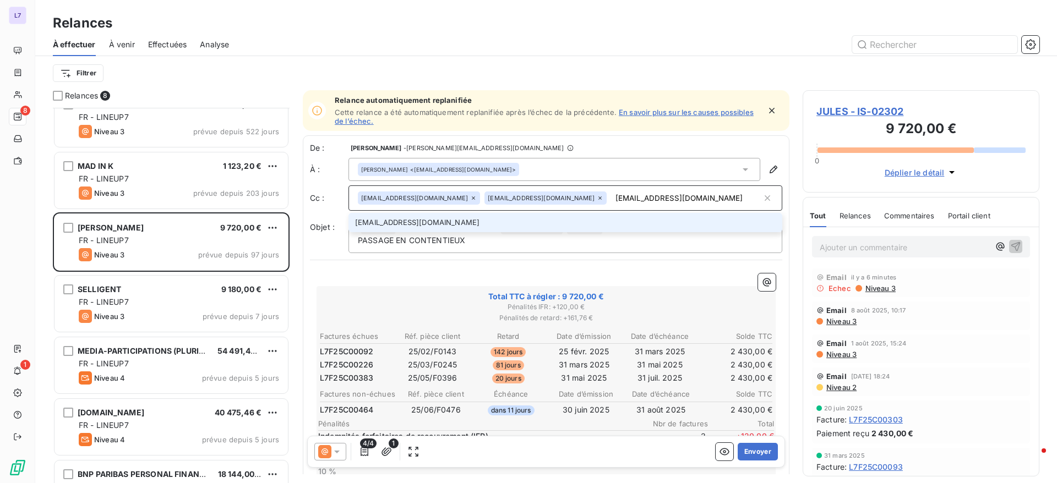
type input "bhusse@jules.com"
click at [494, 227] on li "bhusse@jules.com" at bounding box center [565, 222] width 434 height 19
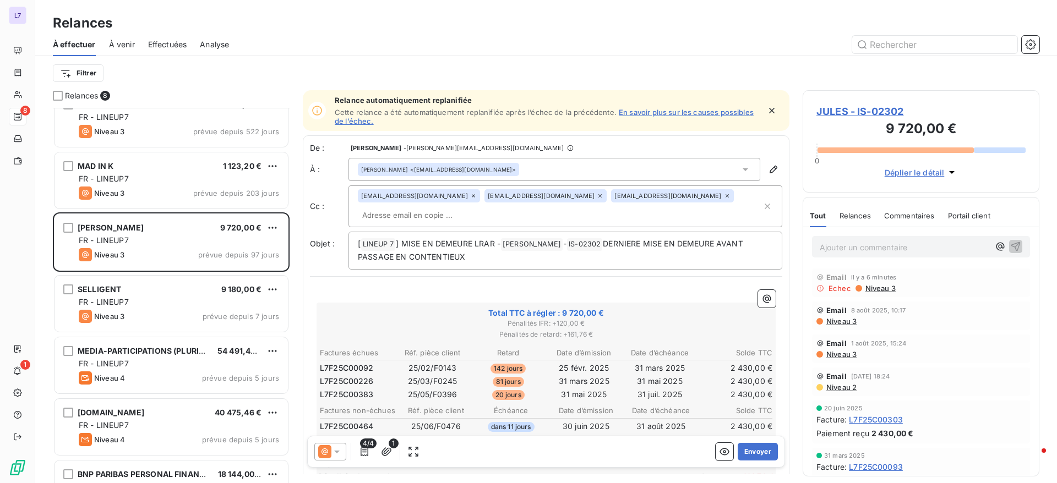
click at [740, 165] on icon at bounding box center [745, 169] width 11 height 11
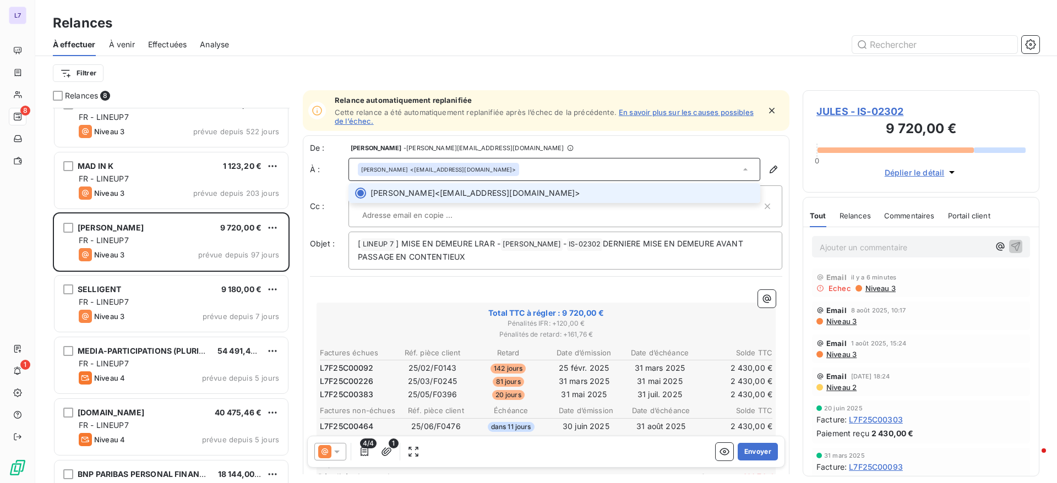
click at [740, 165] on icon at bounding box center [745, 169] width 11 height 11
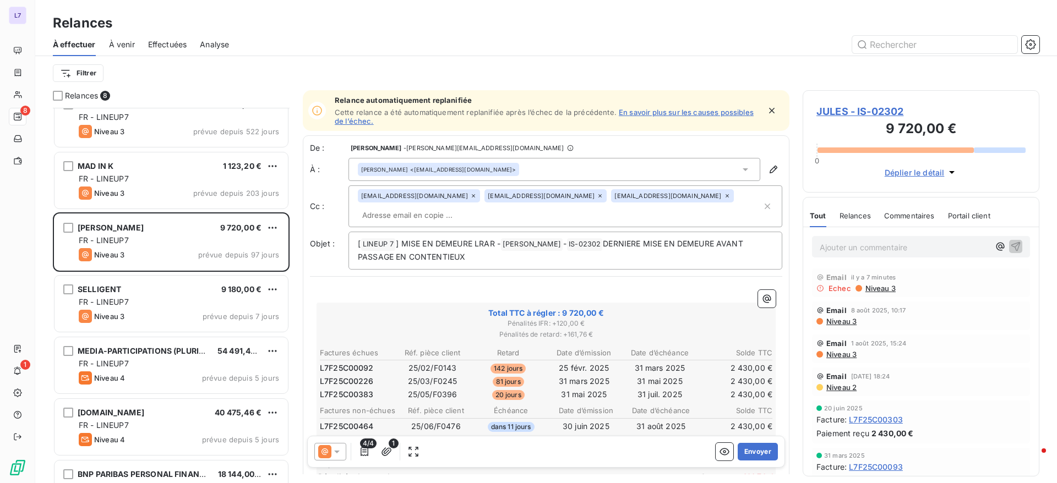
click at [485, 207] on input "text" at bounding box center [421, 215] width 127 height 17
paste input "rbouvier@fashion3.fr"
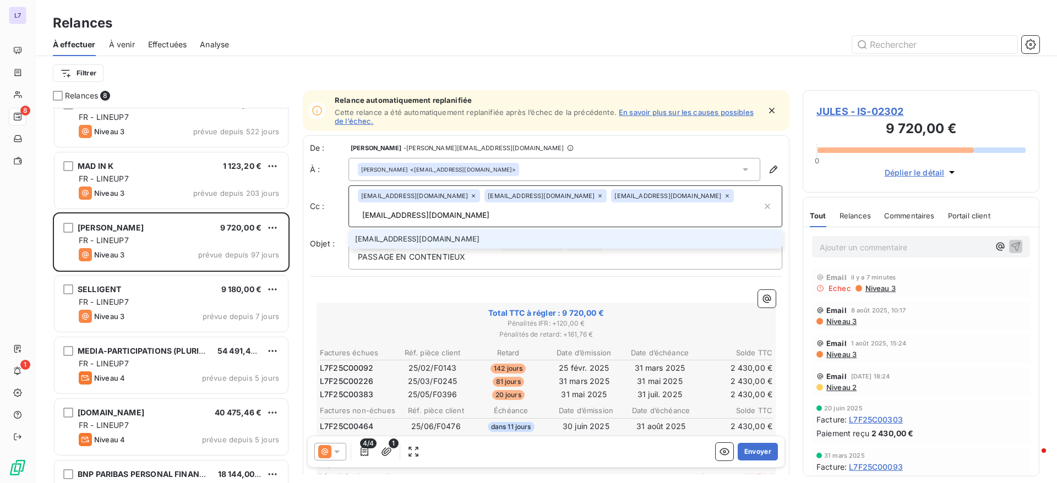
type input "rbouvier@fashion3.fr"
click at [431, 229] on li "rbouvier@fashion3.fr" at bounding box center [565, 238] width 434 height 19
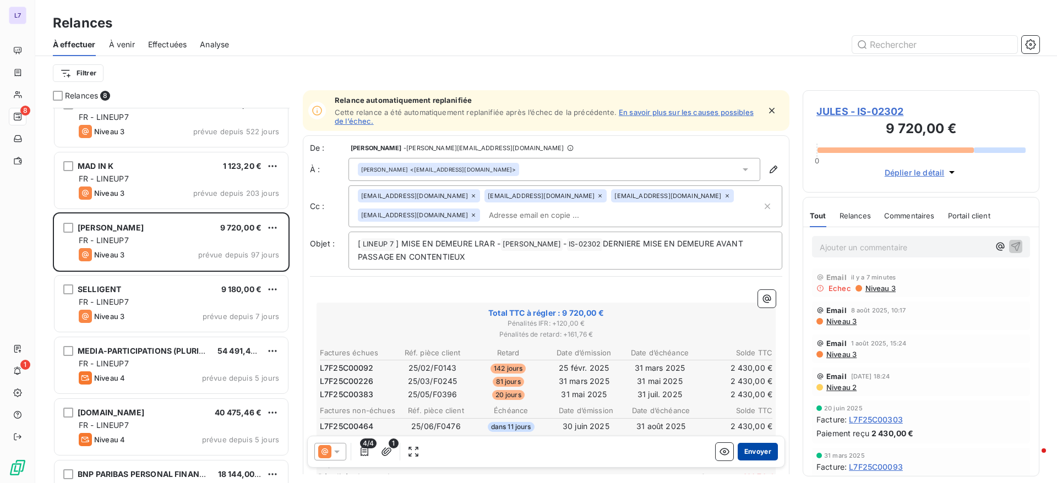
click at [751, 450] on button "Envoyer" at bounding box center [757, 452] width 40 height 18
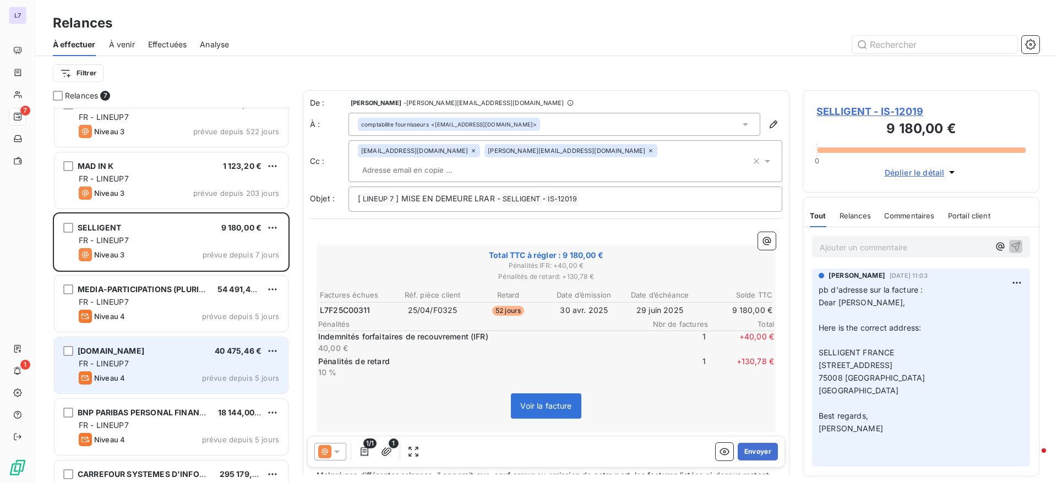
click at [177, 368] on div "FR - LINEUP7" at bounding box center [179, 363] width 200 height 11
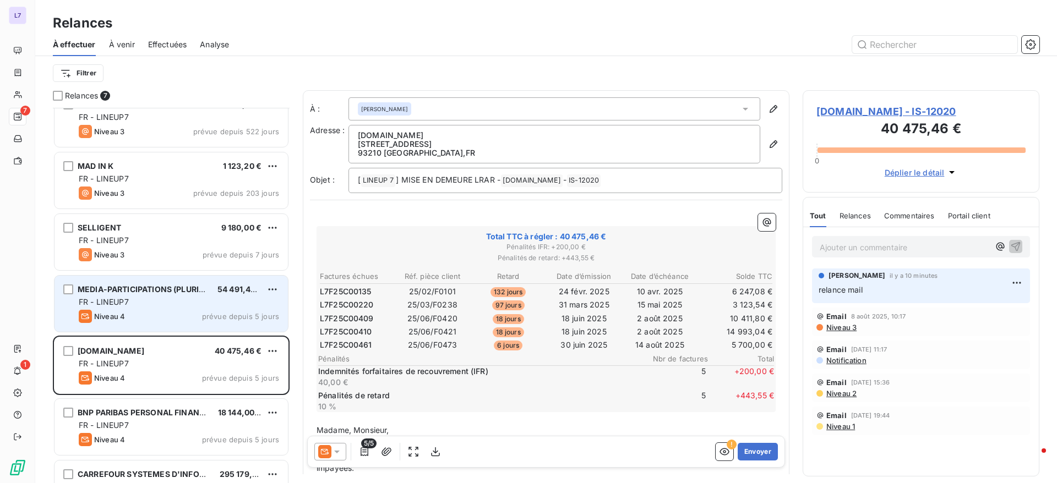
click at [189, 278] on div "MEDIA-PARTICIPATIONS (PLURIAD) 54 491,40 € FR - LINEUP7 Niveau 4 prévue depuis …" at bounding box center [170, 304] width 233 height 56
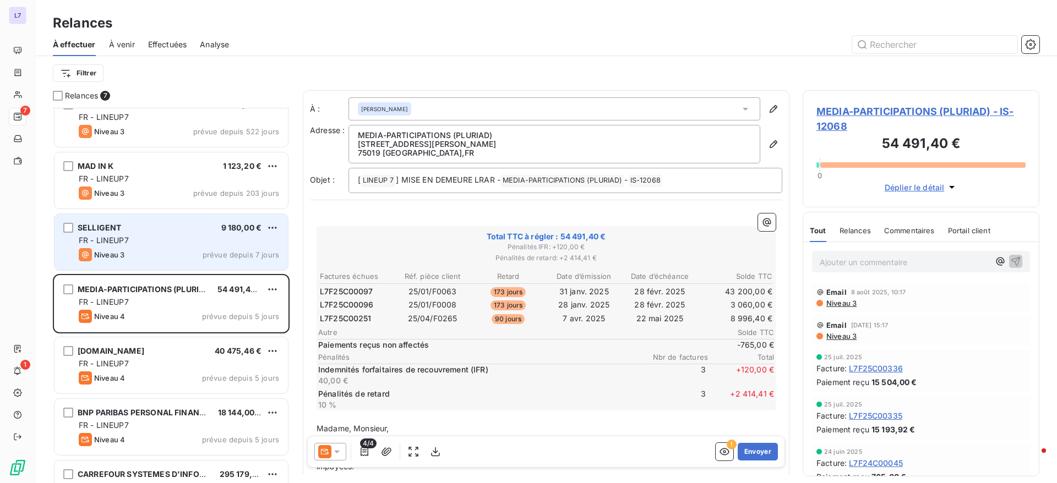
click at [176, 229] on div "SELLIGENT 9 180,00 €" at bounding box center [179, 228] width 200 height 10
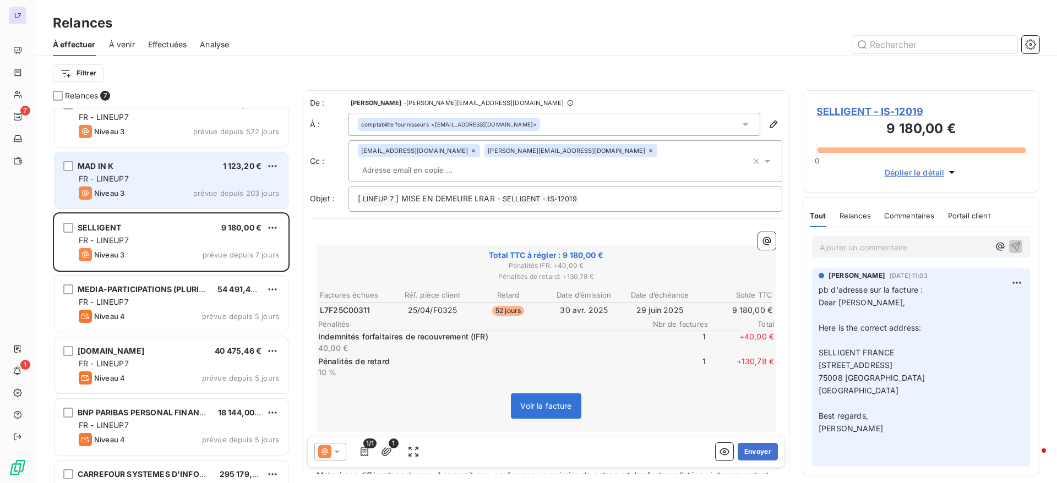
click at [177, 192] on div "Niveau 3 prévue depuis 203 jours" at bounding box center [179, 193] width 200 height 13
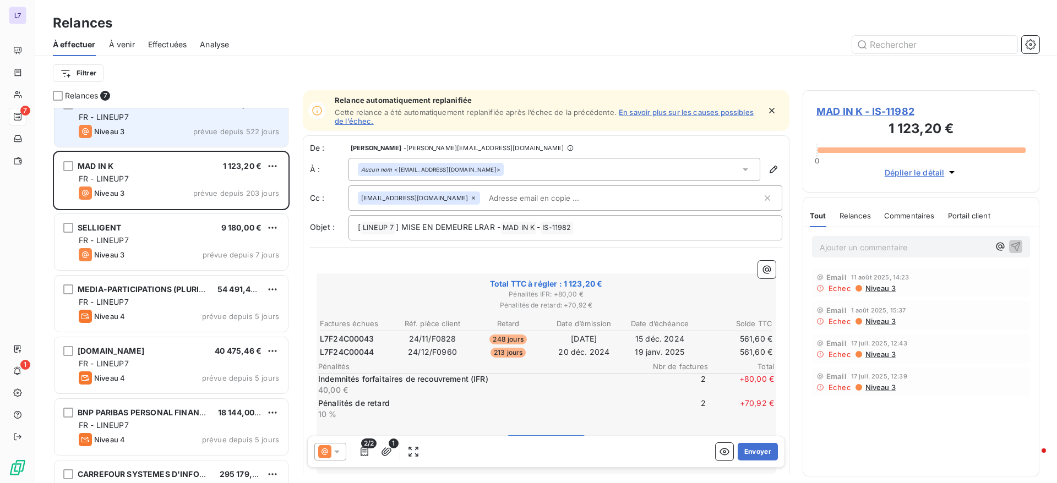
click at [184, 129] on div "Niveau 3 prévue depuis 522 jours" at bounding box center [179, 131] width 200 height 13
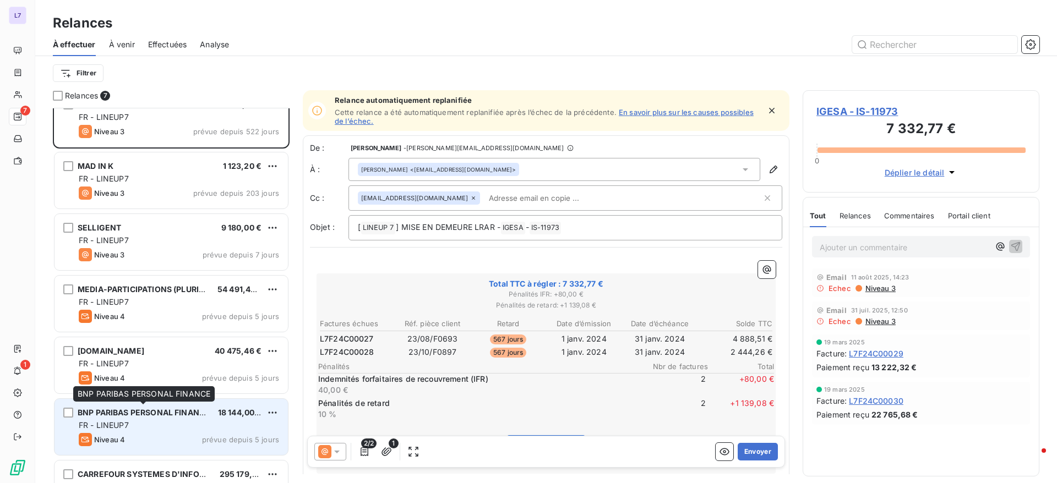
click at [170, 417] on div "BNP PARIBAS PERSONAL FINANCE" at bounding box center [144, 412] width 132 height 11
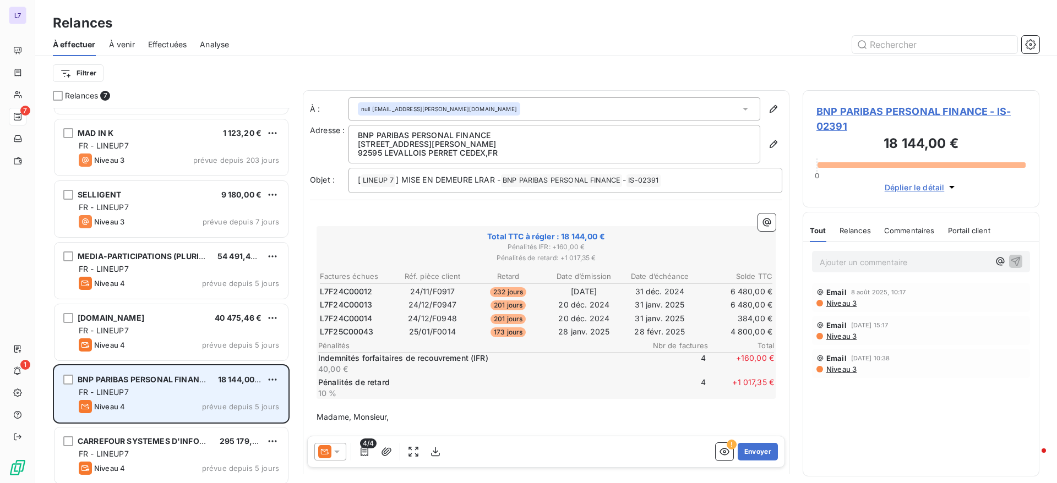
scroll to position [57, 0]
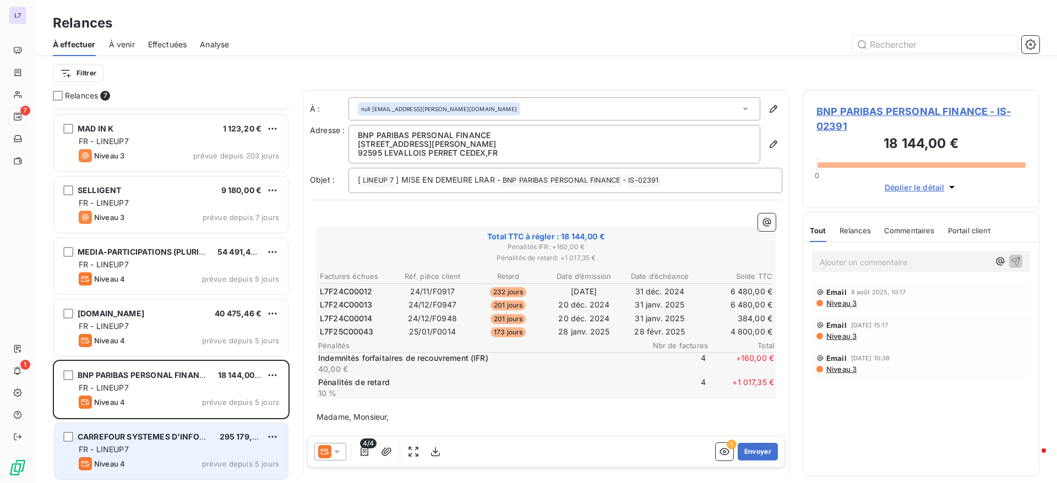
click at [160, 444] on div "FR - LINEUP7" at bounding box center [179, 449] width 200 height 11
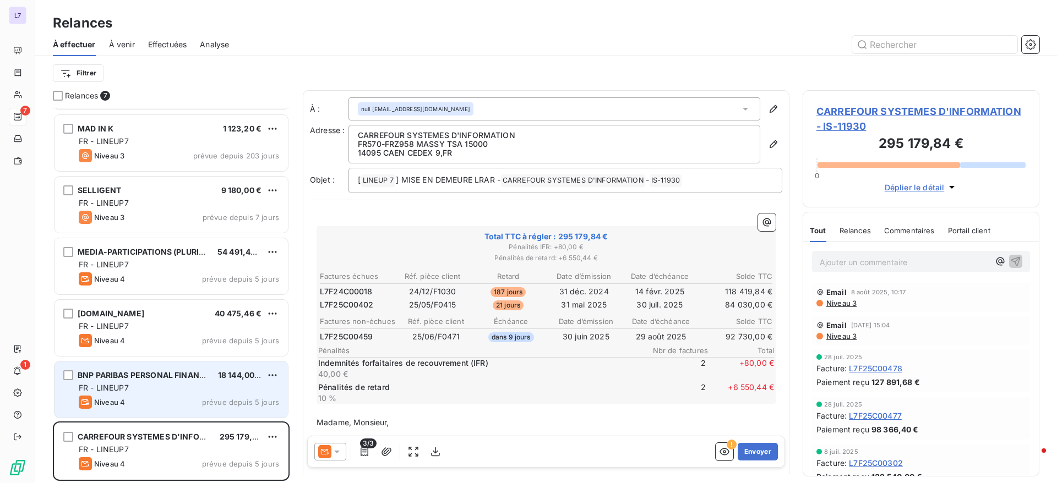
click at [167, 411] on div "BNP PARIBAS PERSONAL FINANCE 18 144,00 € FR - LINEUP7 Niveau 4 prévue depuis 5 …" at bounding box center [170, 390] width 233 height 56
